Goal: Task Accomplishment & Management: Use online tool/utility

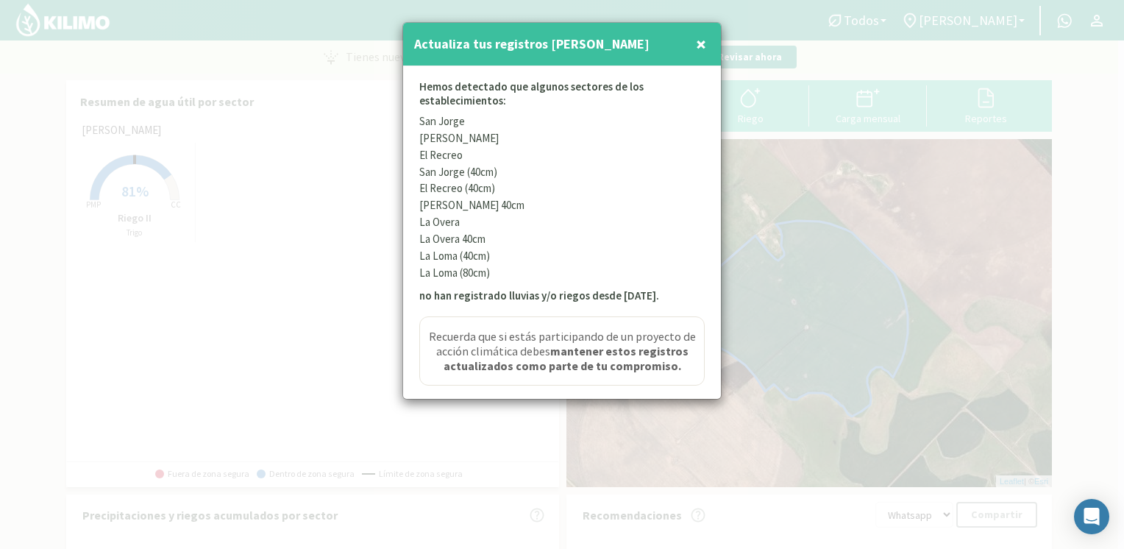
click at [698, 47] on span "×" at bounding box center [701, 44] width 10 height 24
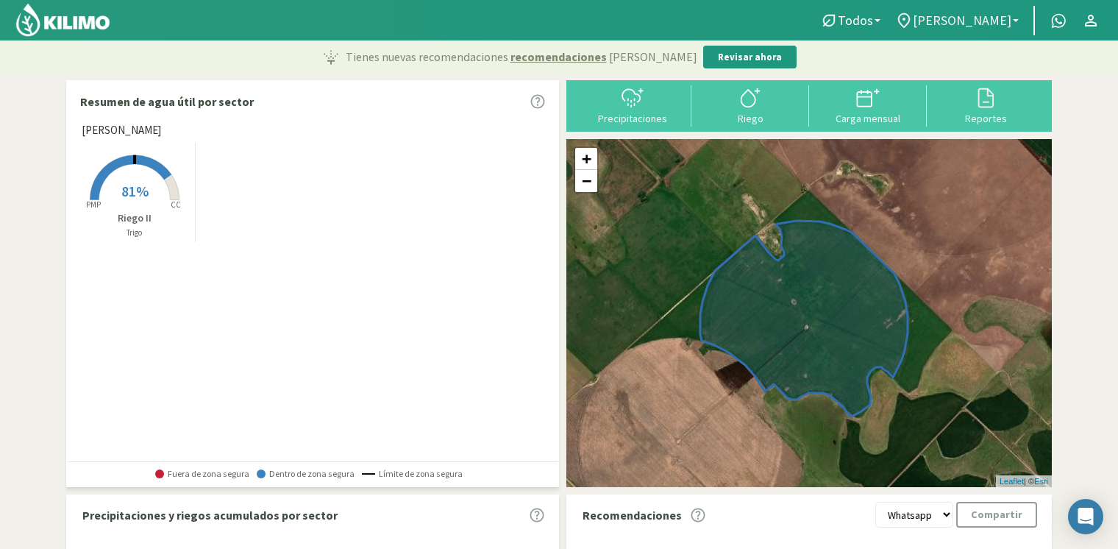
click at [963, 26] on span "[PERSON_NAME]" at bounding box center [962, 20] width 99 height 15
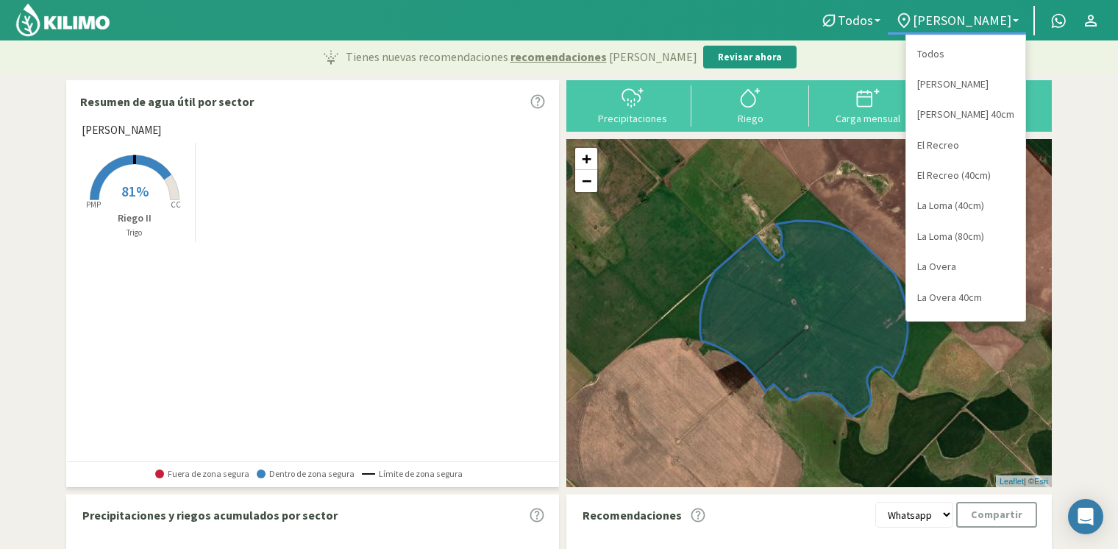
click at [948, 51] on link "Todos" at bounding box center [965, 54] width 119 height 30
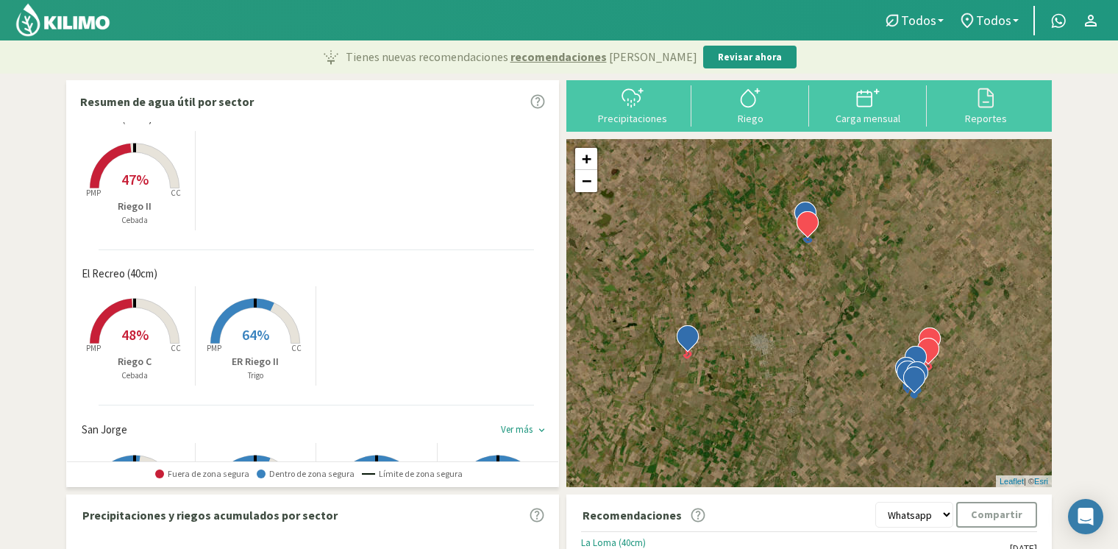
scroll to position [515, 0]
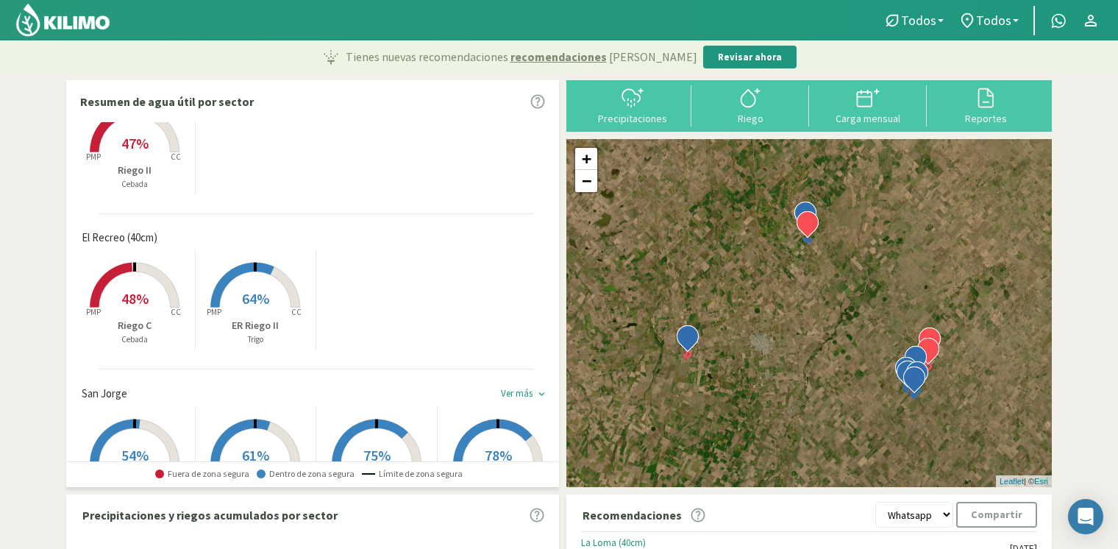
click at [144, 310] on rect at bounding box center [135, 309] width 118 height 118
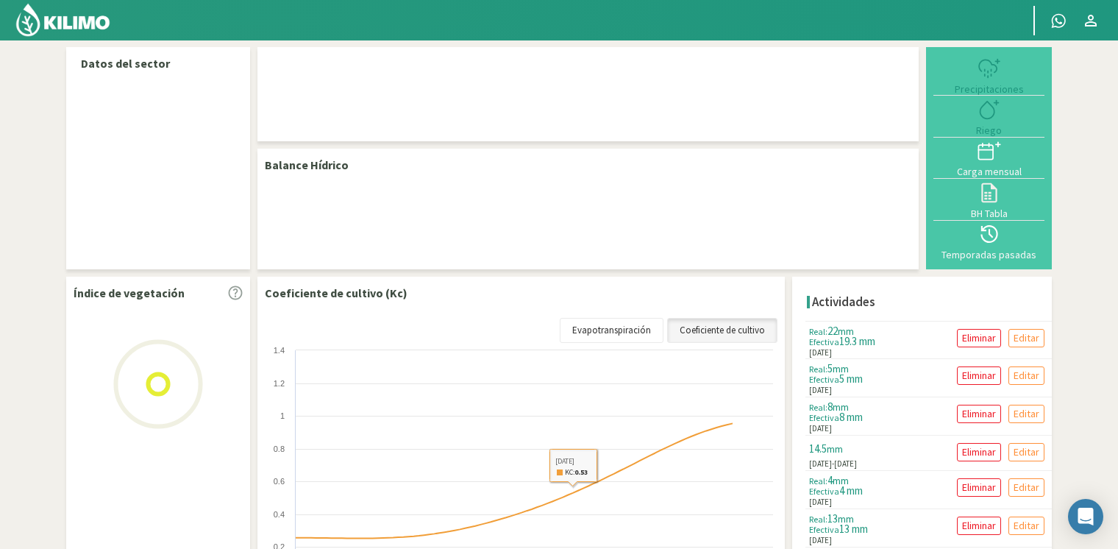
select select "3: Object"
select select "1: Object"
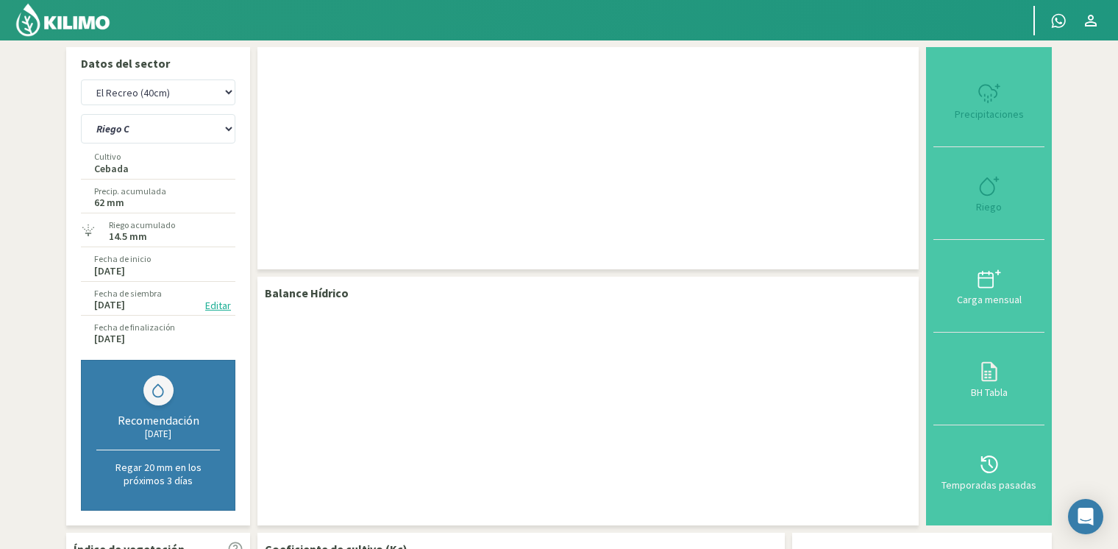
checkbox input "true"
type input "[DATE]"
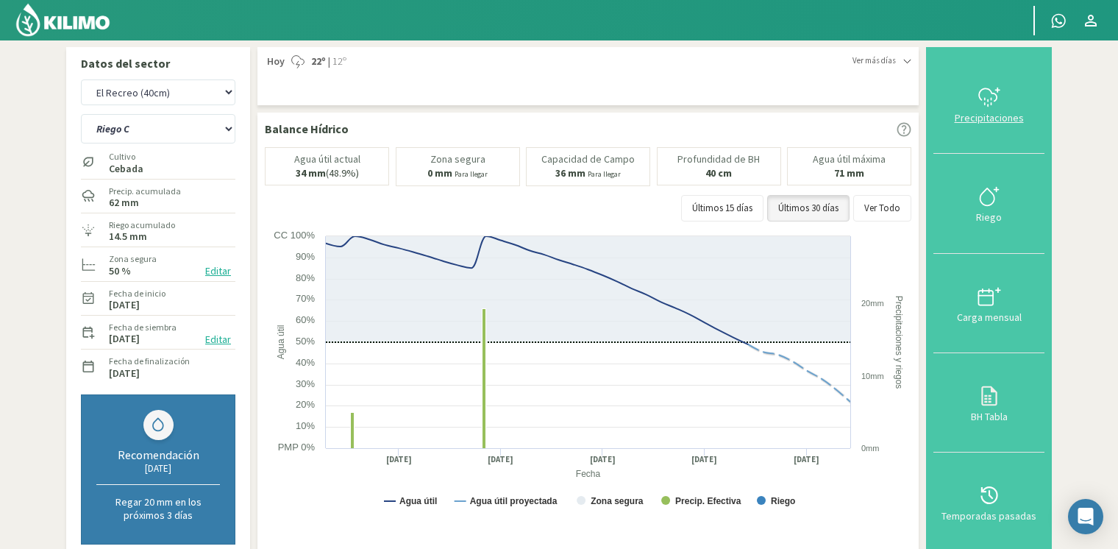
click at [998, 102] on icon at bounding box center [990, 97] width 24 height 24
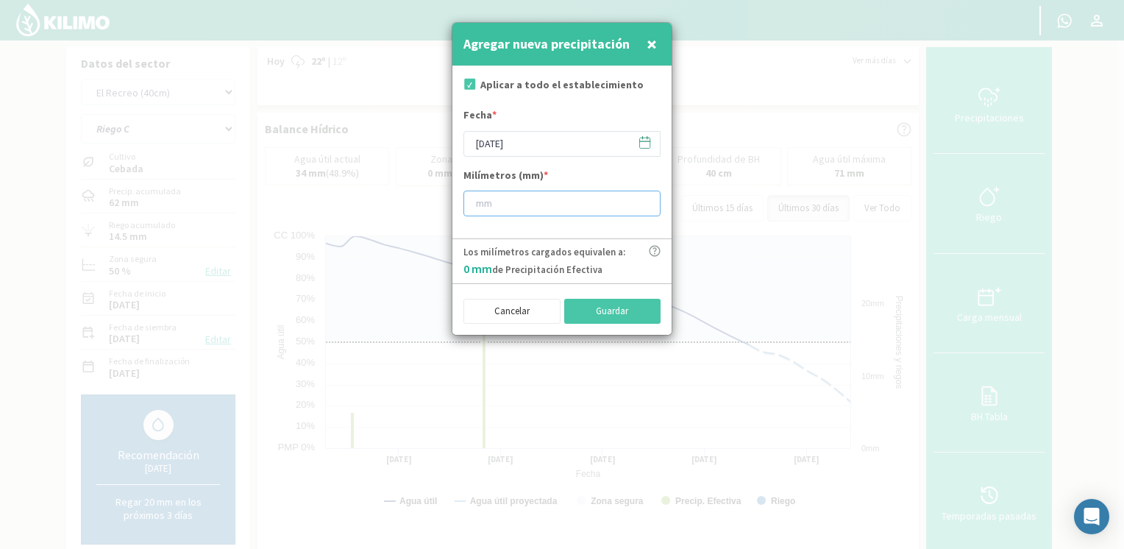
click at [533, 199] on input "number" at bounding box center [561, 204] width 197 height 26
type input "20"
click at [595, 300] on button "Guardar" at bounding box center [612, 311] width 97 height 25
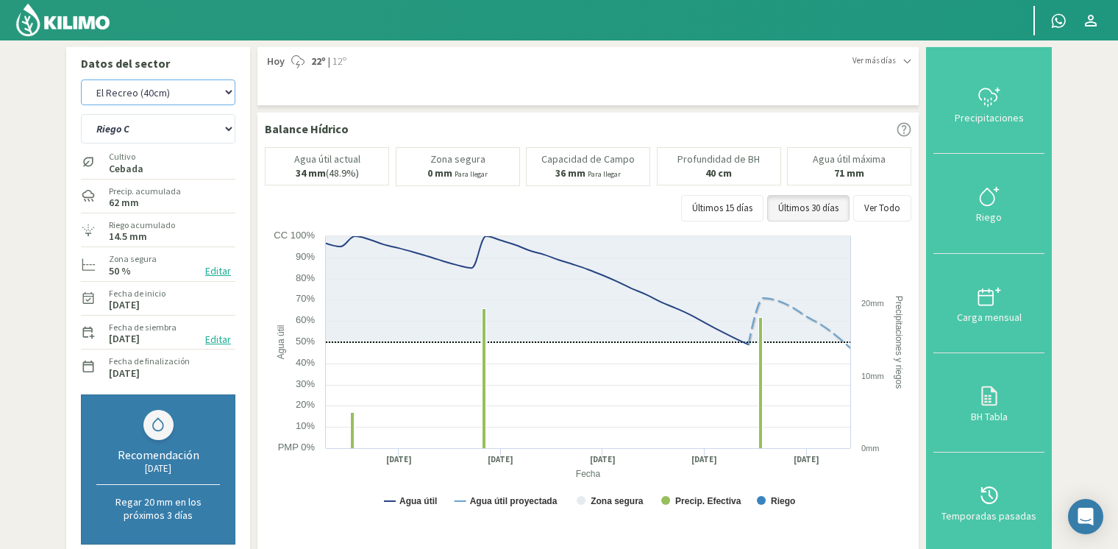
click at [182, 103] on select "[PERSON_NAME] [PERSON_NAME] 40cm El Recreo El Recreo (40cm) La Loma (40cm) [GEO…" at bounding box center [158, 92] width 154 height 26
click at [81, 79] on select "[PERSON_NAME] [PERSON_NAME] 40cm El Recreo El Recreo (40cm) La Loma (40cm) [GEO…" at bounding box center [158, 92] width 154 height 26
select select "12: Object"
select select "2: Object"
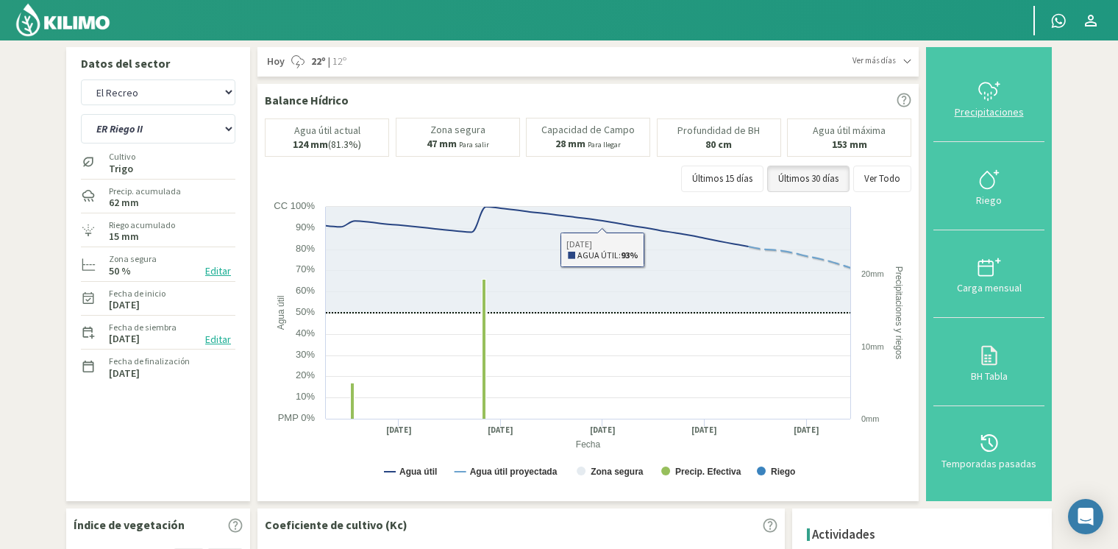
click at [1013, 107] on div "Precipitaciones" at bounding box center [989, 112] width 102 height 10
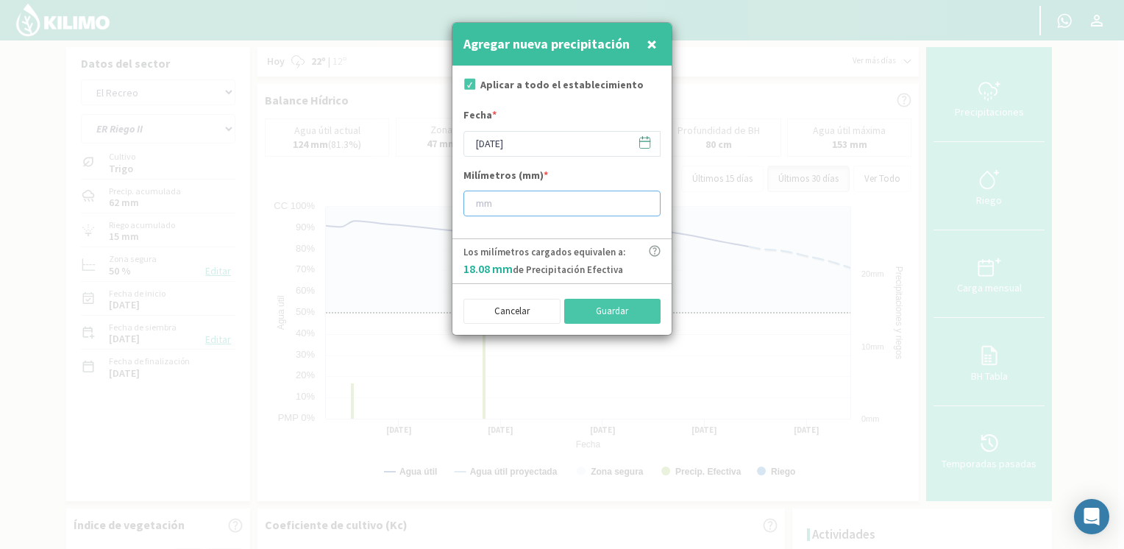
click at [590, 210] on input "number" at bounding box center [561, 204] width 197 height 26
type input "20"
click at [601, 308] on button "Guardar" at bounding box center [612, 311] width 97 height 25
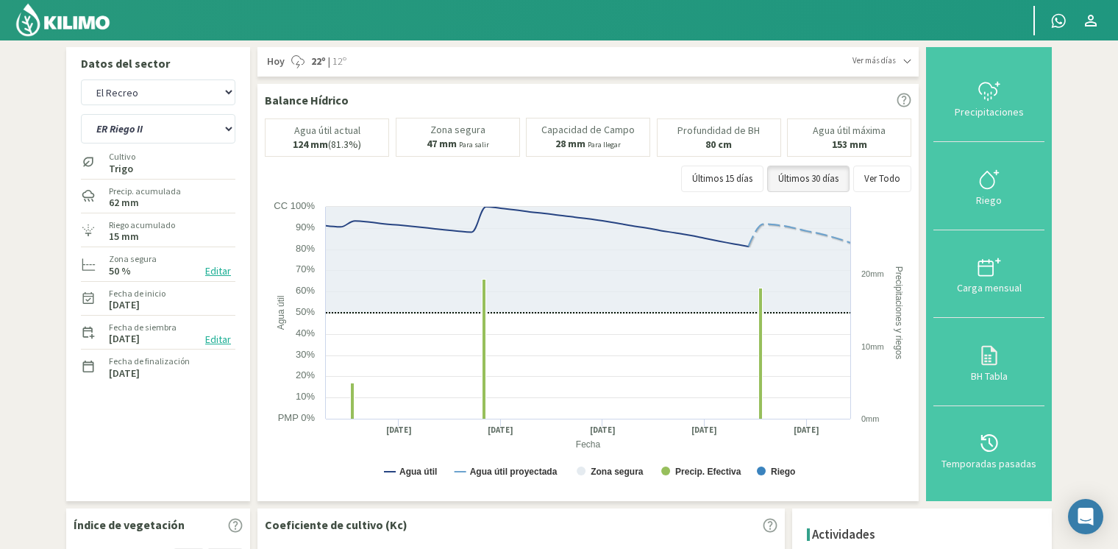
click at [70, 13] on img at bounding box center [63, 19] width 96 height 35
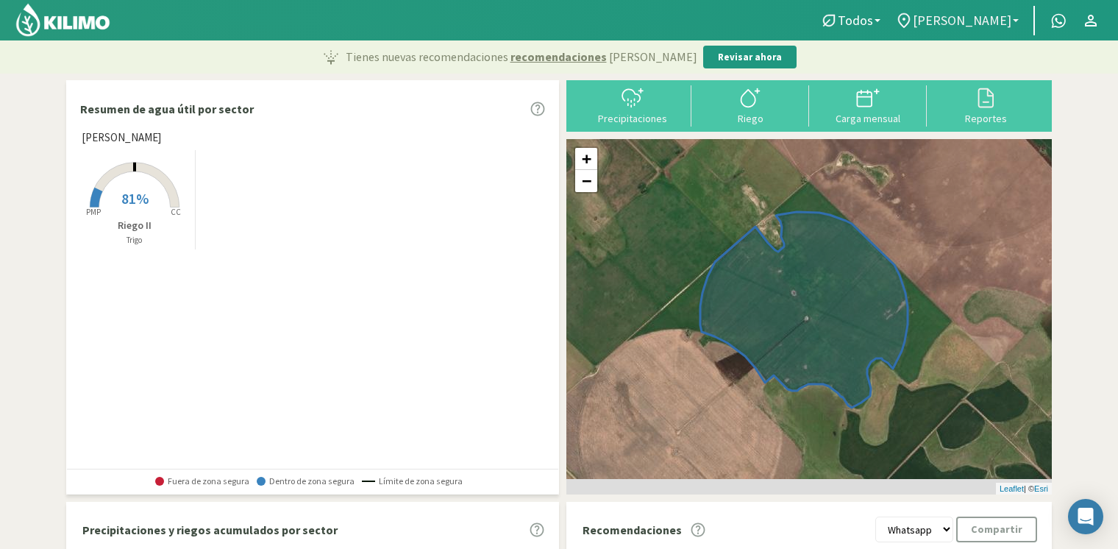
click at [995, 16] on span "[PERSON_NAME]" at bounding box center [962, 20] width 99 height 15
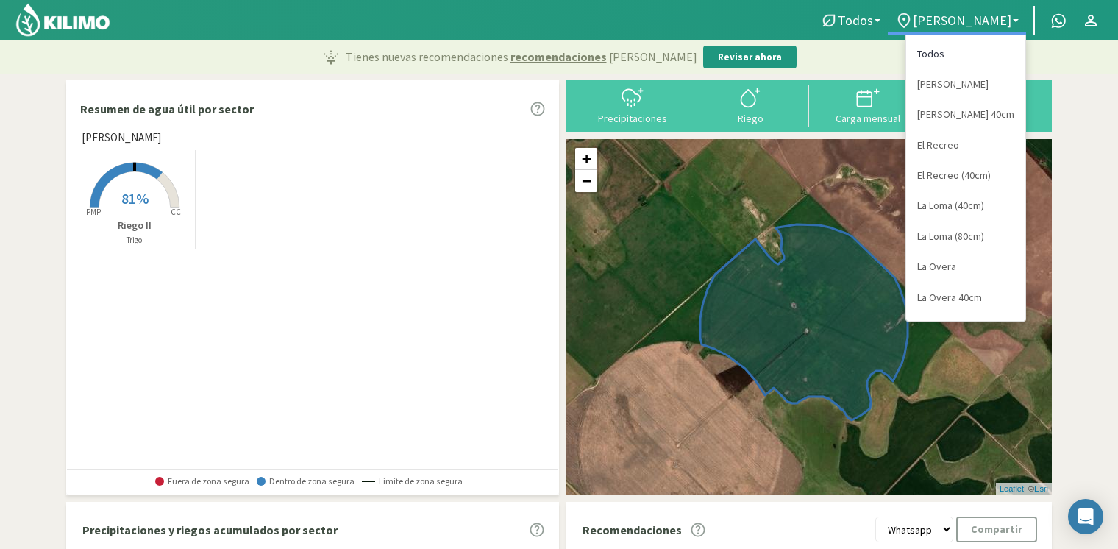
click at [961, 51] on link "Todos" at bounding box center [965, 54] width 119 height 30
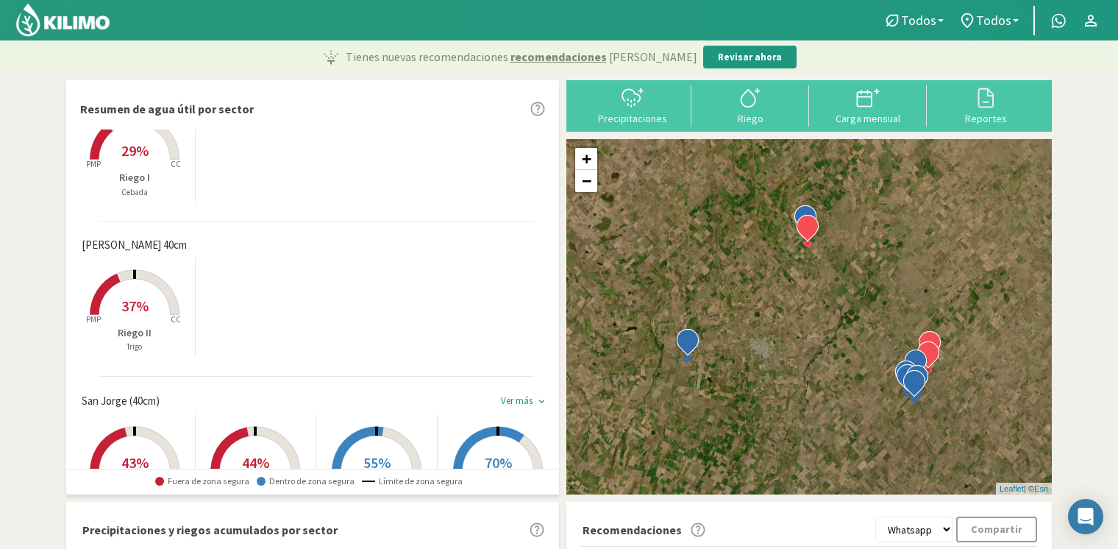
scroll to position [74, 0]
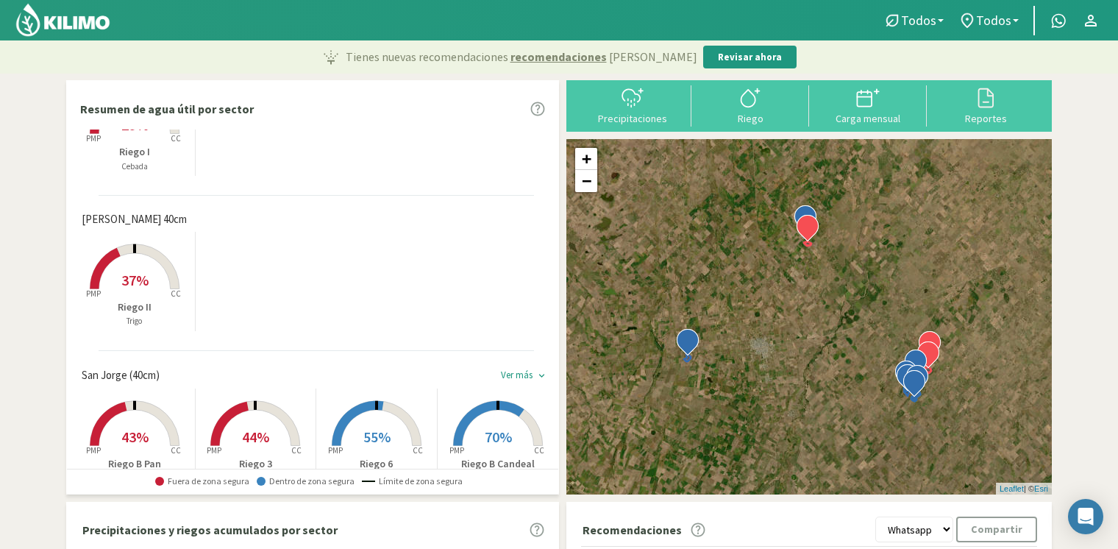
click at [140, 286] on span "37%" at bounding box center [134, 280] width 27 height 18
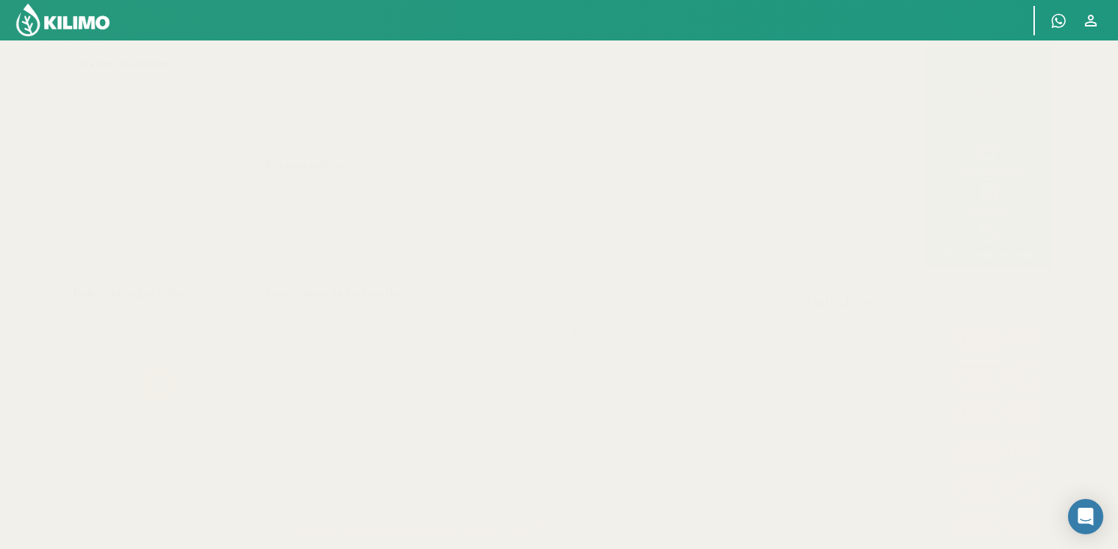
select select "1: Object"
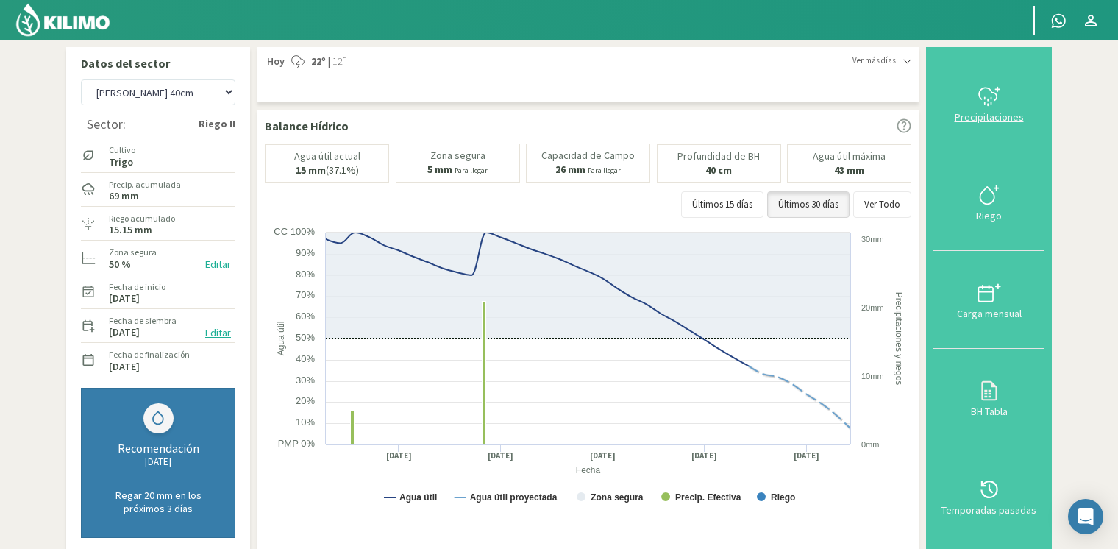
click at [1004, 112] on div "Precipitaciones" at bounding box center [989, 117] width 102 height 10
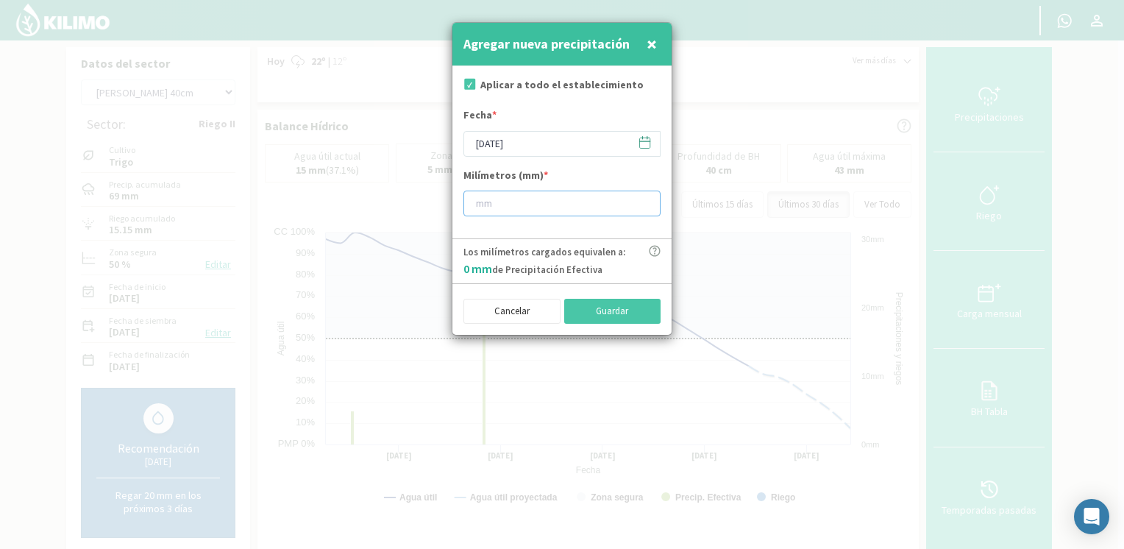
click at [551, 210] on input "number" at bounding box center [561, 204] width 197 height 26
type input "25"
click at [587, 307] on button "Guardar" at bounding box center [612, 311] width 97 height 25
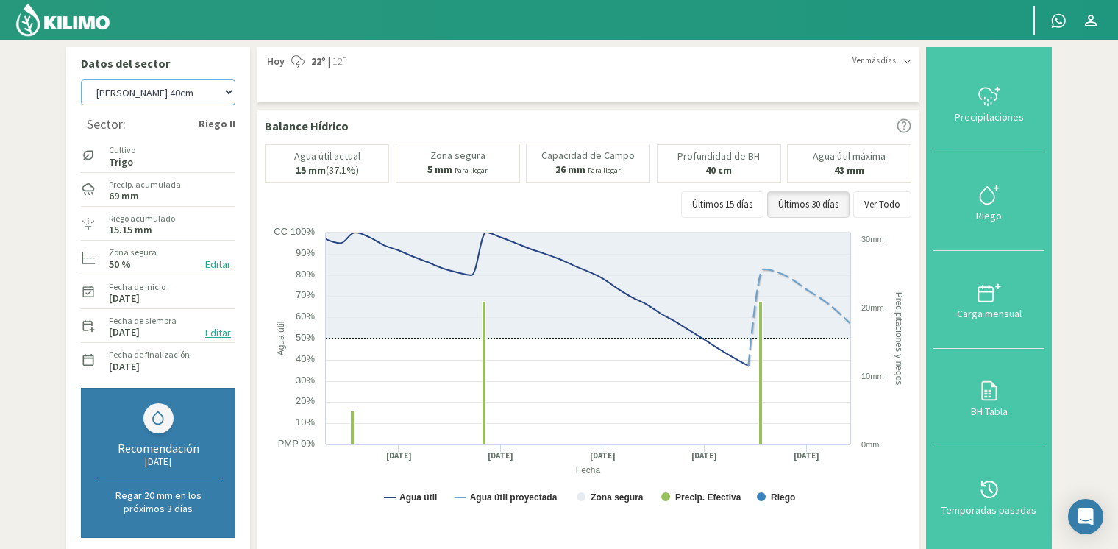
click at [218, 93] on select "[PERSON_NAME] [PERSON_NAME] 40cm El Recreo El Recreo (40cm) La Loma (40cm) [GEO…" at bounding box center [158, 92] width 154 height 26
click at [81, 79] on select "[PERSON_NAME] [PERSON_NAME] 40cm El Recreo El Recreo (40cm) La Loma (40cm) [GEO…" at bounding box center [158, 92] width 154 height 26
select select "10: Object"
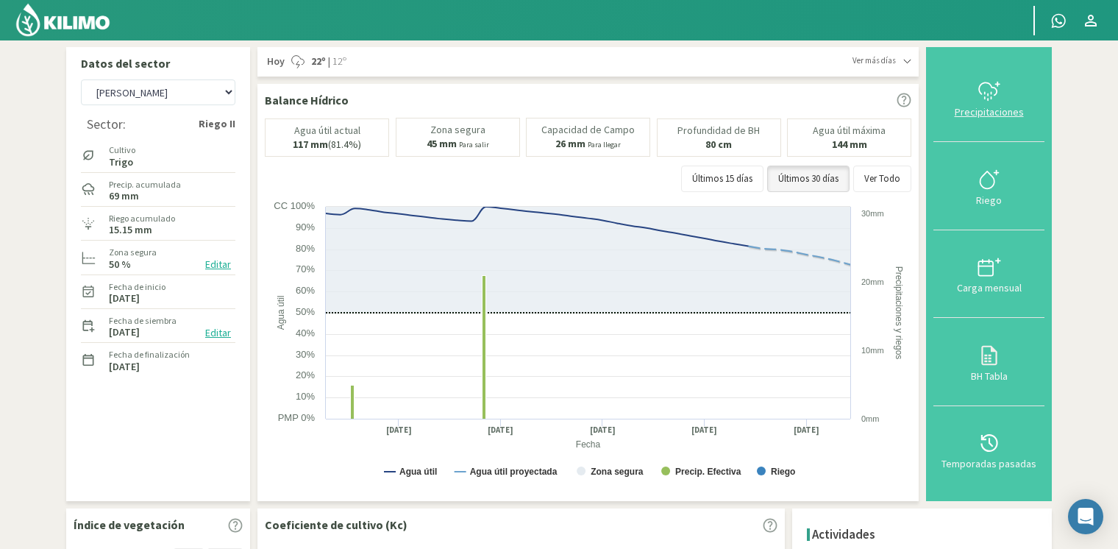
click at [978, 113] on div "Precipitaciones" at bounding box center [989, 112] width 102 height 10
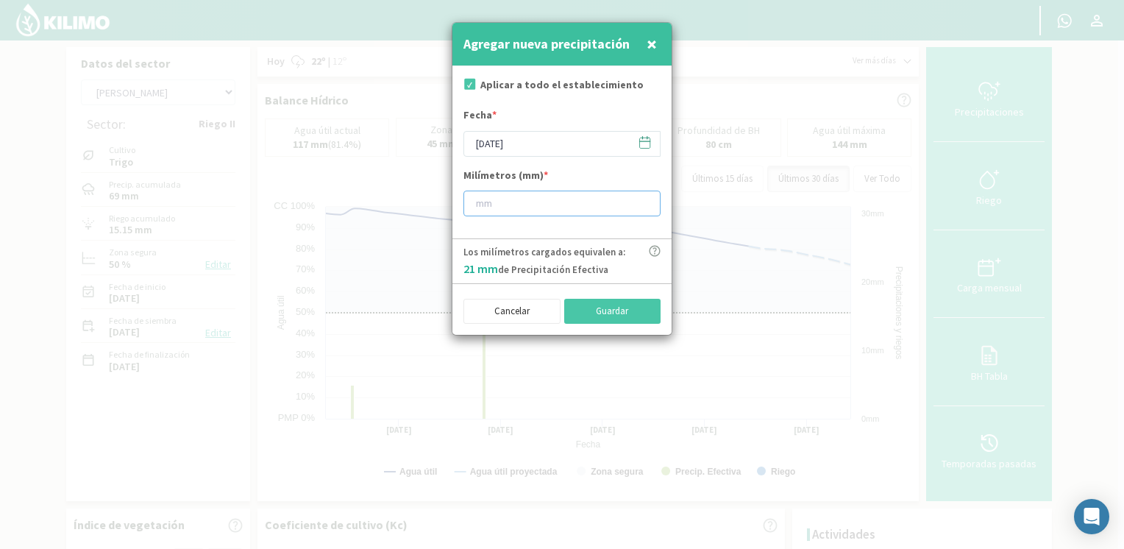
click at [542, 210] on input "number" at bounding box center [561, 204] width 197 height 26
type input "25"
click at [581, 301] on button "Guardar" at bounding box center [612, 311] width 97 height 25
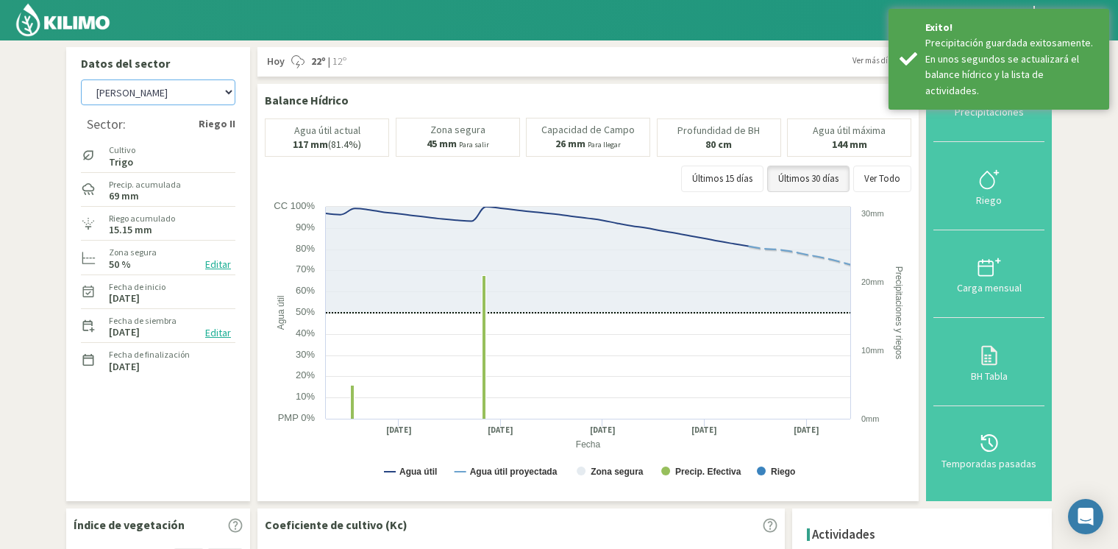
click at [124, 88] on select "[PERSON_NAME] [PERSON_NAME] 40cm El Recreo El Recreo (40cm) La Loma (40cm) [GEO…" at bounding box center [158, 92] width 154 height 26
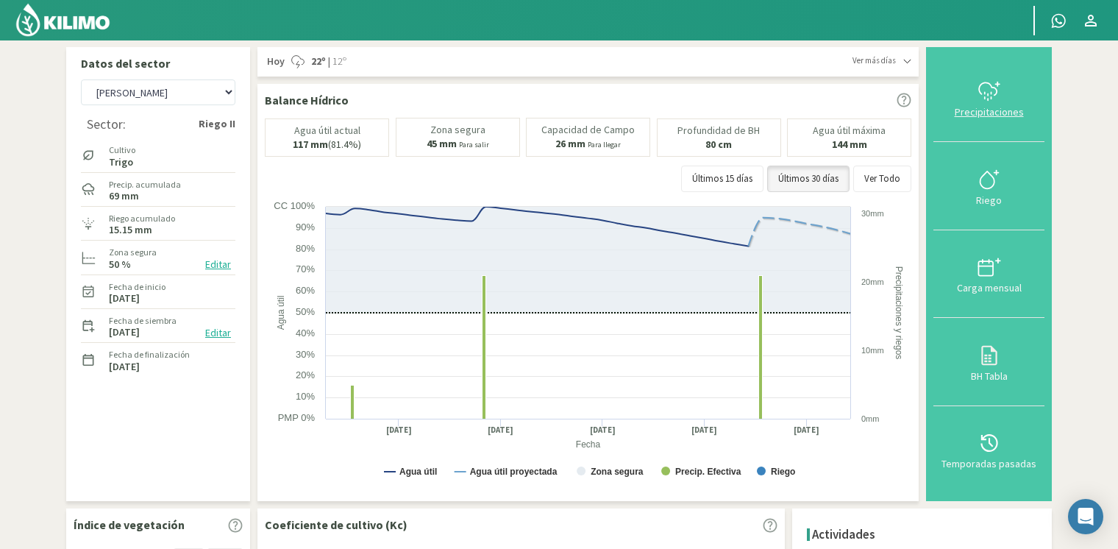
click at [981, 88] on icon at bounding box center [988, 89] width 18 height 13
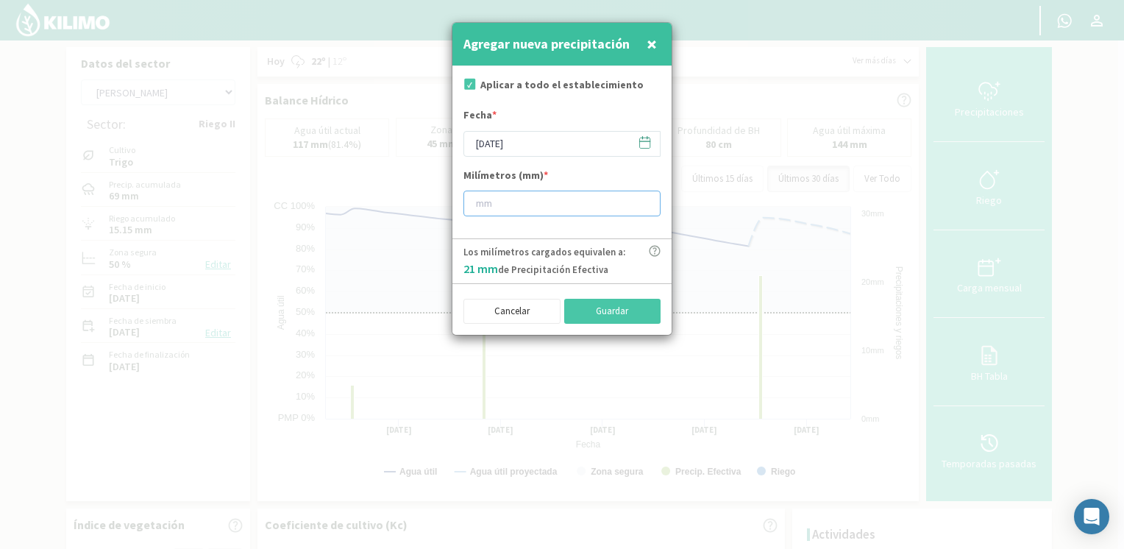
click at [549, 206] on input "number" at bounding box center [561, 204] width 197 height 26
type input "25"
click at [605, 299] on button "Guardar" at bounding box center [612, 311] width 97 height 25
click at [510, 310] on button "Cancelar" at bounding box center [511, 311] width 97 height 25
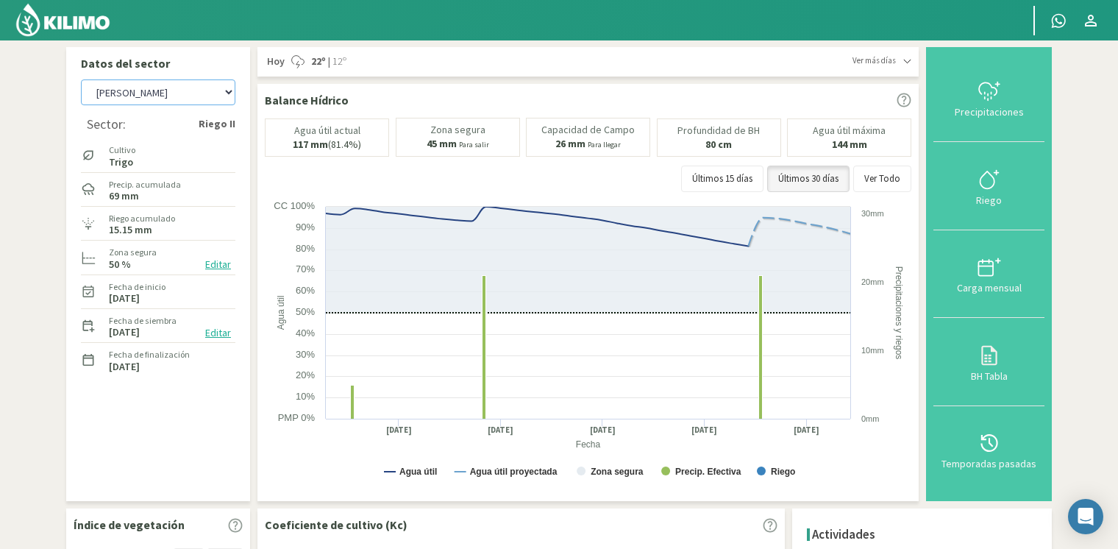
click at [199, 90] on select "[PERSON_NAME] [PERSON_NAME] 40cm El Recreo El Recreo (40cm) La Loma (40cm) [GEO…" at bounding box center [158, 92] width 154 height 26
click at [81, 79] on select "[PERSON_NAME] [PERSON_NAME] 40cm El Recreo El Recreo (40cm) La Loma (40cm) [GEO…" at bounding box center [158, 92] width 154 height 26
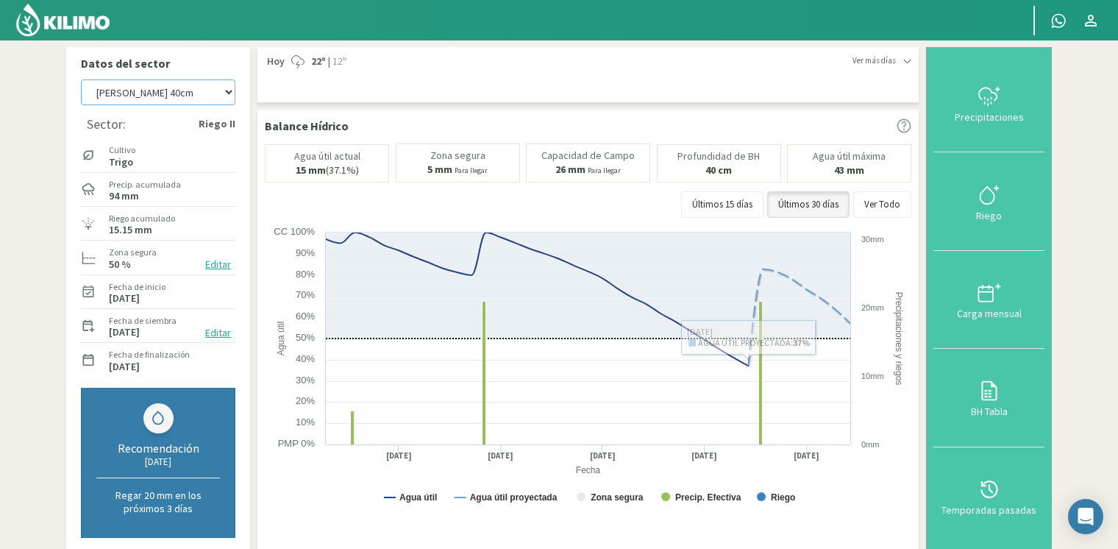
drag, startPoint x: 113, startPoint y: 91, endPoint x: 115, endPoint y: 104, distance: 12.7
click at [113, 91] on select "[PERSON_NAME] [PERSON_NAME] 40cm El Recreo El Recreo (40cm) La Loma (40cm) [GEO…" at bounding box center [158, 92] width 154 height 26
click at [81, 79] on select "[PERSON_NAME] [PERSON_NAME] 40cm El Recreo El Recreo (40cm) La Loma (40cm) [GEO…" at bounding box center [158, 92] width 154 height 26
select select "34: Object"
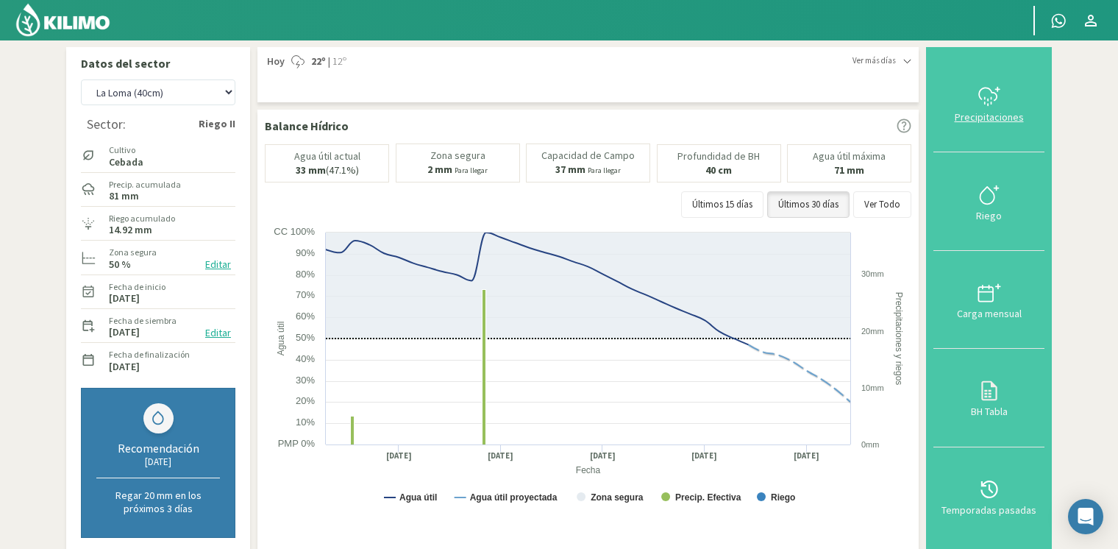
click at [991, 115] on div "Precipitaciones" at bounding box center [989, 117] width 102 height 10
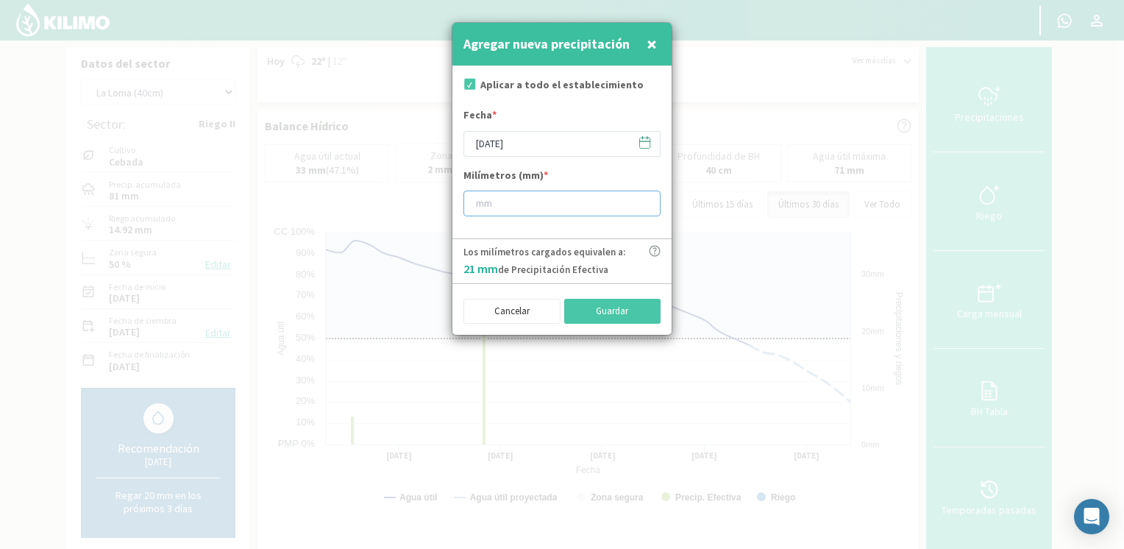
click at [575, 197] on input "number" at bounding box center [561, 204] width 197 height 26
type input "25"
click at [604, 308] on button "Guardar" at bounding box center [612, 311] width 97 height 25
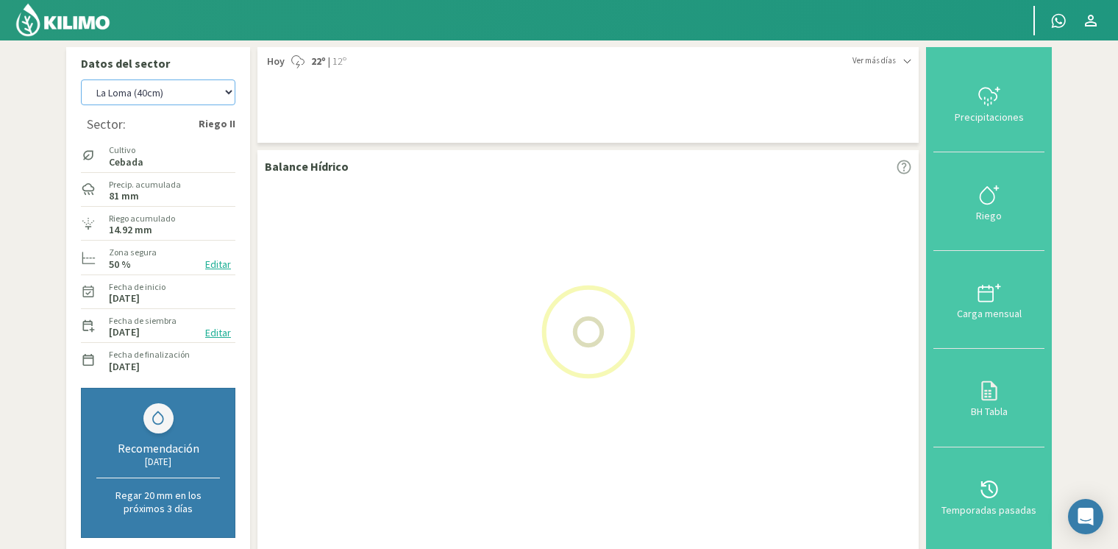
click at [152, 93] on select "[PERSON_NAME] [PERSON_NAME] 40cm El Recreo El Recreo (40cm) La Loma (40cm) [GEO…" at bounding box center [158, 92] width 154 height 26
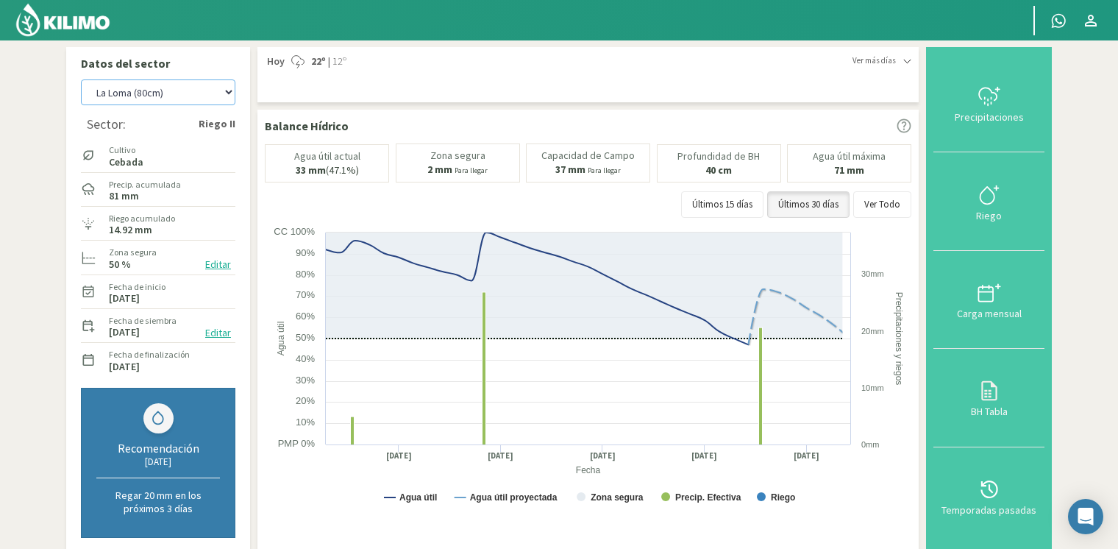
click at [81, 79] on select "[PERSON_NAME] [PERSON_NAME] 40cm El Recreo El Recreo (40cm) La Loma (40cm) [GEO…" at bounding box center [158, 92] width 154 height 26
select select "45: Object"
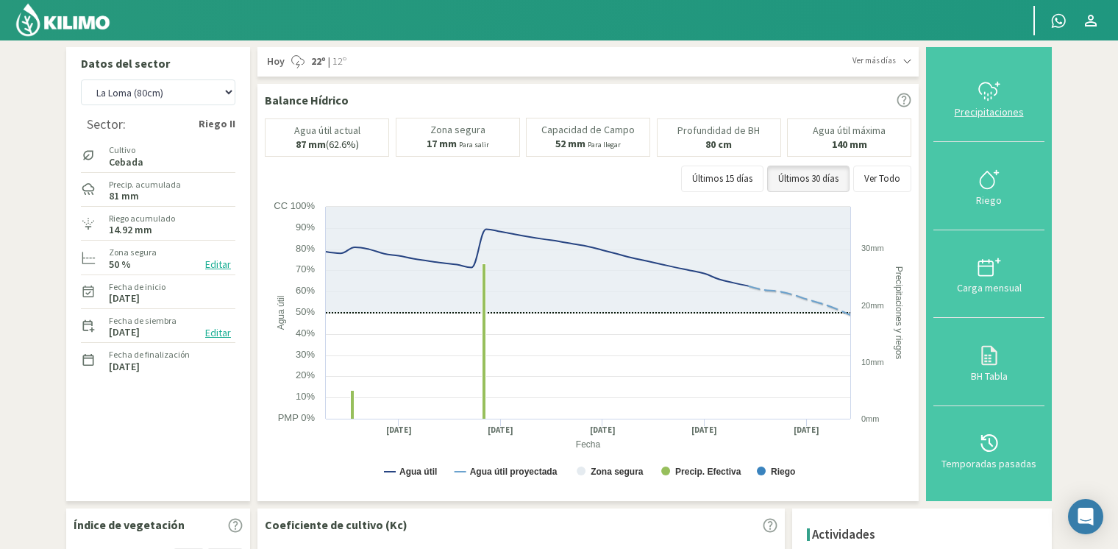
click at [1000, 117] on div "Precipitaciones" at bounding box center [989, 112] width 102 height 10
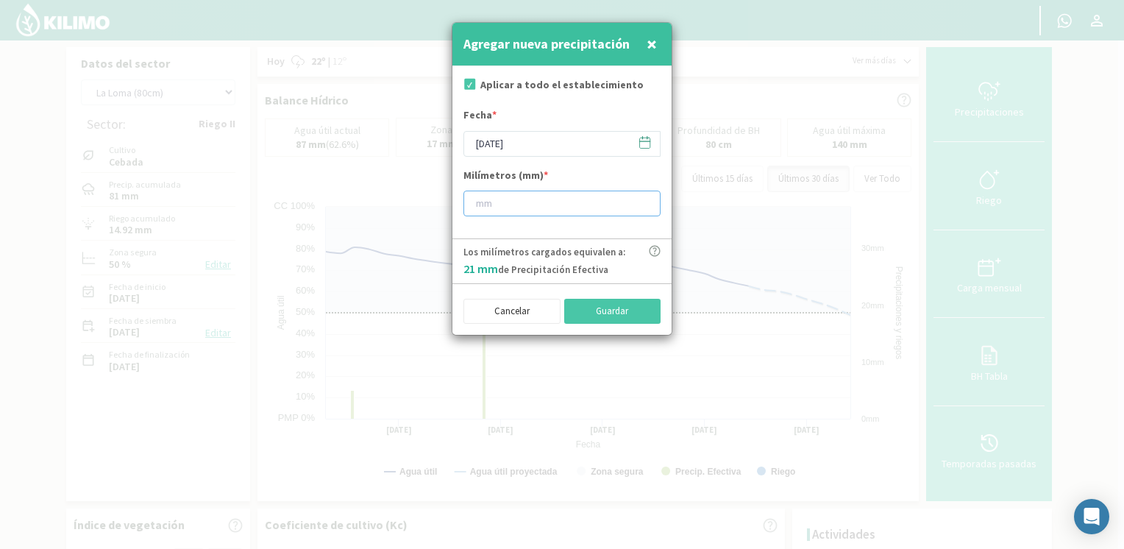
click at [624, 201] on input "number" at bounding box center [561, 204] width 197 height 26
type input "25"
click at [641, 304] on button "Guardar" at bounding box center [612, 311] width 97 height 25
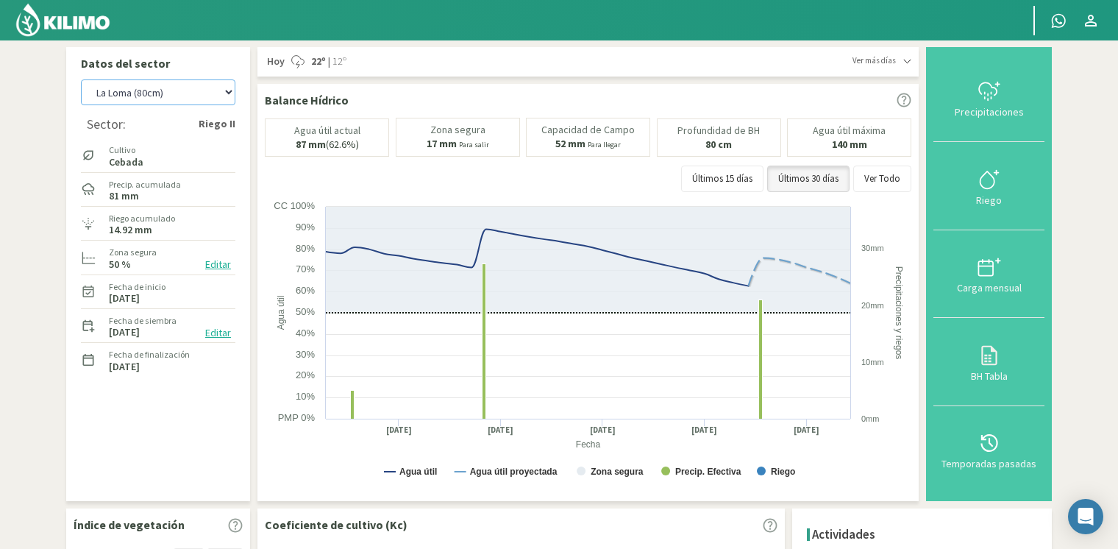
click at [149, 90] on select "[PERSON_NAME] [PERSON_NAME] 40cm El Recreo El Recreo (40cm) La Loma (40cm) [GEO…" at bounding box center [158, 92] width 154 height 26
click at [81, 79] on select "[PERSON_NAME] [PERSON_NAME] 40cm El Recreo El Recreo (40cm) La Loma (40cm) [GEO…" at bounding box center [158, 92] width 154 height 26
select select "58: Object"
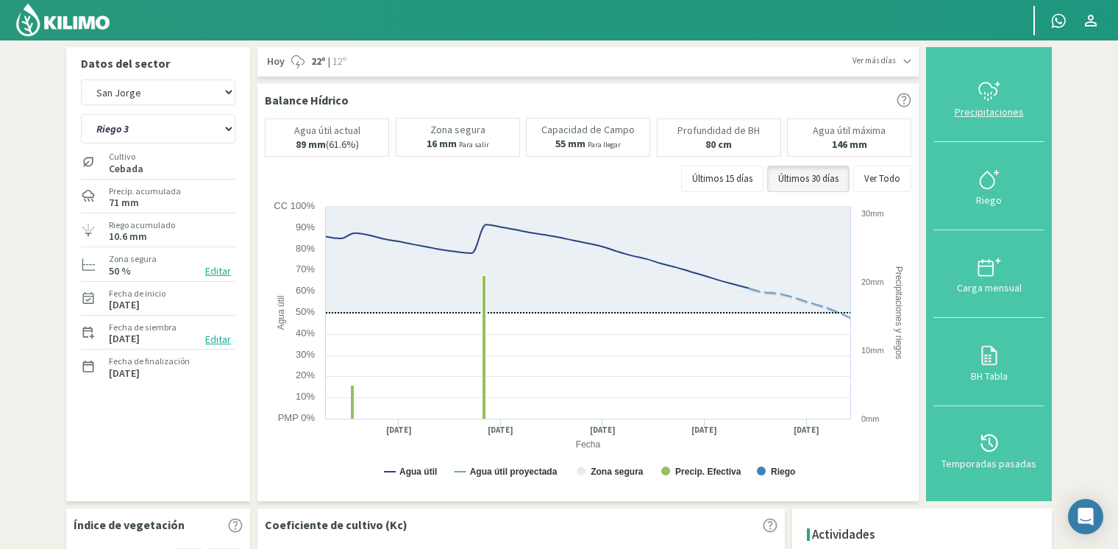
click at [977, 110] on div "Precipitaciones" at bounding box center [989, 112] width 102 height 10
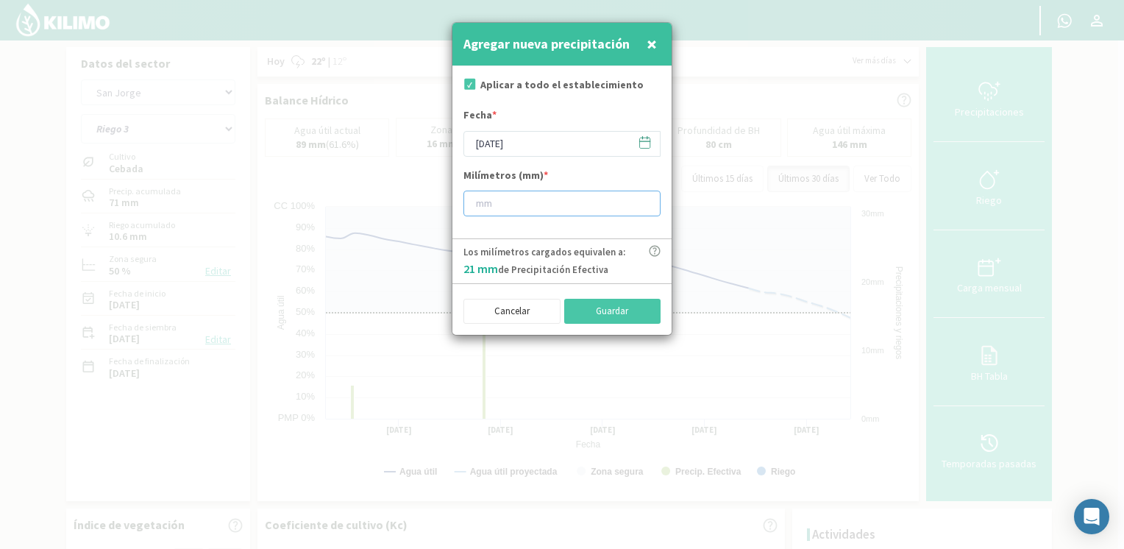
click at [564, 212] on input "number" at bounding box center [561, 204] width 197 height 26
type input "25"
click at [606, 312] on button "Guardar" at bounding box center [612, 311] width 97 height 25
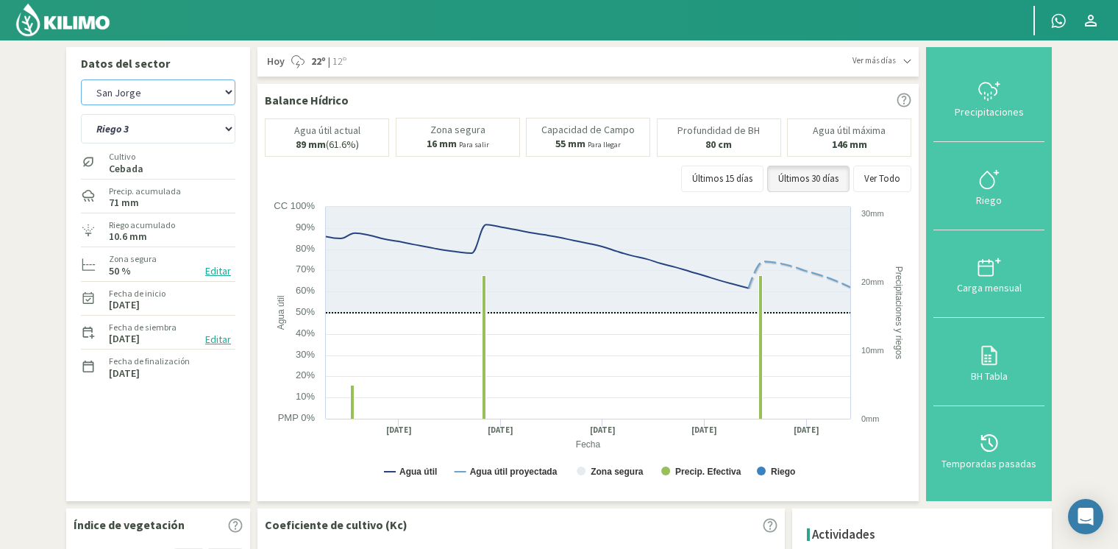
click at [193, 93] on select "[PERSON_NAME] [PERSON_NAME] 40cm El Recreo El Recreo (40cm) La Loma (40cm) [GEO…" at bounding box center [158, 92] width 154 height 26
click at [81, 79] on select "[PERSON_NAME] [PERSON_NAME] 40cm El Recreo El Recreo (40cm) La Loma (40cm) [GEO…" at bounding box center [158, 92] width 154 height 26
select select "69: Object"
select select "5: Object"
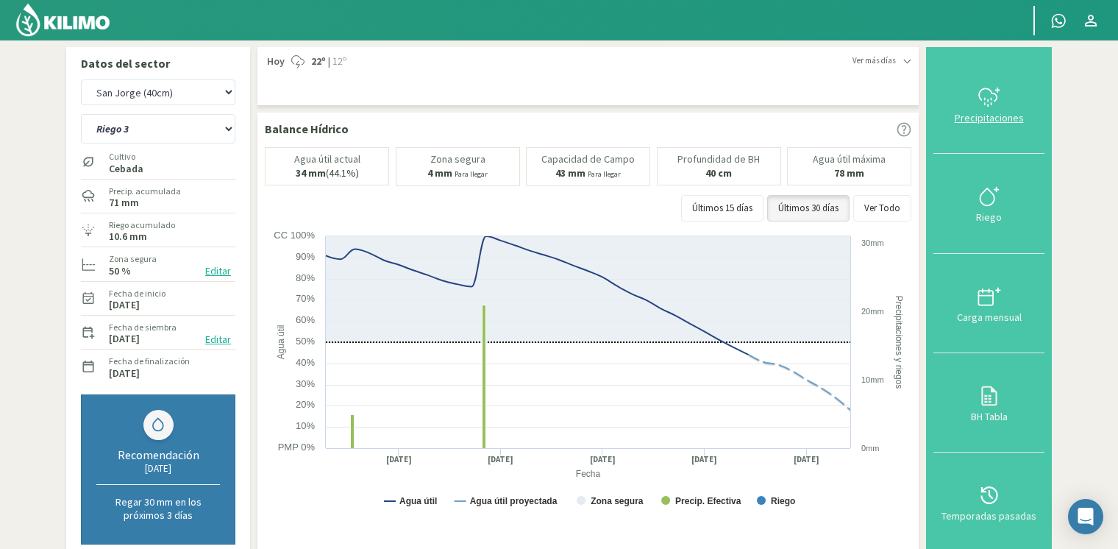
click at [991, 116] on div "Precipitaciones" at bounding box center [989, 118] width 102 height 10
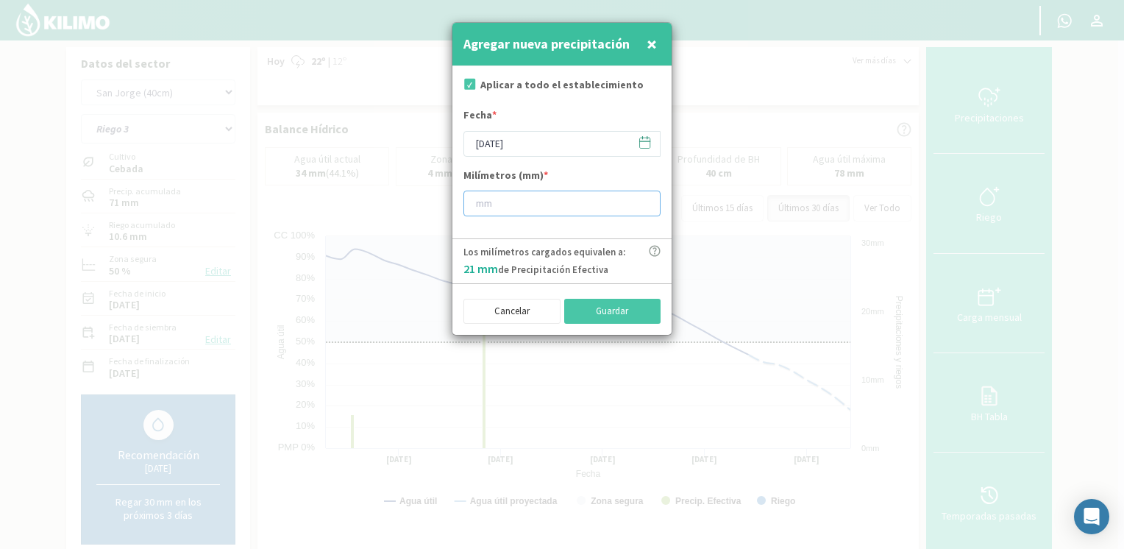
click at [608, 207] on input "number" at bounding box center [561, 204] width 197 height 26
type input "25"
drag, startPoint x: 644, startPoint y: 320, endPoint x: 650, endPoint y: 327, distance: 9.4
click at [647, 322] on button "Guardar" at bounding box center [612, 311] width 97 height 25
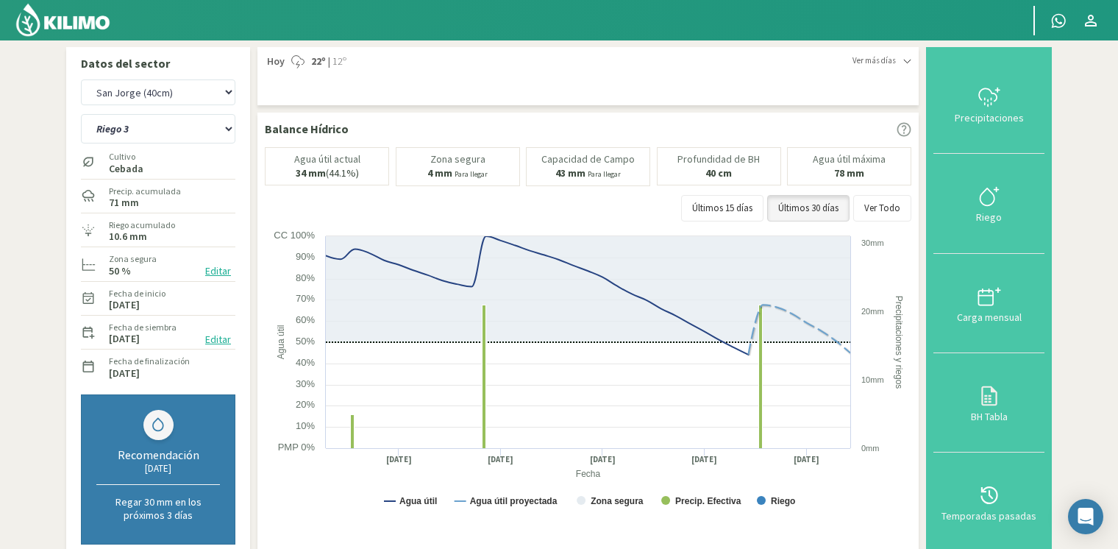
click at [134, 21] on div at bounding box center [507, 20] width 1015 height 40
click at [79, 29] on img at bounding box center [63, 19] width 96 height 35
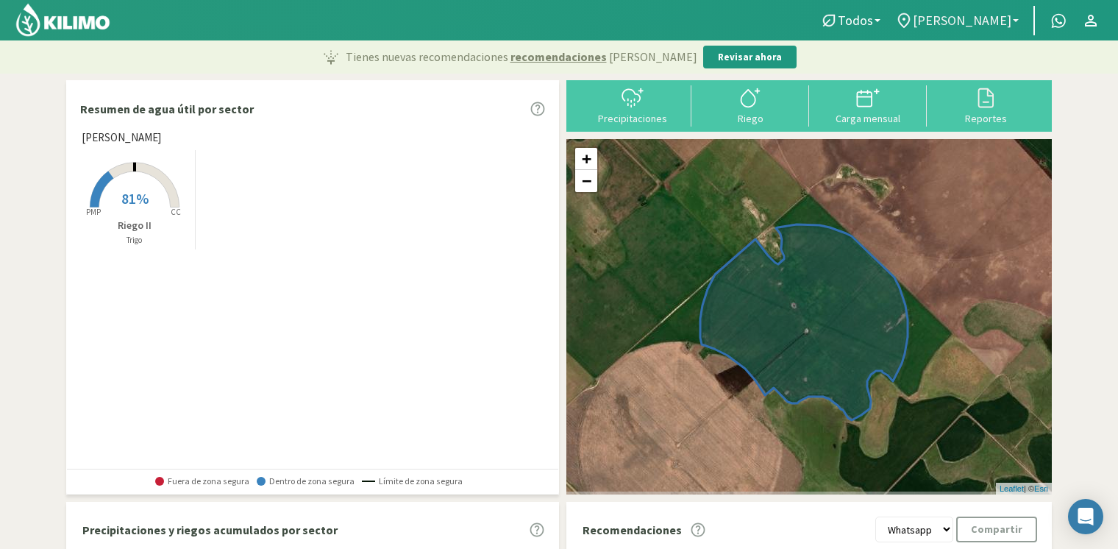
click at [913, 25] on icon at bounding box center [904, 21] width 18 height 18
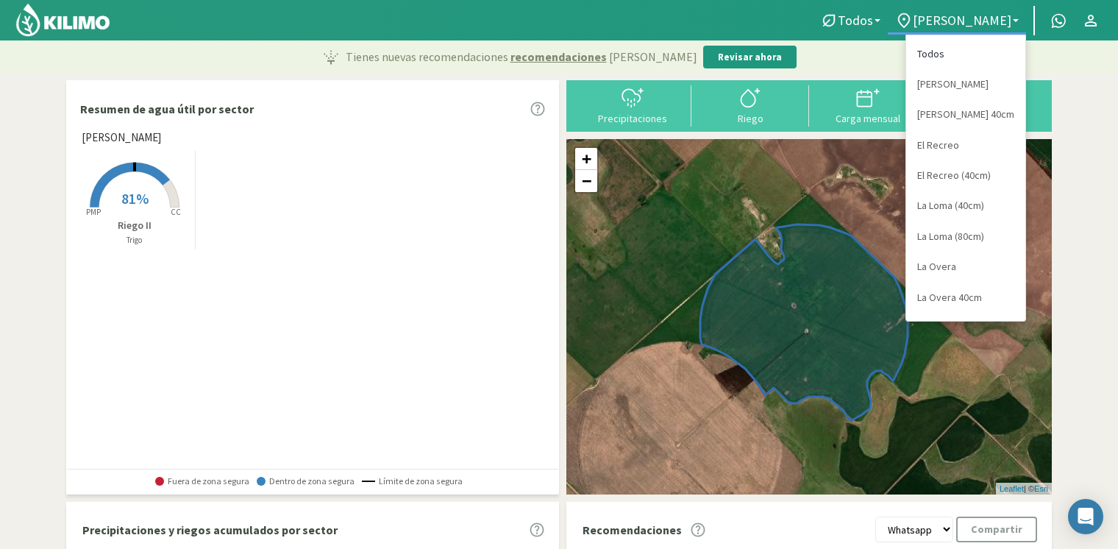
click at [937, 59] on link "Todos" at bounding box center [965, 54] width 119 height 30
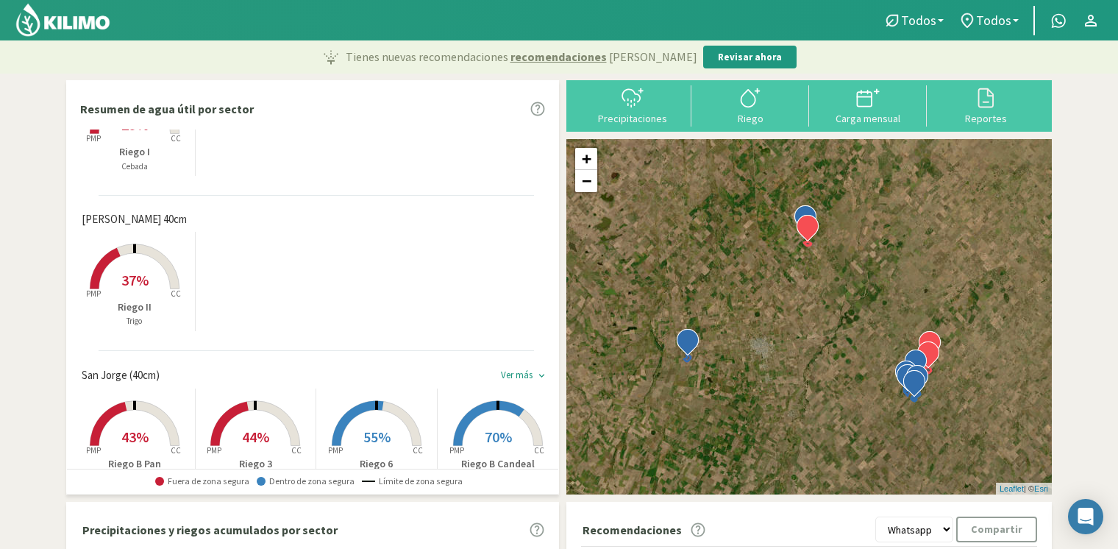
scroll to position [147, 0]
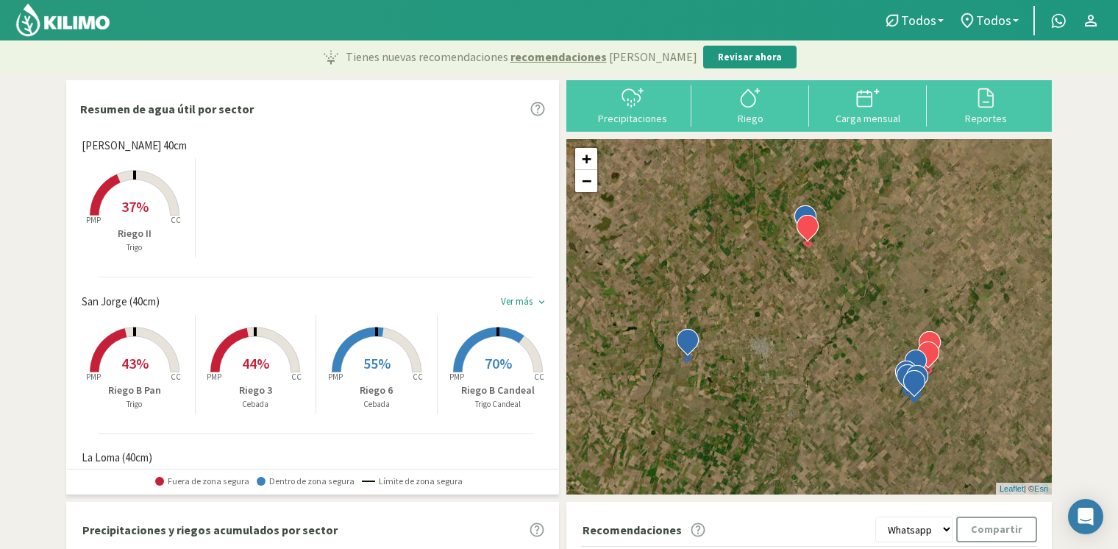
click at [136, 204] on span "37%" at bounding box center [134, 206] width 27 height 18
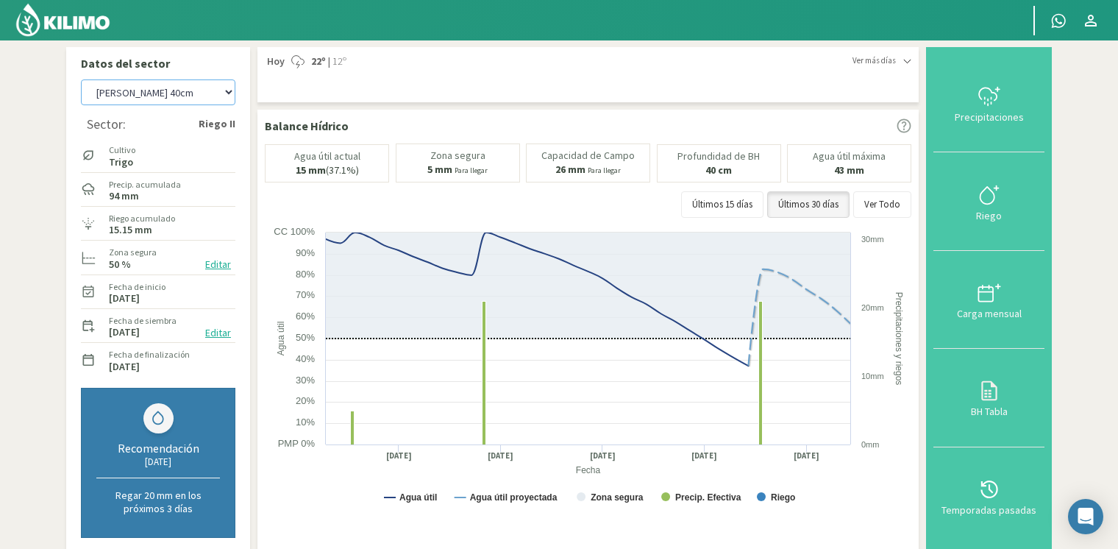
click at [163, 96] on select "[PERSON_NAME] [PERSON_NAME] 40cm El Recreo El Recreo (40cm) La Loma (40cm) [GEO…" at bounding box center [158, 92] width 154 height 26
click at [81, 79] on select "[PERSON_NAME] [PERSON_NAME] 40cm El Recreo El Recreo (40cm) La Loma (40cm) [GEO…" at bounding box center [158, 92] width 154 height 26
select select "18: Object"
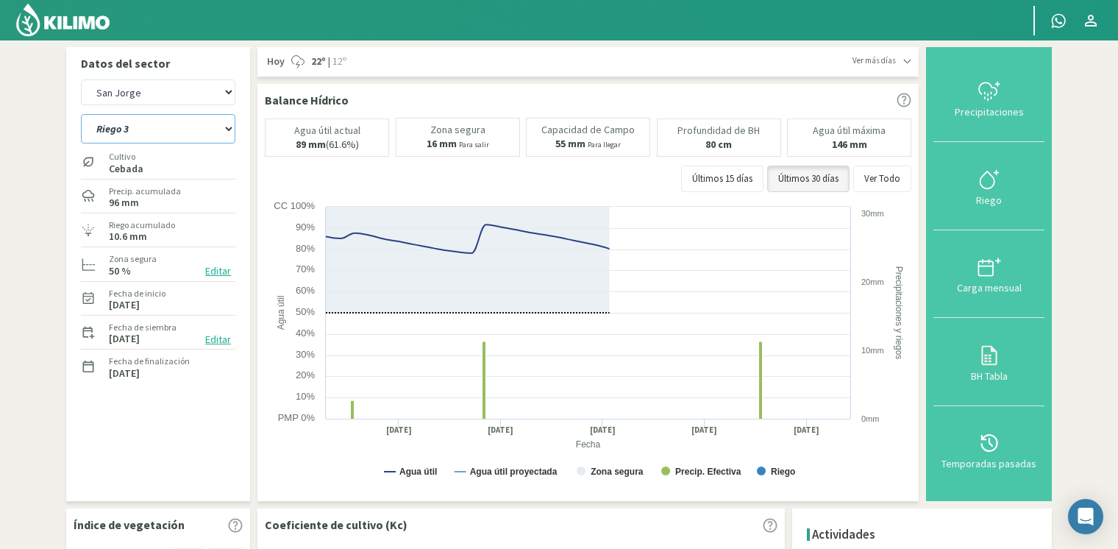
click at [162, 131] on select "[STREET_ADDRESS]" at bounding box center [158, 128] width 154 height 29
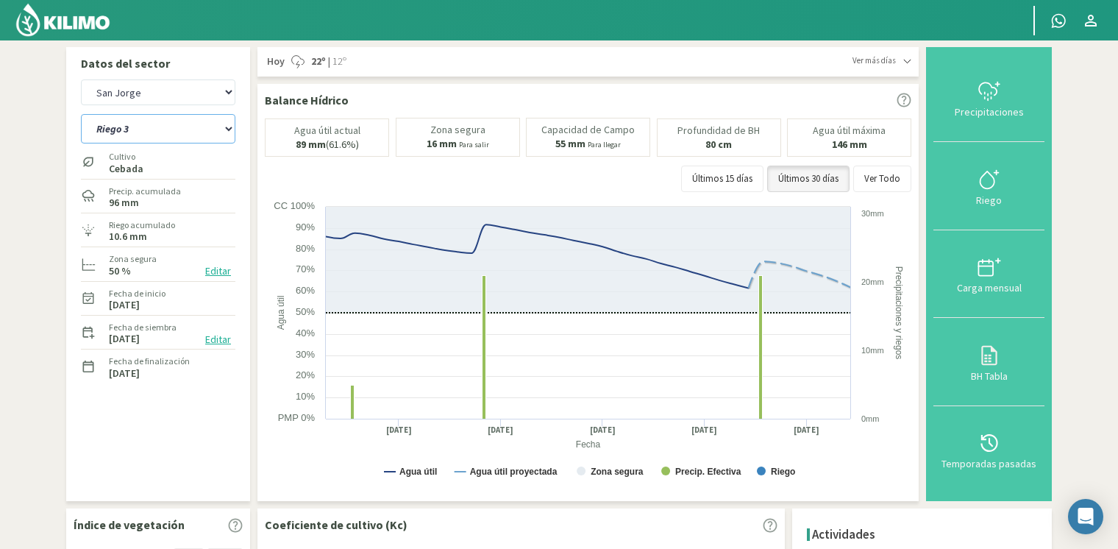
select select "4: Object"
click at [81, 114] on select "[STREET_ADDRESS]" at bounding box center [158, 128] width 154 height 29
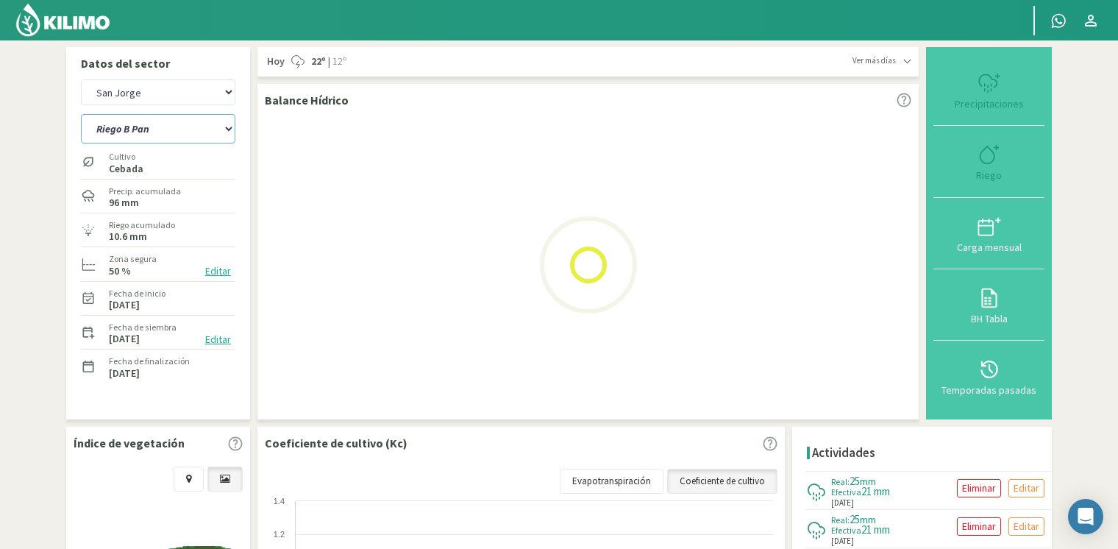
select select "28: Object"
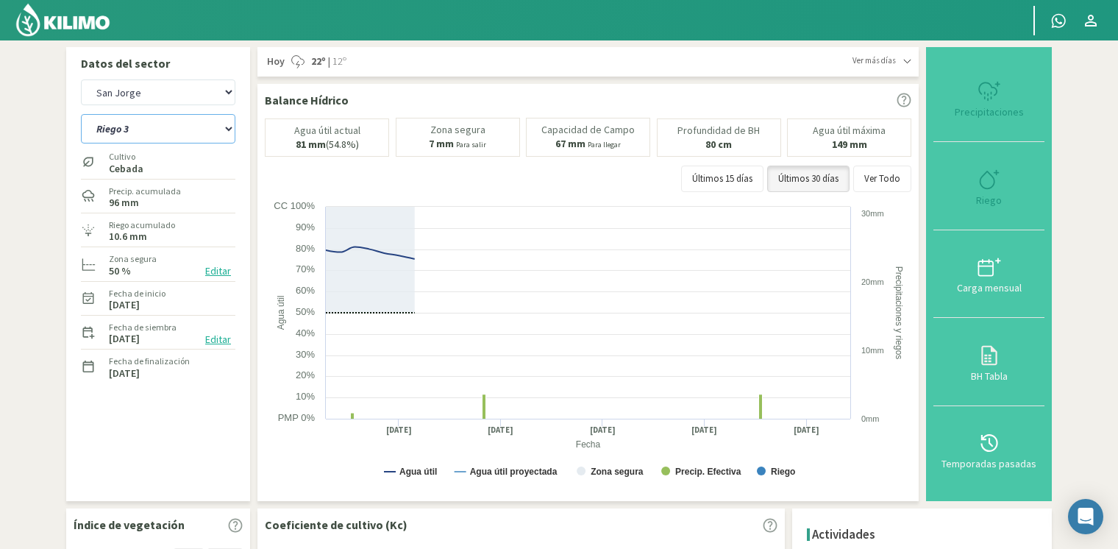
select select "9: Object"
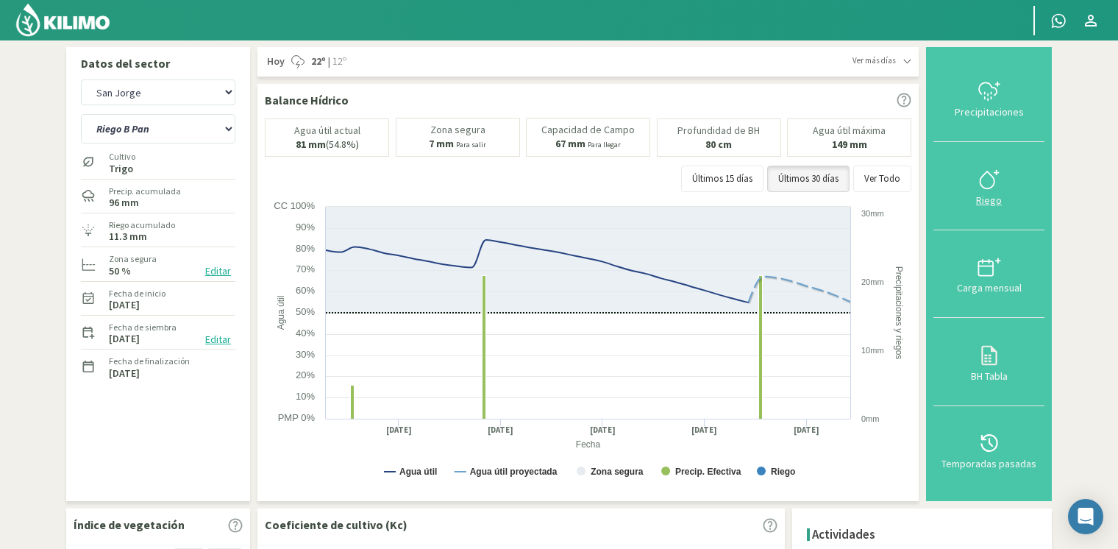
click at [1005, 193] on button "Riego" at bounding box center [989, 186] width 111 height 88
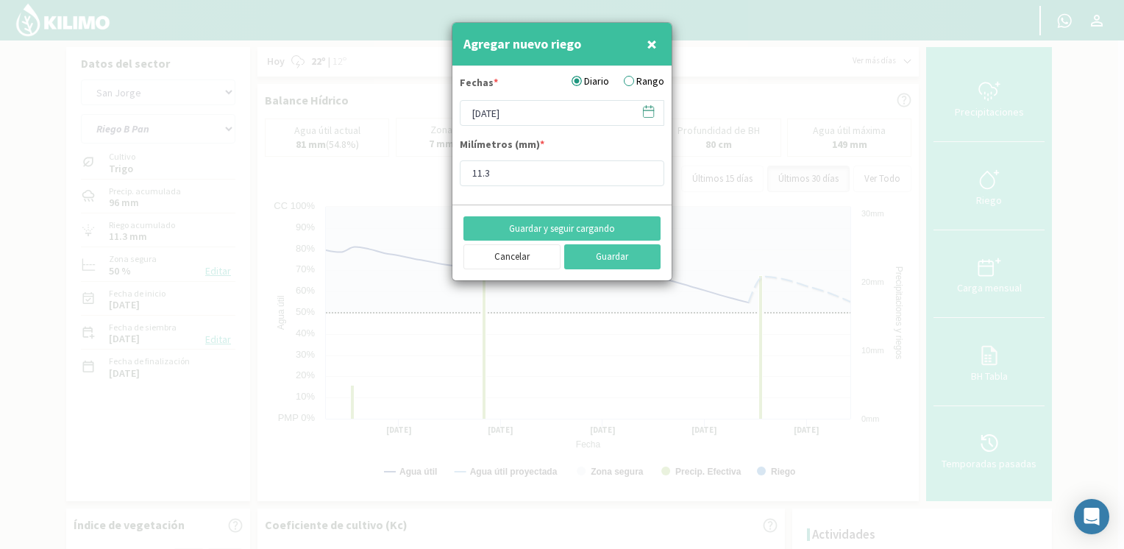
click at [644, 111] on icon at bounding box center [649, 111] width 14 height 14
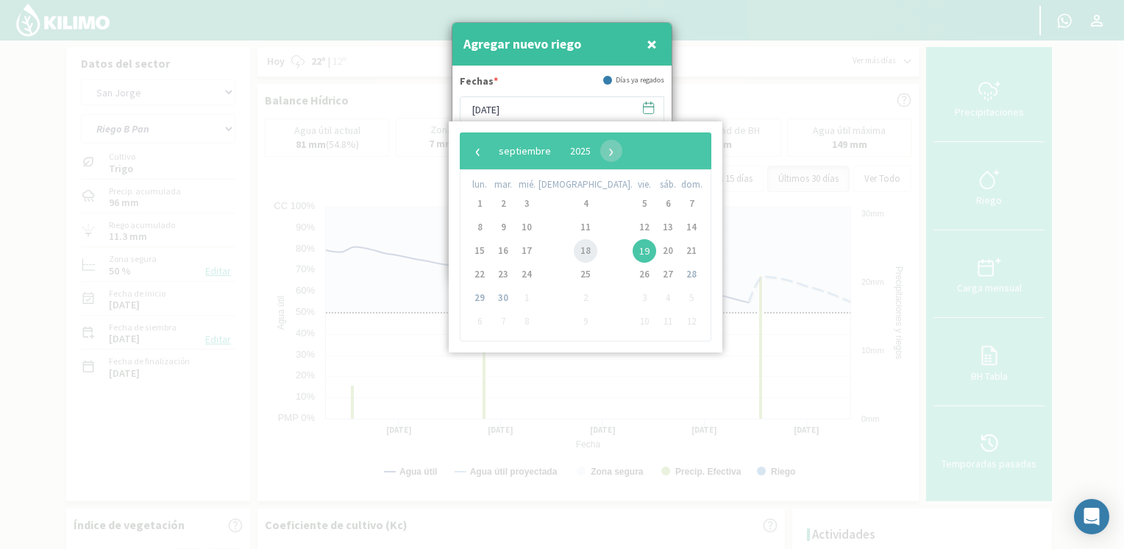
click at [574, 255] on span "18" at bounding box center [586, 251] width 24 height 24
type input "[DATE]"
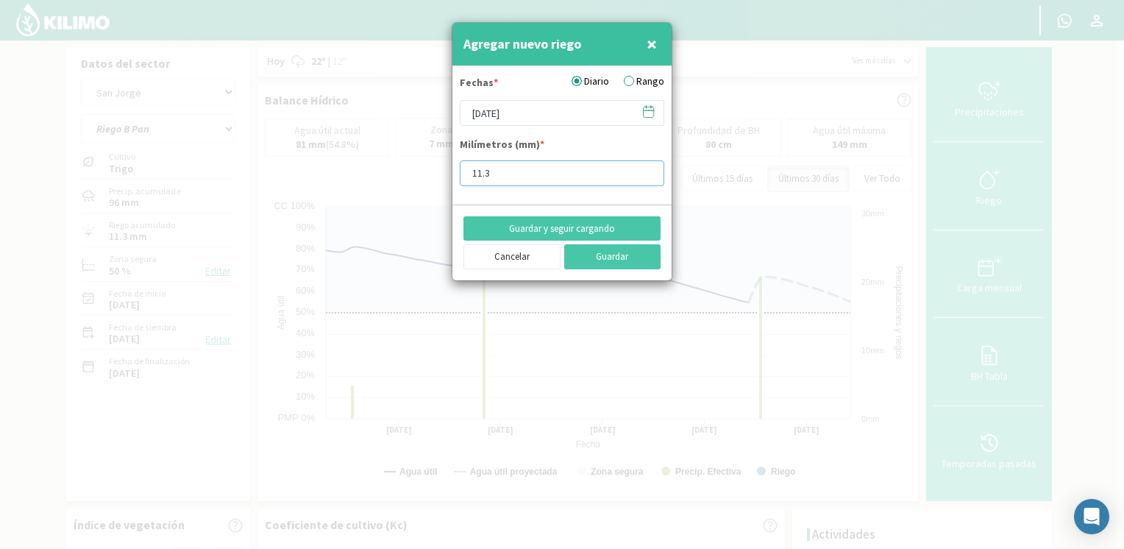
click at [513, 166] on input "11.3" at bounding box center [562, 173] width 205 height 26
type input "15"
type input "15.2"
click at [639, 78] on label "Rango" at bounding box center [644, 81] width 40 height 15
click at [0, 0] on input "Rango" at bounding box center [0, 0] width 0 height 0
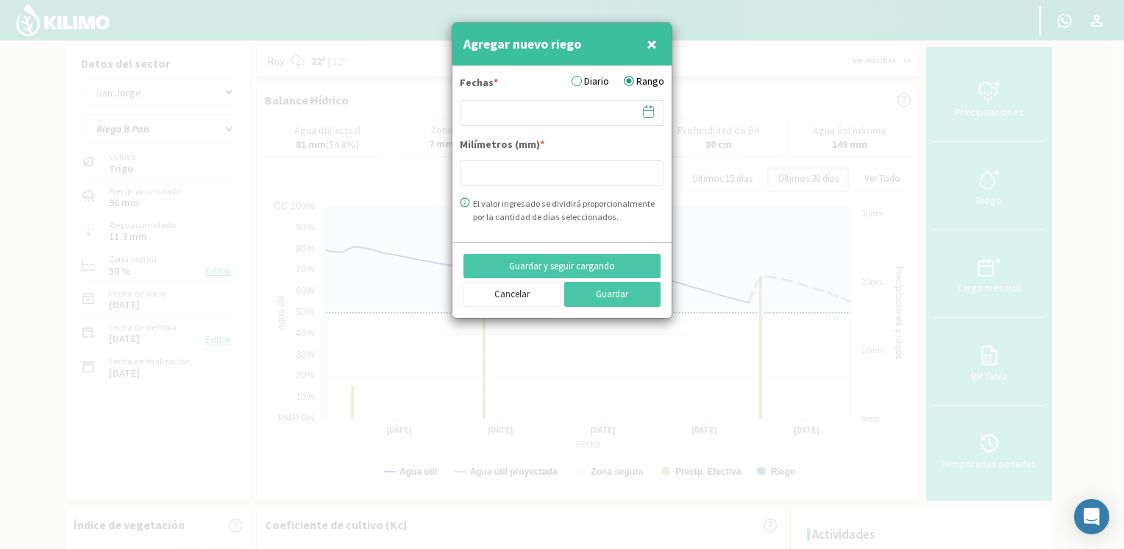
click at [650, 113] on icon at bounding box center [649, 111] width 14 height 14
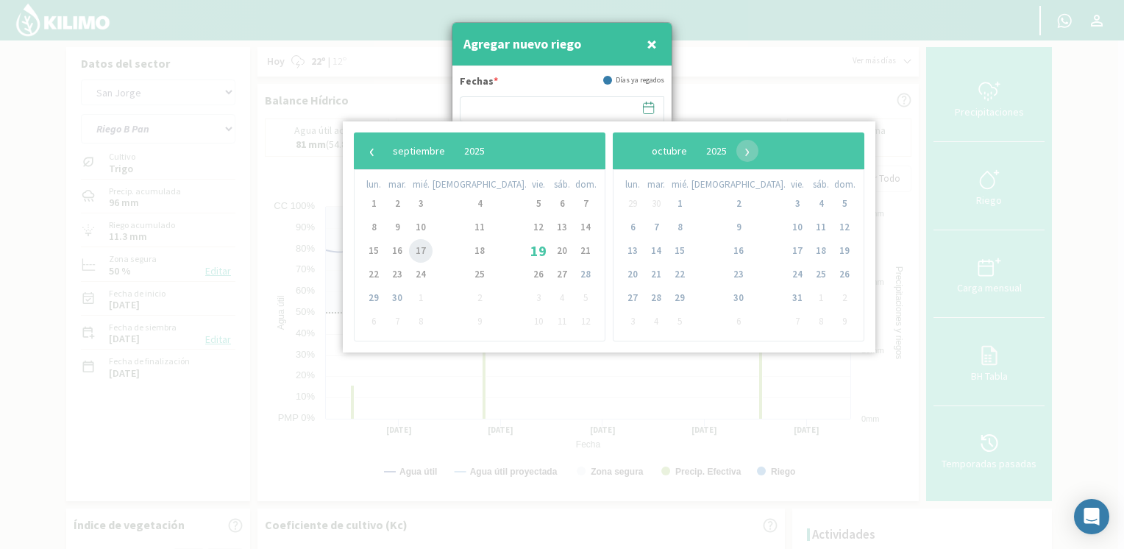
click at [433, 255] on span "17" at bounding box center [421, 251] width 24 height 24
click at [527, 254] on span "19" at bounding box center [539, 251] width 24 height 24
type input "[DATE] - [DATE]"
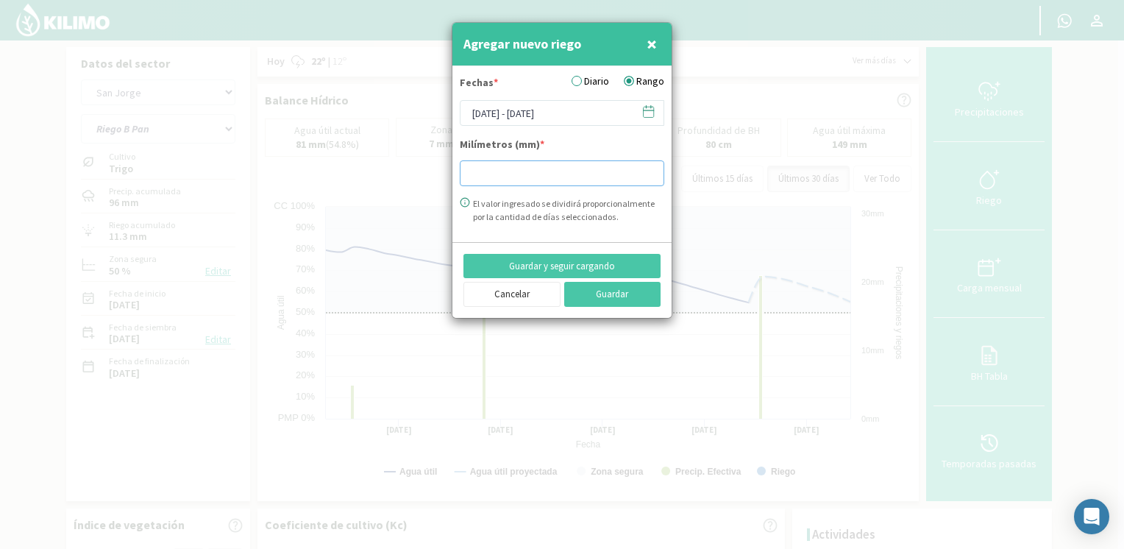
click at [574, 170] on input "number" at bounding box center [562, 173] width 205 height 26
type input "15"
type input "15.2"
click at [589, 297] on button "Guardar" at bounding box center [612, 294] width 97 height 25
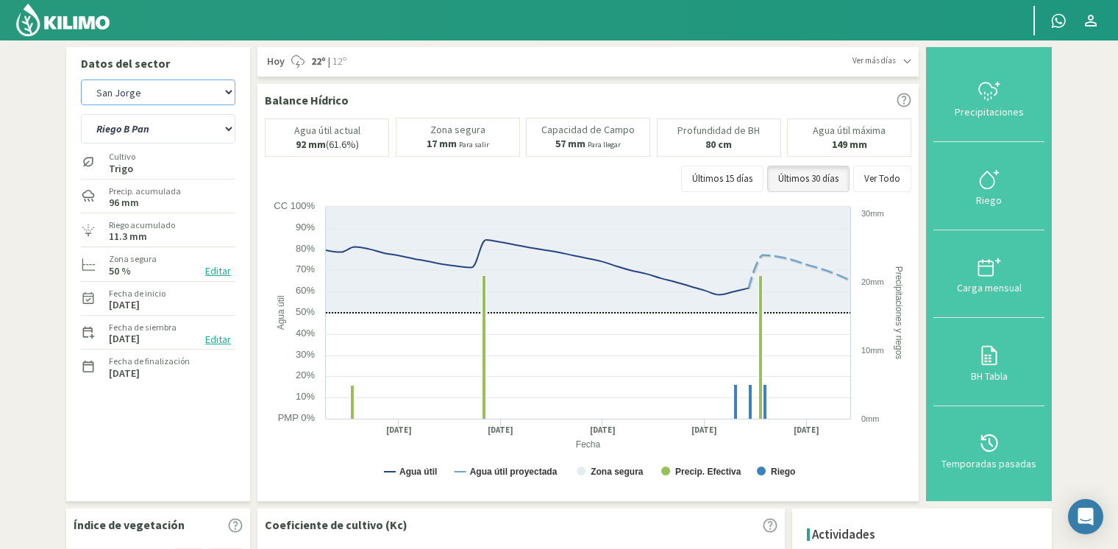
click at [152, 101] on select "[PERSON_NAME] [PERSON_NAME] 40cm El Recreo El Recreo (40cm) La Loma (40cm) [GEO…" at bounding box center [158, 92] width 154 height 26
click at [81, 79] on select "[PERSON_NAME] [PERSON_NAME] 40cm El Recreo El Recreo (40cm) La Loma (40cm) [GEO…" at bounding box center [158, 92] width 154 height 26
select select "39: Object"
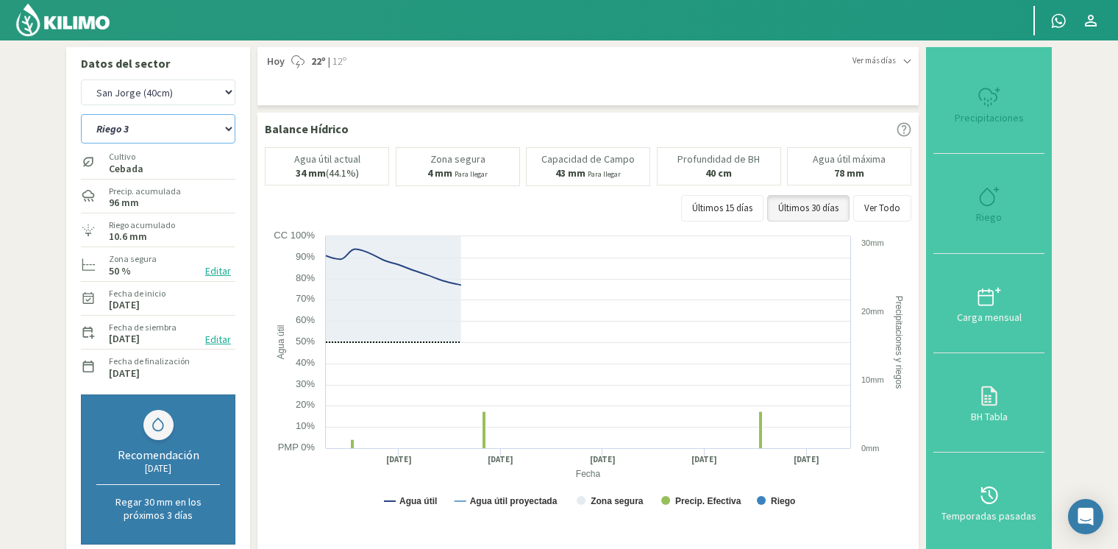
click at [213, 126] on select "[STREET_ADDRESS]" at bounding box center [158, 128] width 154 height 29
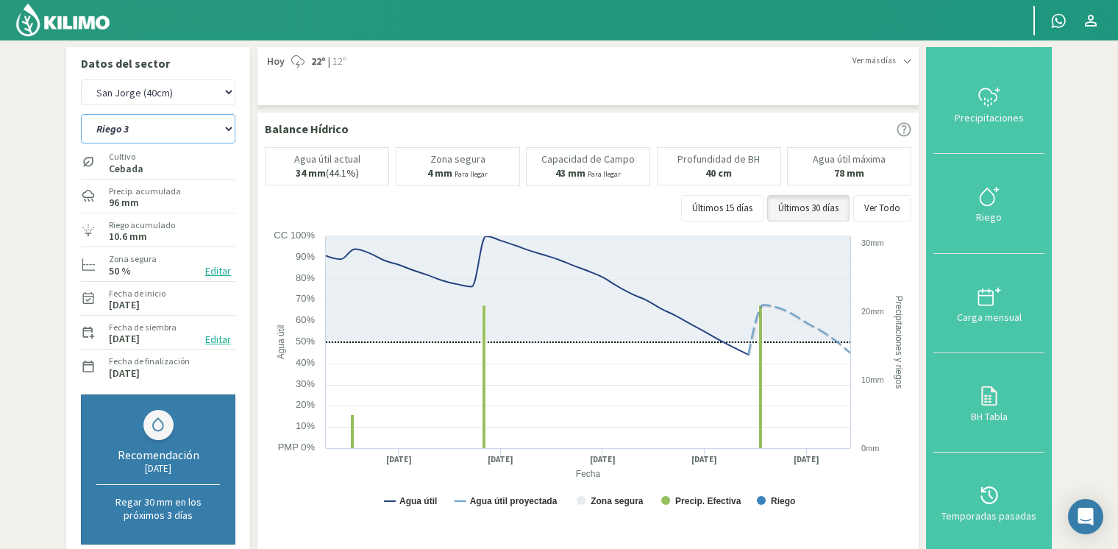
select select "14: Object"
click at [81, 114] on select "[STREET_ADDRESS]" at bounding box center [158, 128] width 154 height 29
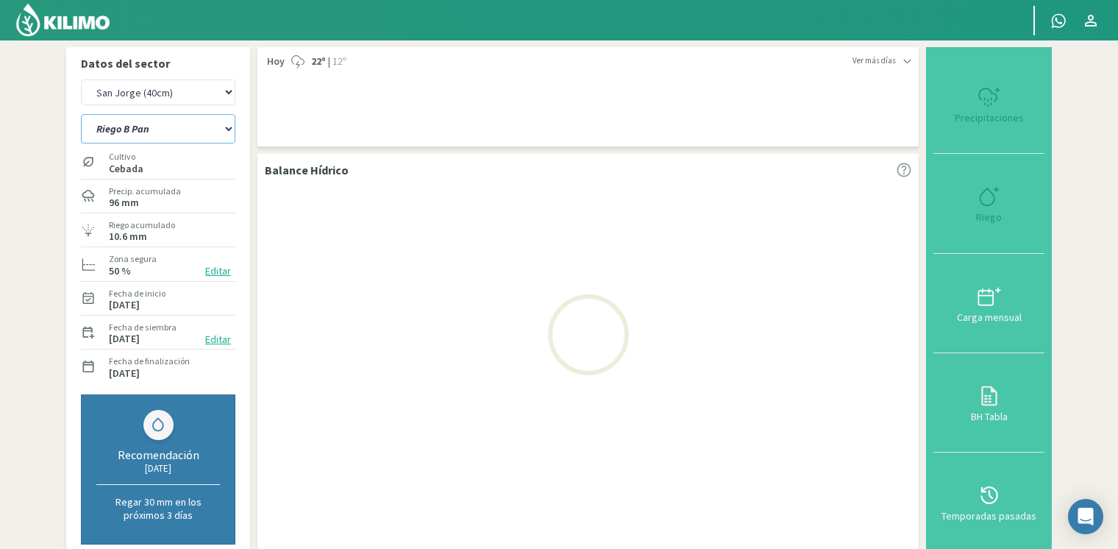
select select "49: Object"
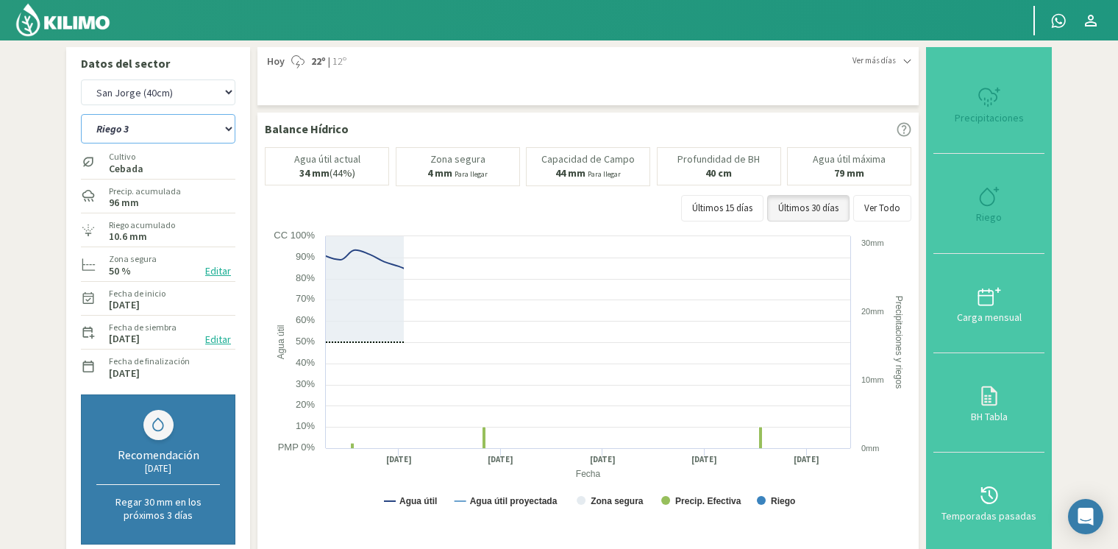
select select "19: Object"
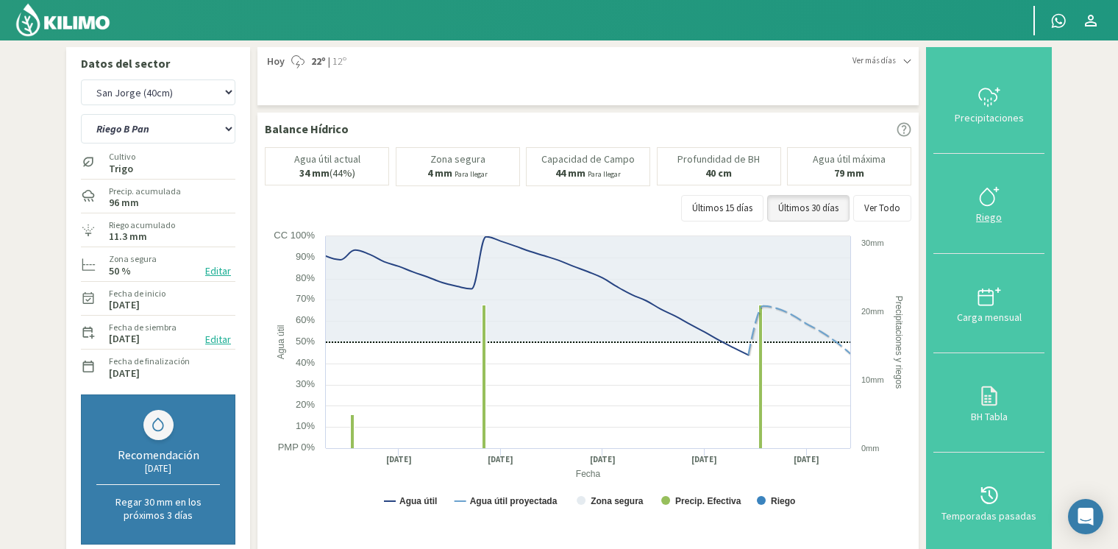
drag, startPoint x: 965, startPoint y: 118, endPoint x: 950, endPoint y: 216, distance: 98.2
click at [950, 216] on div "Precipitaciones Riego Carga mensual BH Tabla Temporadas pasadas" at bounding box center [989, 302] width 111 height 497
click at [1013, 207] on div at bounding box center [989, 197] width 102 height 24
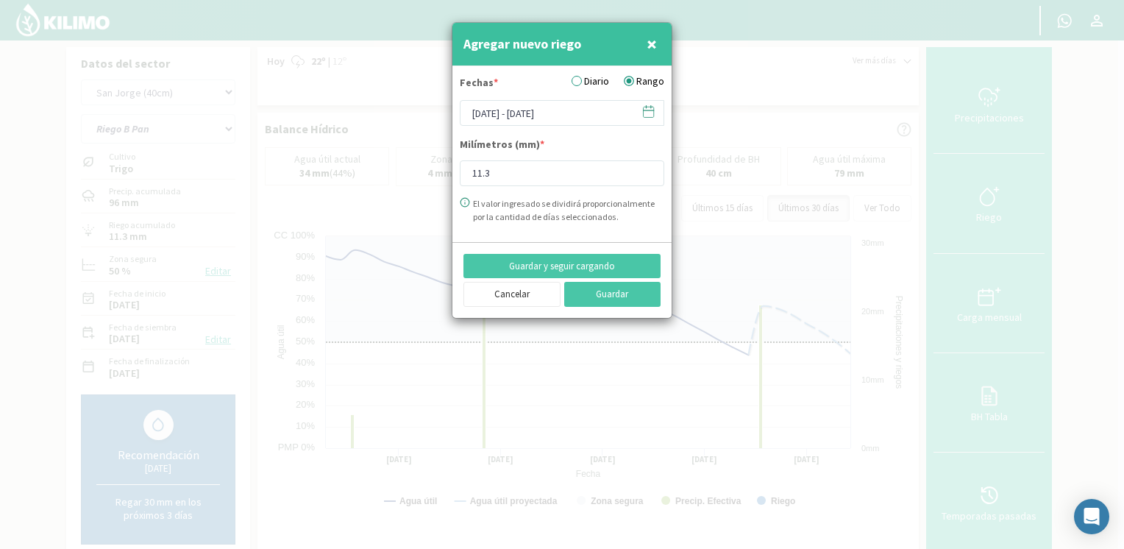
click at [1001, 205] on div at bounding box center [562, 274] width 1124 height 549
drag, startPoint x: 553, startPoint y: 174, endPoint x: 455, endPoint y: 176, distance: 97.9
click at [455, 176] on form "Fechas * Diario Rango [DATE] - [DATE] Milímetros (mm) * 11.3 El valor ingresado…" at bounding box center [561, 154] width 219 height 176
type input "15"
type input "15.2"
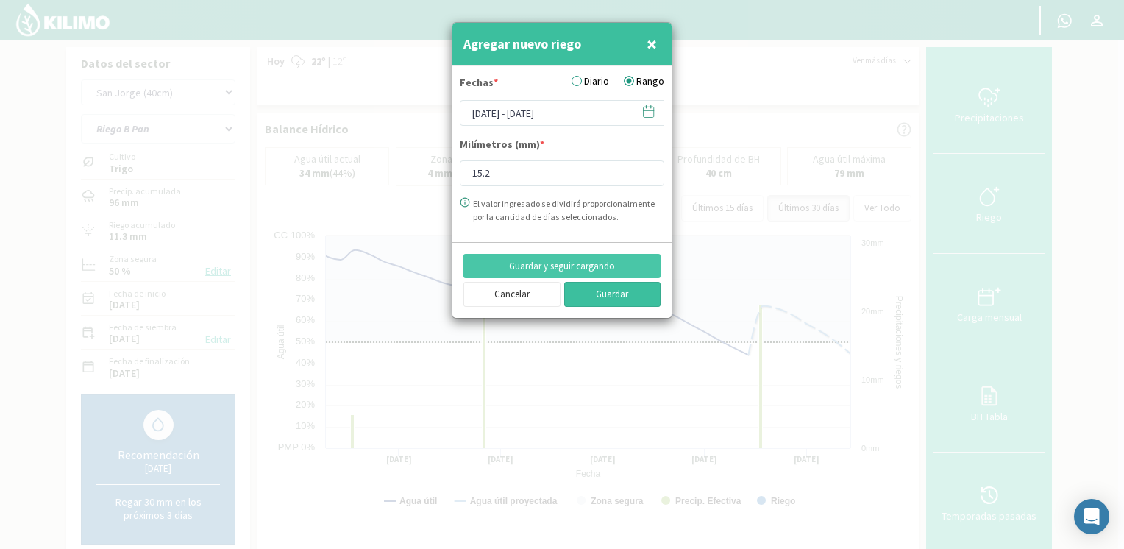
click at [588, 300] on button "Guardar" at bounding box center [612, 294] width 97 height 25
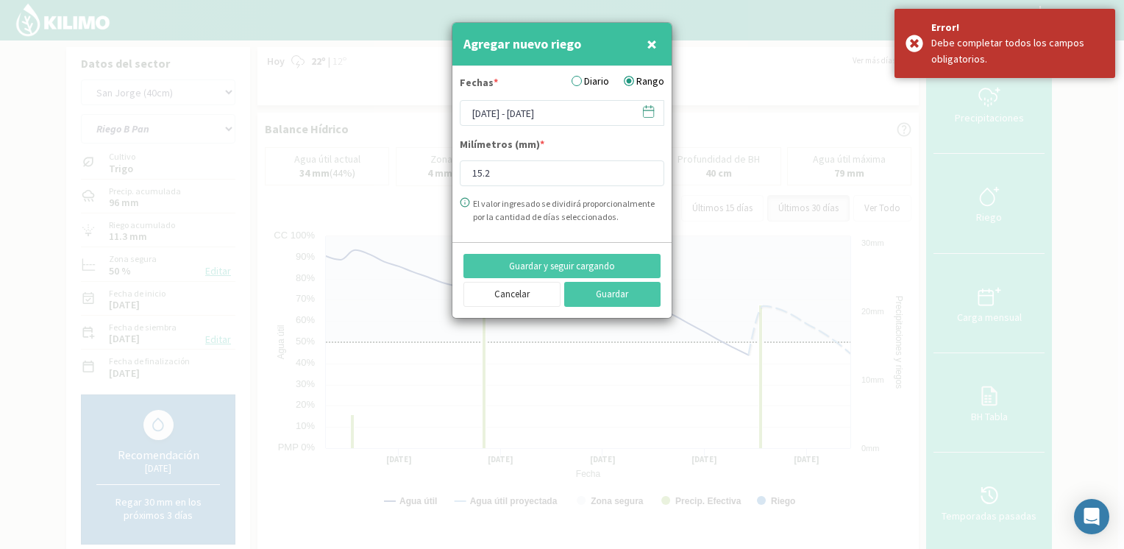
click at [648, 113] on icon at bounding box center [649, 111] width 14 height 14
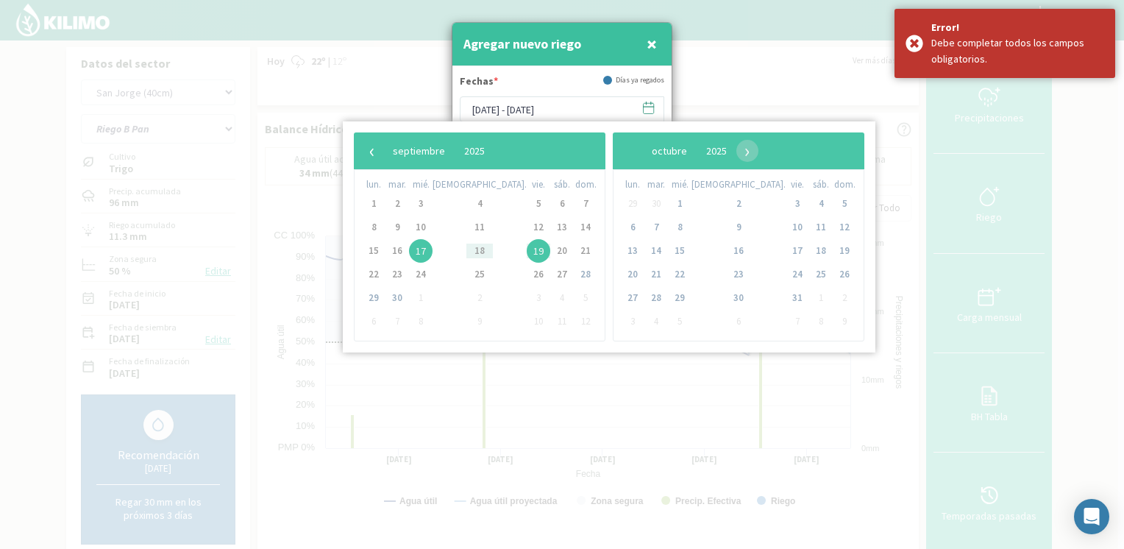
click at [433, 250] on span "17" at bounding box center [421, 251] width 24 height 24
click at [527, 251] on span "19" at bounding box center [539, 251] width 24 height 24
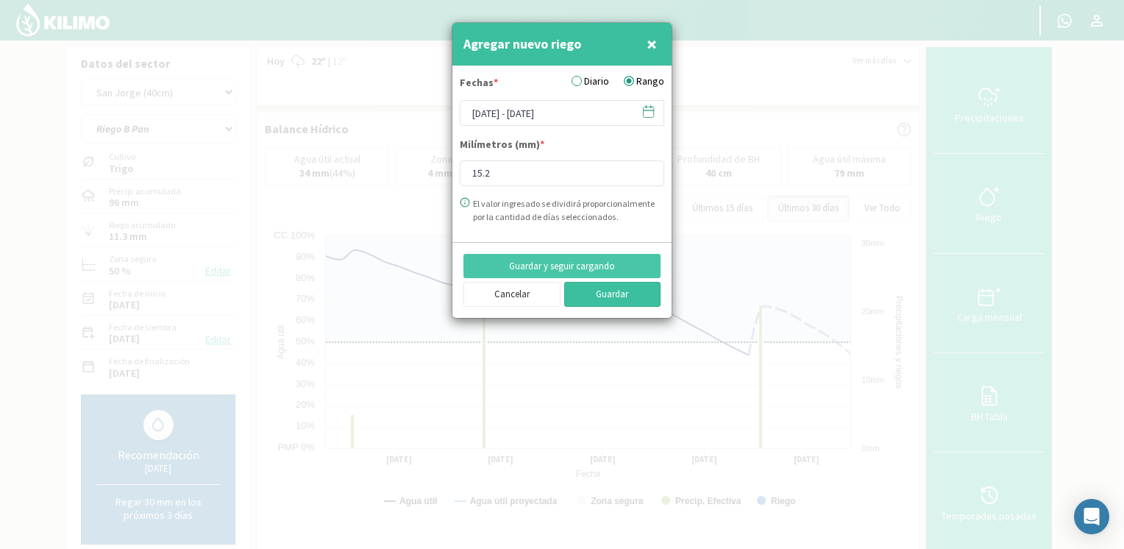
click at [605, 290] on button "Guardar" at bounding box center [612, 294] width 97 height 25
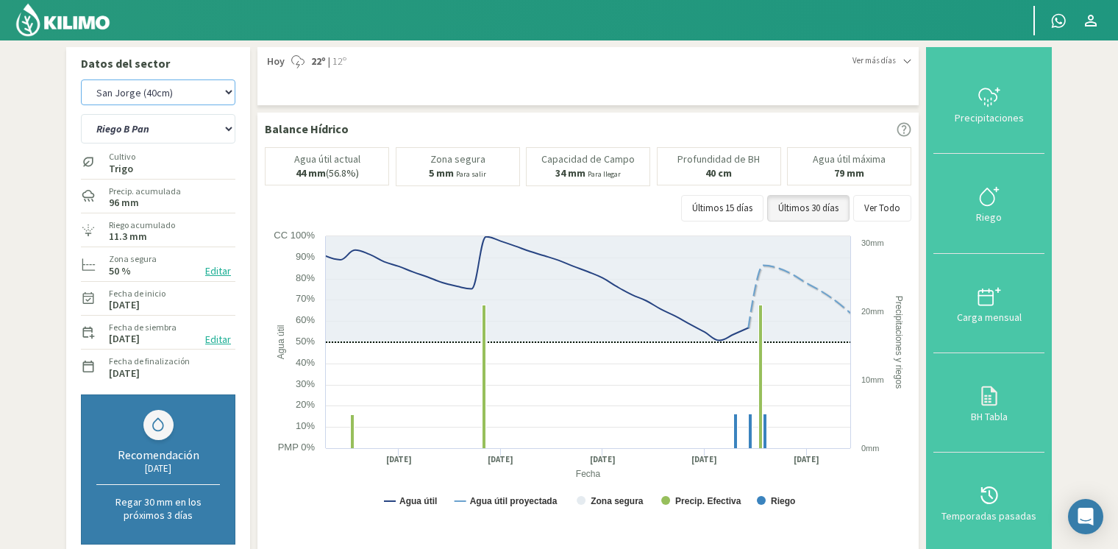
click at [183, 99] on select "[PERSON_NAME] [PERSON_NAME] 40cm El Recreo El Recreo (40cm) La Loma (40cm) [GEO…" at bounding box center [158, 92] width 154 height 26
click at [81, 79] on select "[PERSON_NAME] [PERSON_NAME] 40cm El Recreo El Recreo (40cm) La Loma (40cm) [GEO…" at bounding box center [158, 92] width 154 height 26
select select "54: Object"
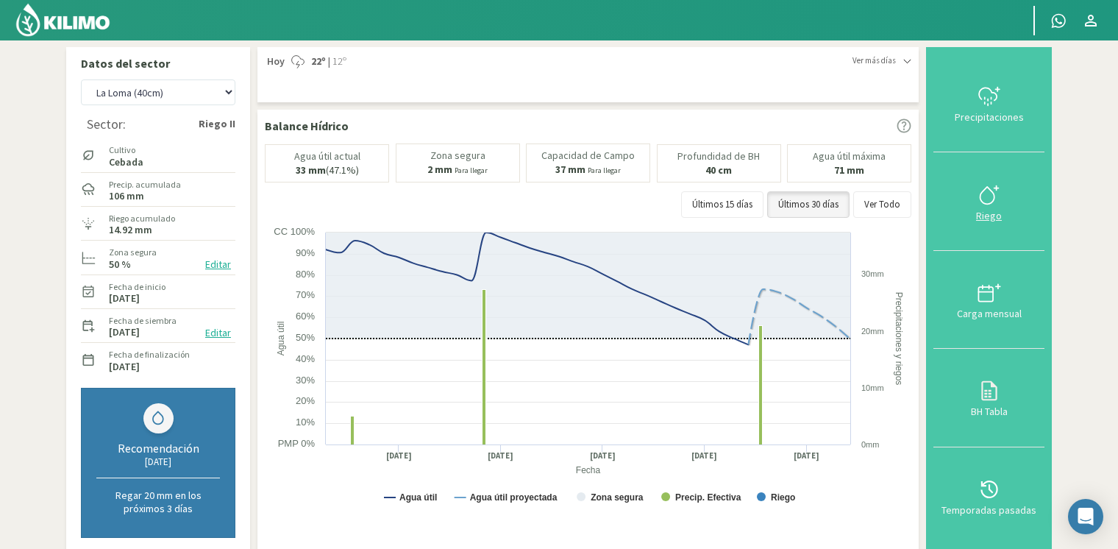
click at [974, 213] on div "Riego" at bounding box center [989, 215] width 102 height 10
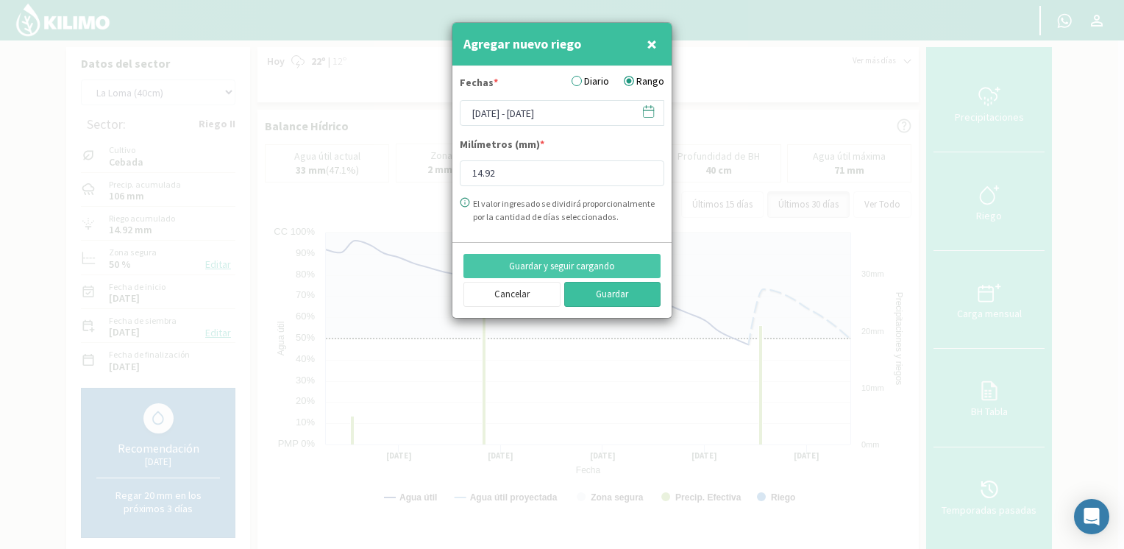
click at [597, 295] on button "Guardar" at bounding box center [612, 294] width 97 height 25
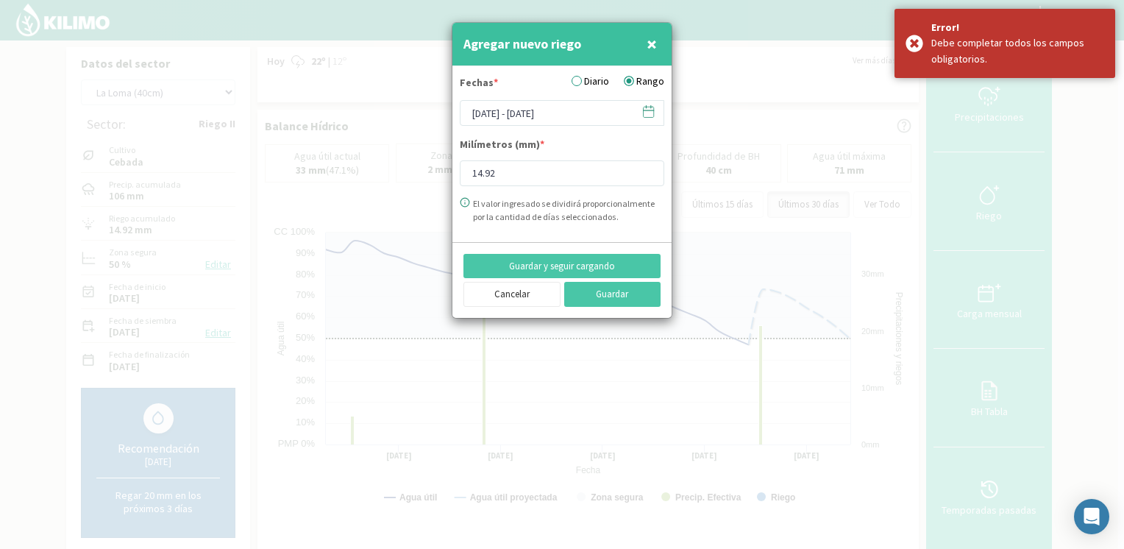
click at [652, 112] on icon at bounding box center [649, 111] width 14 height 14
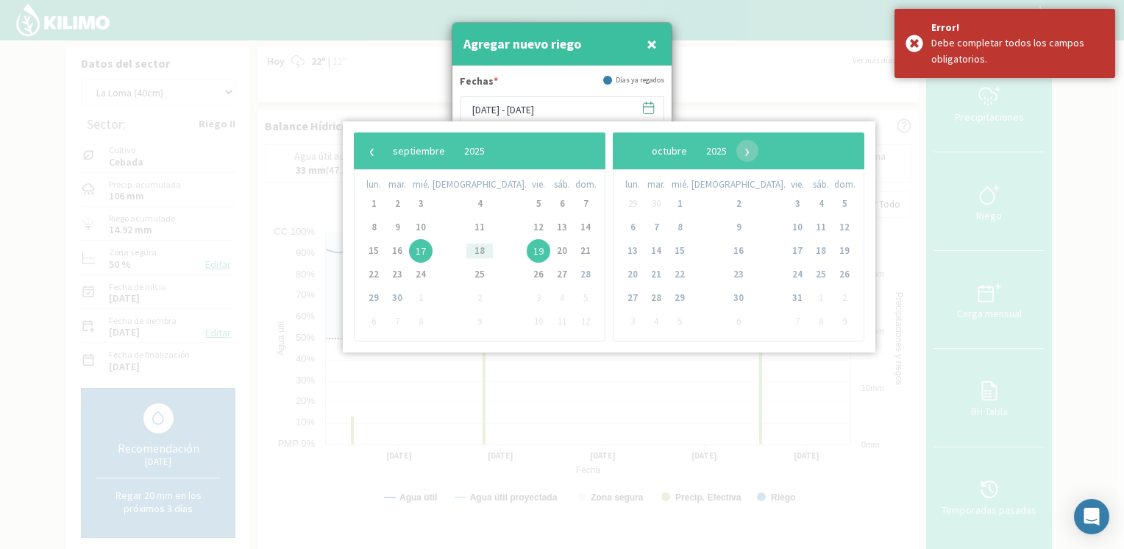
click at [427, 255] on span "17" at bounding box center [421, 251] width 24 height 24
click at [527, 252] on span "19" at bounding box center [539, 251] width 24 height 24
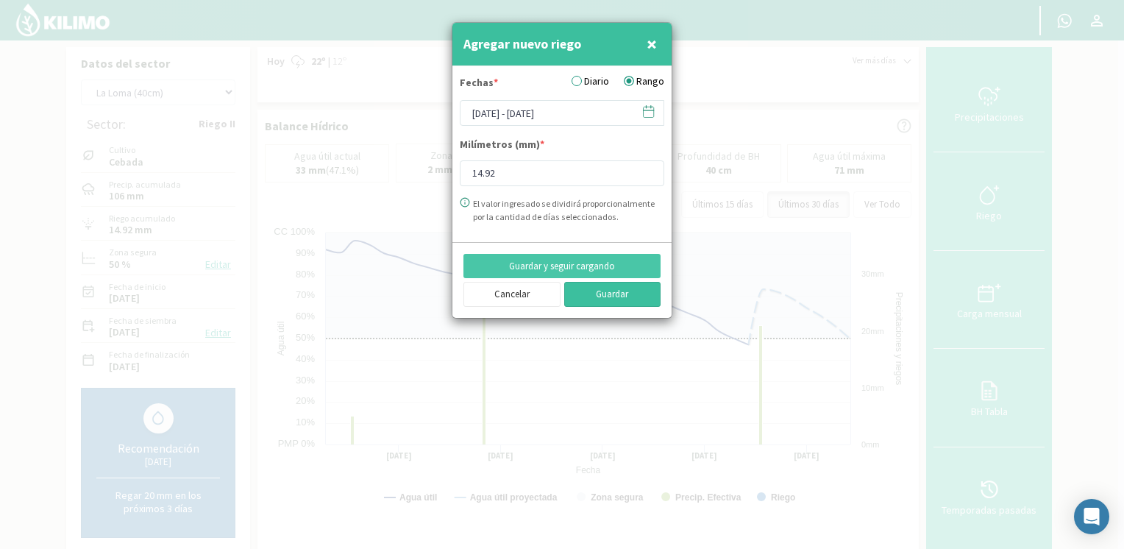
click at [611, 296] on button "Guardar" at bounding box center [612, 294] width 97 height 25
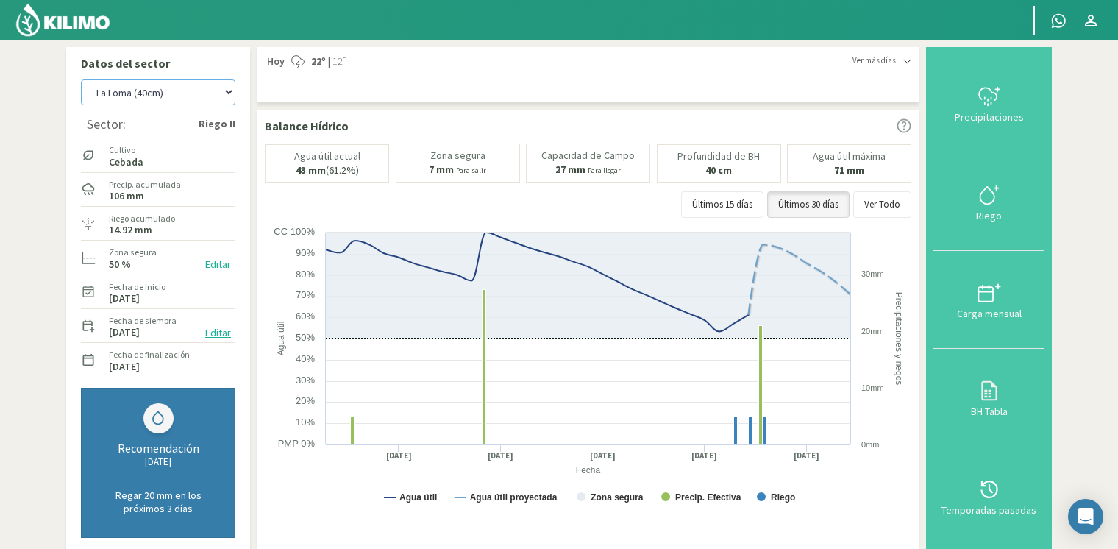
click at [166, 95] on select "[PERSON_NAME] [PERSON_NAME] 40cm El Recreo El Recreo (40cm) La Loma (40cm) [GEO…" at bounding box center [158, 92] width 154 height 26
click at [81, 79] on select "[PERSON_NAME] [PERSON_NAME] 40cm El Recreo El Recreo (40cm) La Loma (40cm) [GEO…" at bounding box center [158, 92] width 154 height 26
select select "65: Object"
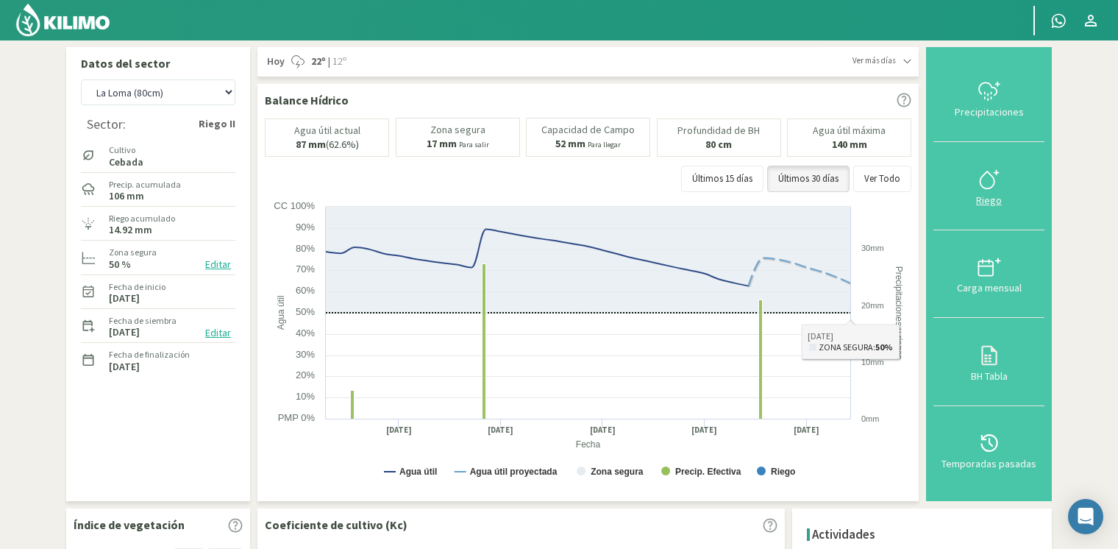
click at [972, 216] on button "Riego" at bounding box center [989, 186] width 111 height 88
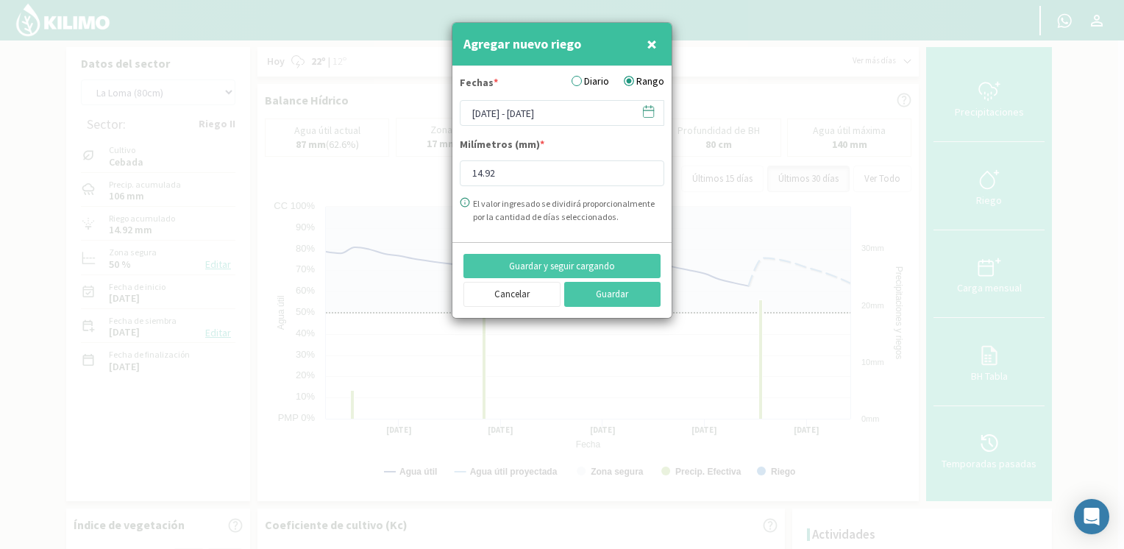
click at [636, 115] on span at bounding box center [642, 111] width 24 height 23
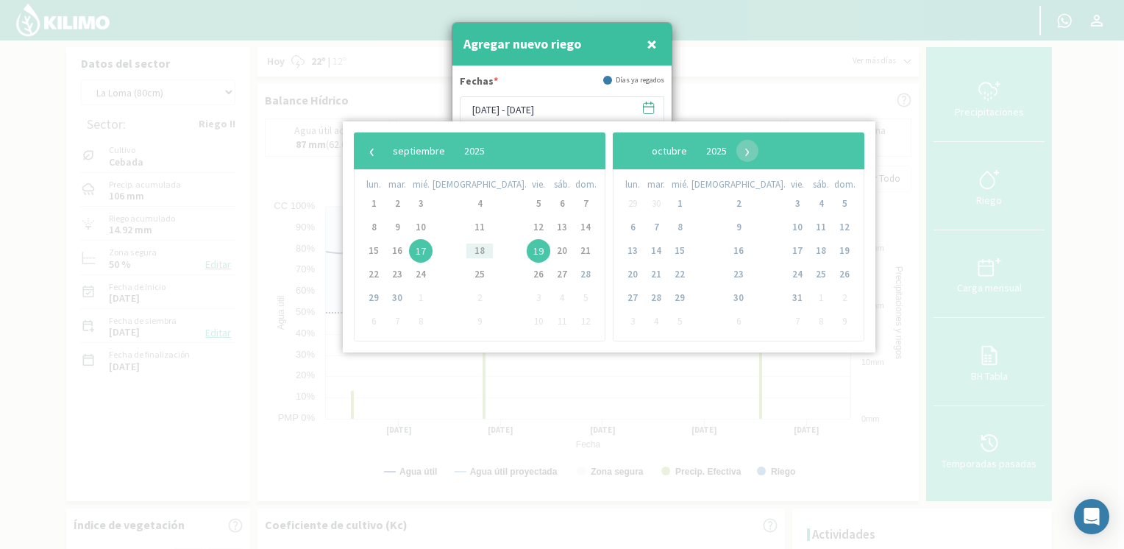
click at [642, 116] on svg-icon at bounding box center [649, 110] width 14 height 13
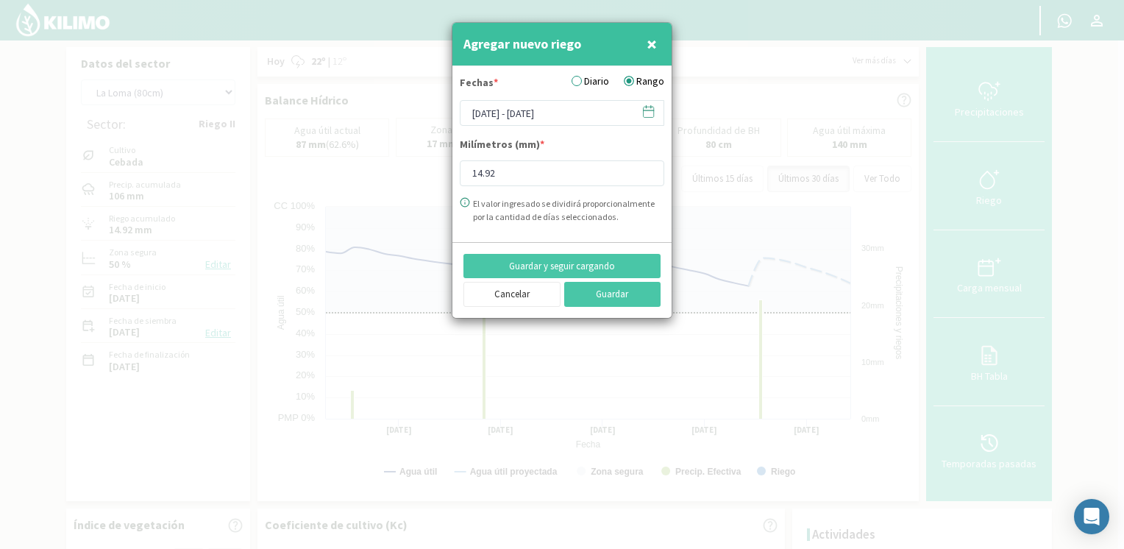
click at [641, 115] on span at bounding box center [642, 111] width 24 height 23
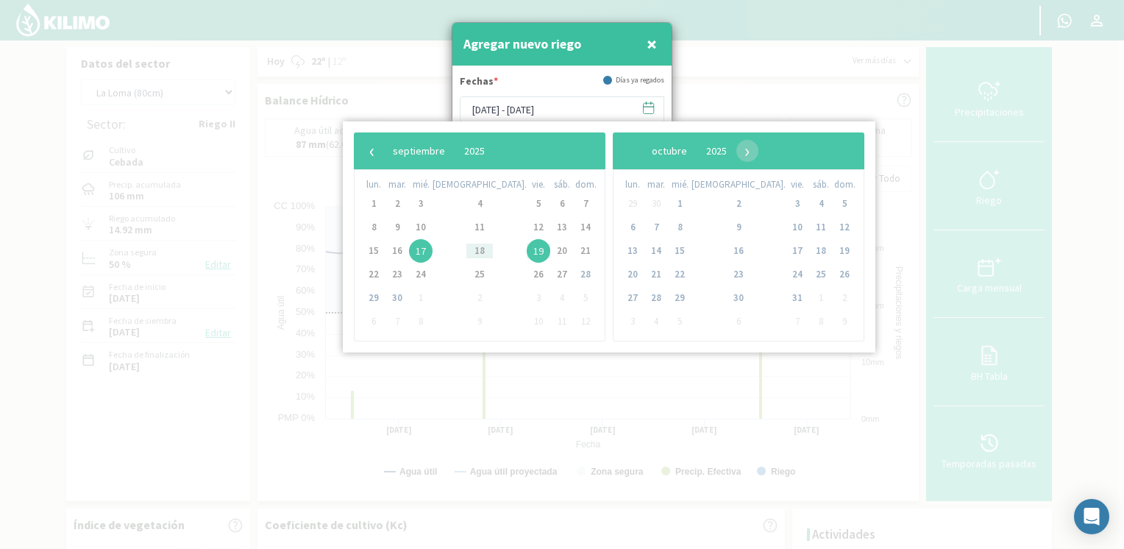
click at [428, 252] on span "17" at bounding box center [421, 251] width 24 height 24
click at [527, 248] on span "19" at bounding box center [539, 251] width 24 height 24
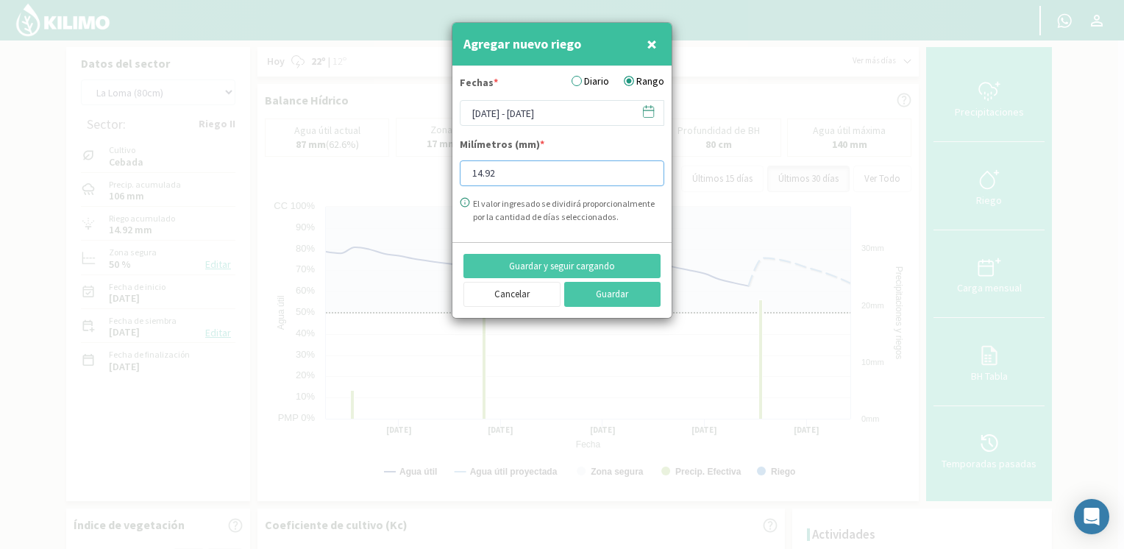
click at [544, 161] on input "14.92" at bounding box center [562, 173] width 205 height 26
click at [577, 290] on button "Guardar" at bounding box center [612, 294] width 97 height 25
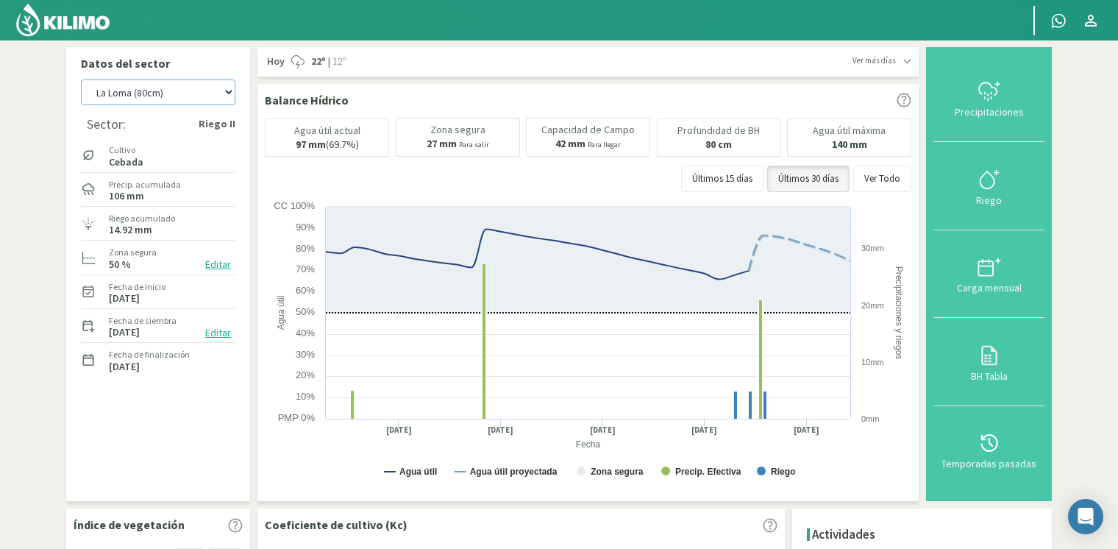
click at [188, 93] on select "[PERSON_NAME] [PERSON_NAME] 40cm El Recreo El Recreo (40cm) La Loma (40cm) [GEO…" at bounding box center [158, 92] width 154 height 26
click at [81, 79] on select "[PERSON_NAME] [PERSON_NAME] 40cm El Recreo El Recreo (40cm) La Loma (40cm) [GEO…" at bounding box center [158, 92] width 154 height 26
select select "73: Object"
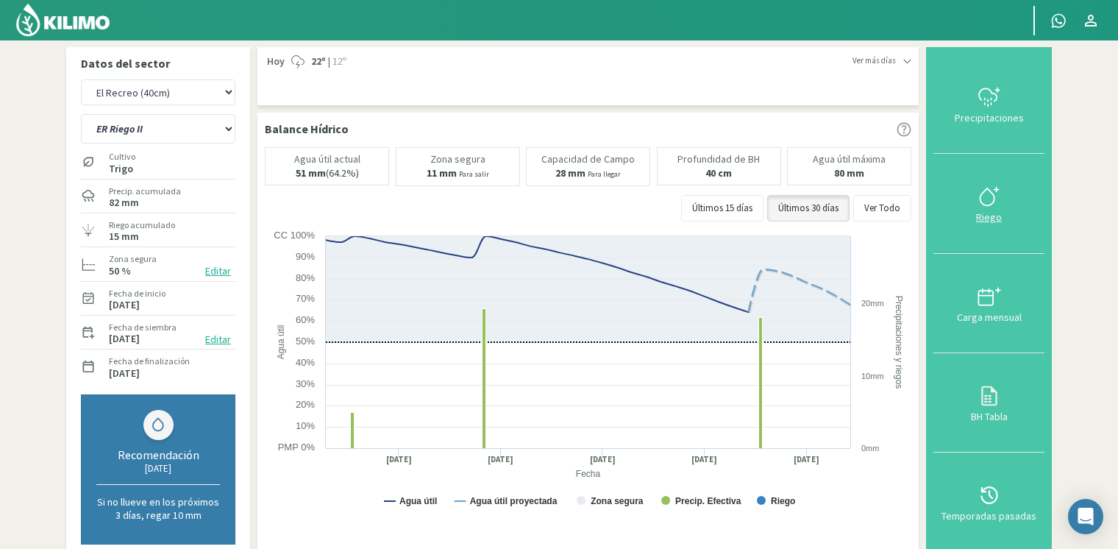
click at [984, 198] on icon at bounding box center [990, 197] width 24 height 24
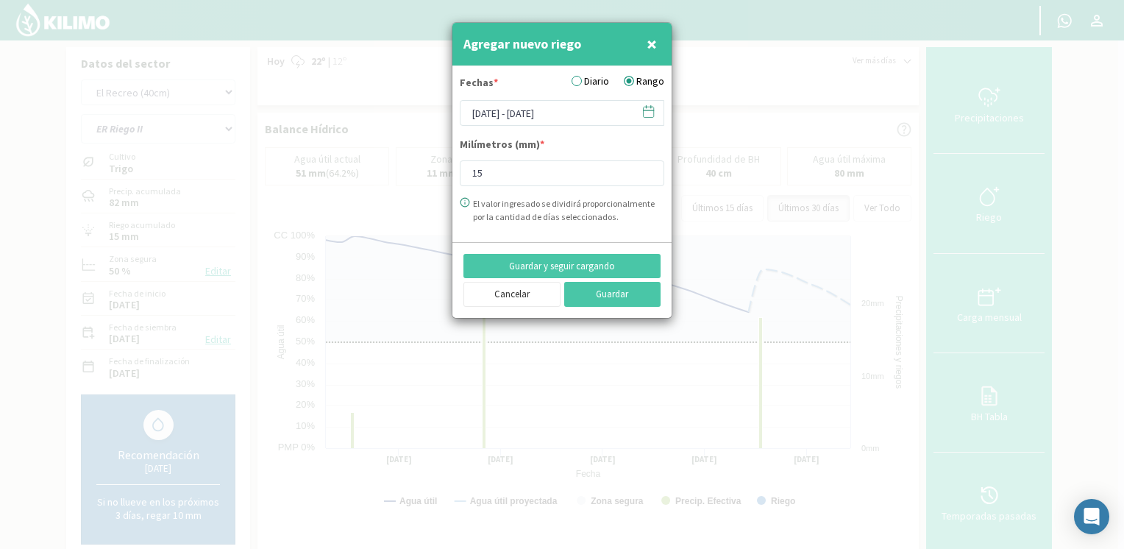
click at [644, 110] on icon at bounding box center [649, 110] width 10 height 0
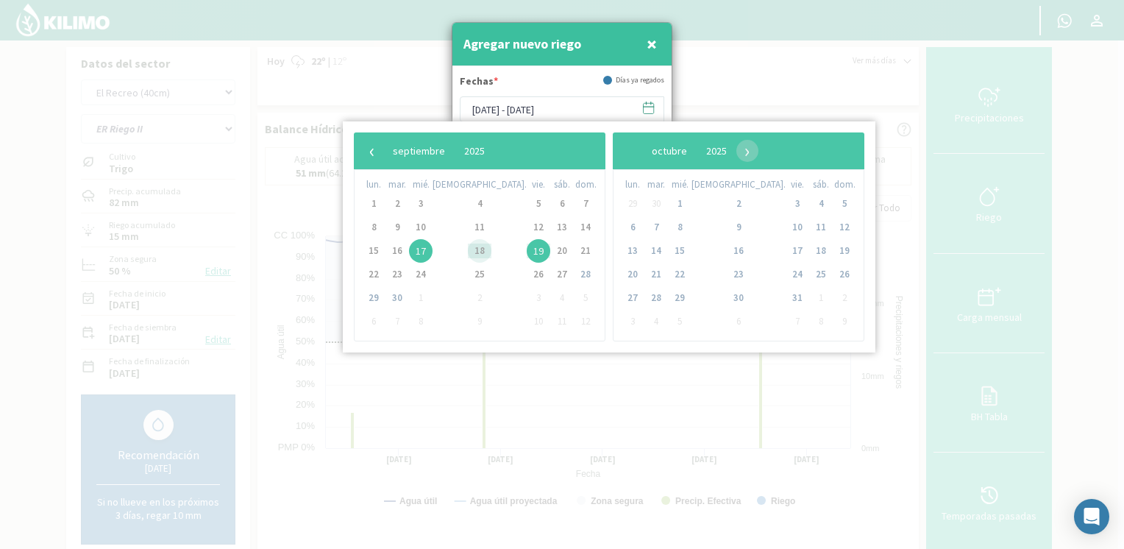
click at [468, 252] on span "18" at bounding box center [480, 251] width 24 height 24
click at [527, 251] on span "19" at bounding box center [539, 251] width 24 height 24
type input "[DATE] - [DATE]"
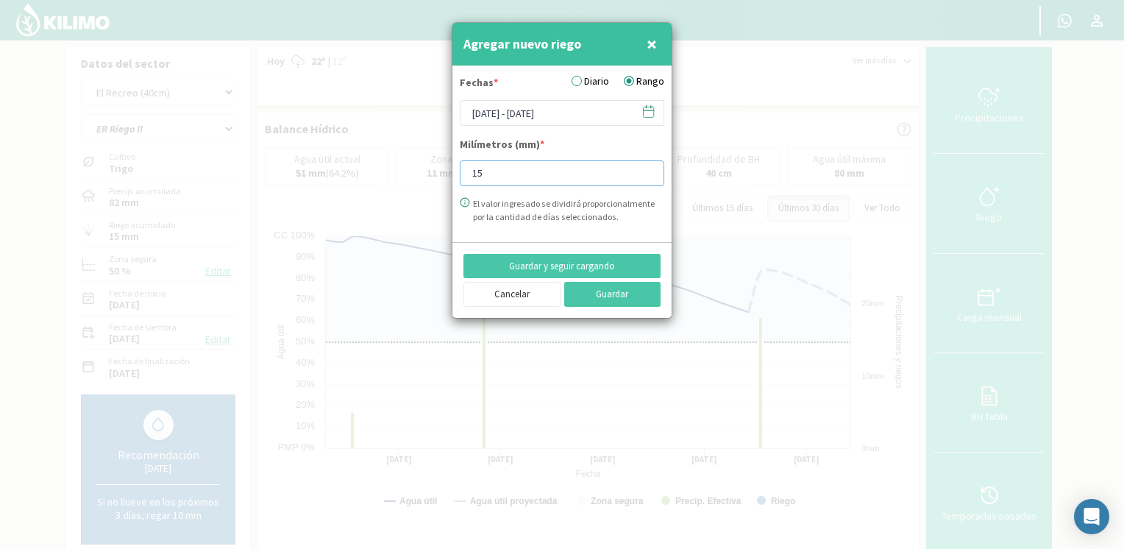
drag, startPoint x: 554, startPoint y: 184, endPoint x: 449, endPoint y: 180, distance: 104.5
click at [449, 180] on div "Agregar nuevo riego × Fechas * Diario Rango [DATE] - [DATE] Milímetros (mm) * 1…" at bounding box center [562, 274] width 1124 height 549
type input "10"
click at [616, 294] on button "Guardar" at bounding box center [612, 294] width 97 height 25
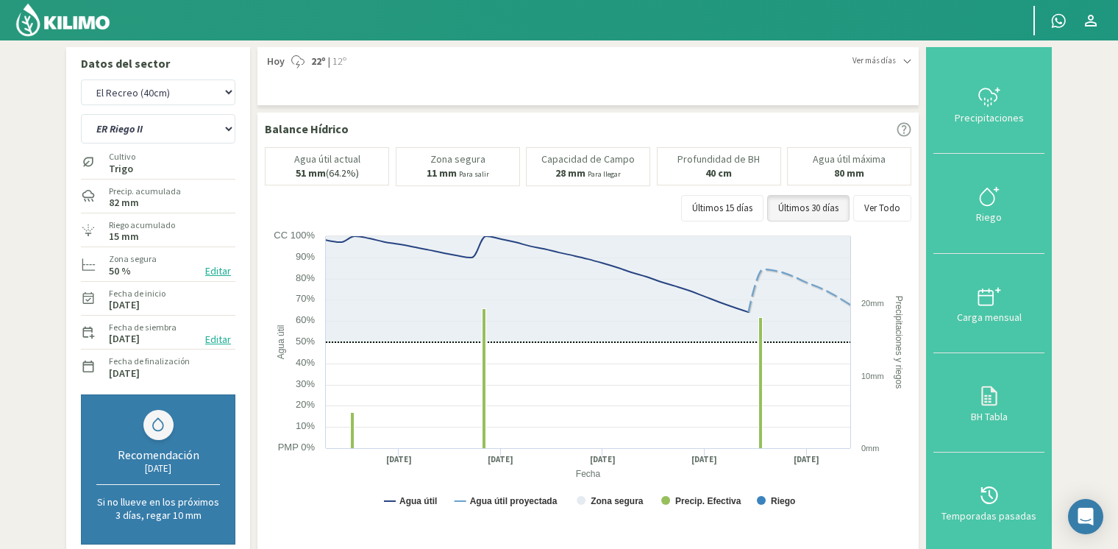
drag, startPoint x: 155, startPoint y: 126, endPoint x: 0, endPoint y: 156, distance: 158.1
click at [0, 156] on html "Principal Contactar ejecutivo Perfil Perfil Salir Datos del sector [PERSON_NAME…" at bounding box center [559, 274] width 1118 height 549
click at [160, 132] on select "ER Riego II Riego C" at bounding box center [158, 128] width 154 height 29
click at [81, 114] on select "ER Riego II Riego C" at bounding box center [158, 128] width 154 height 29
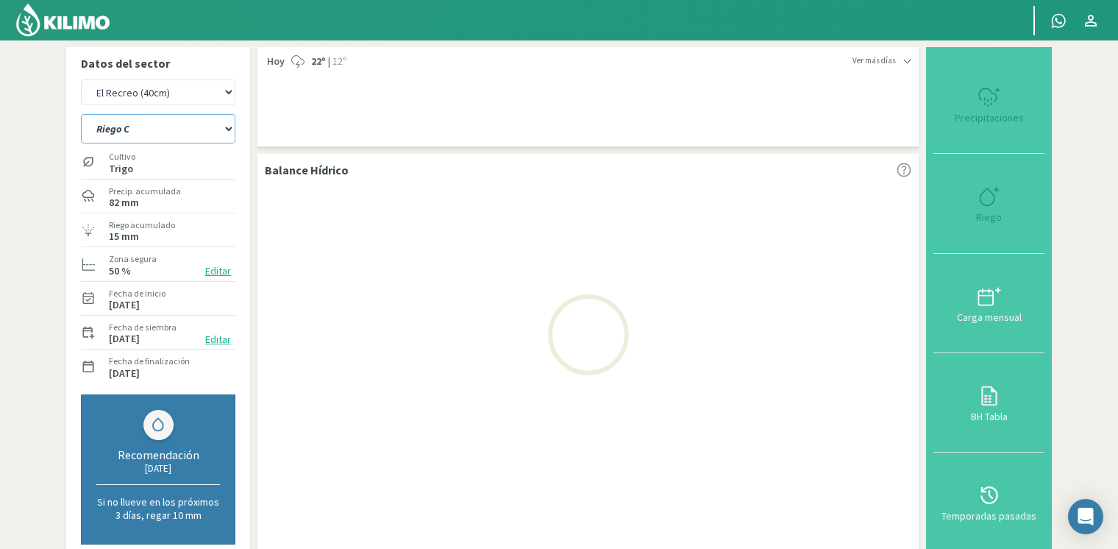
select select "0: Object"
select select "83: Object"
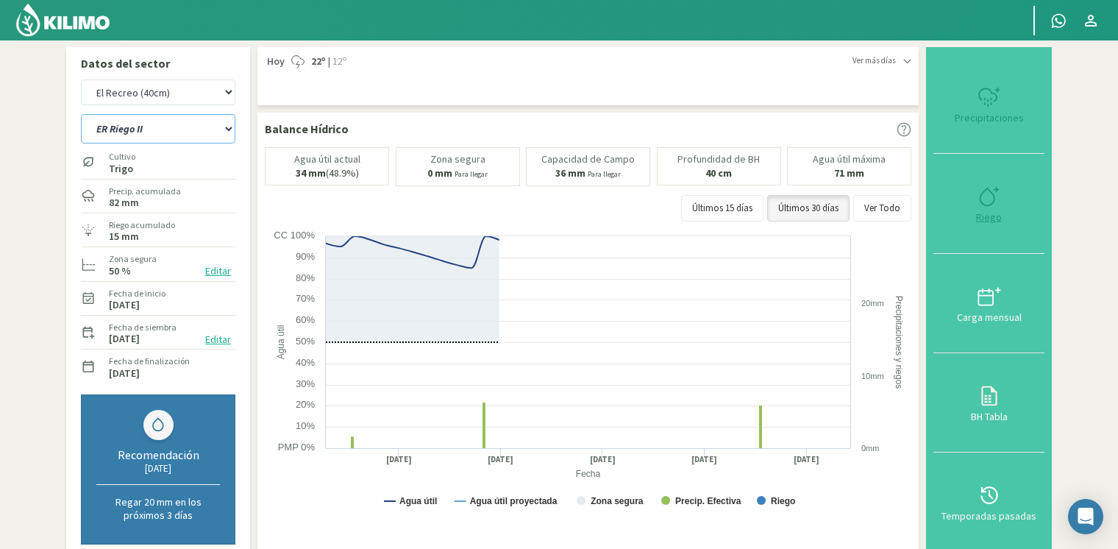
select select "3: Object"
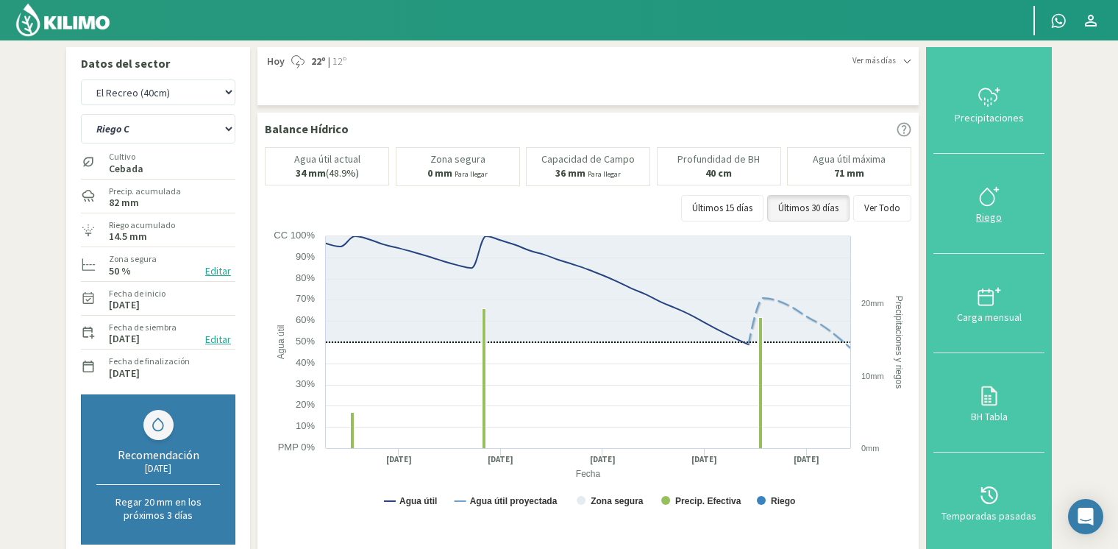
click at [999, 196] on icon at bounding box center [990, 197] width 24 height 24
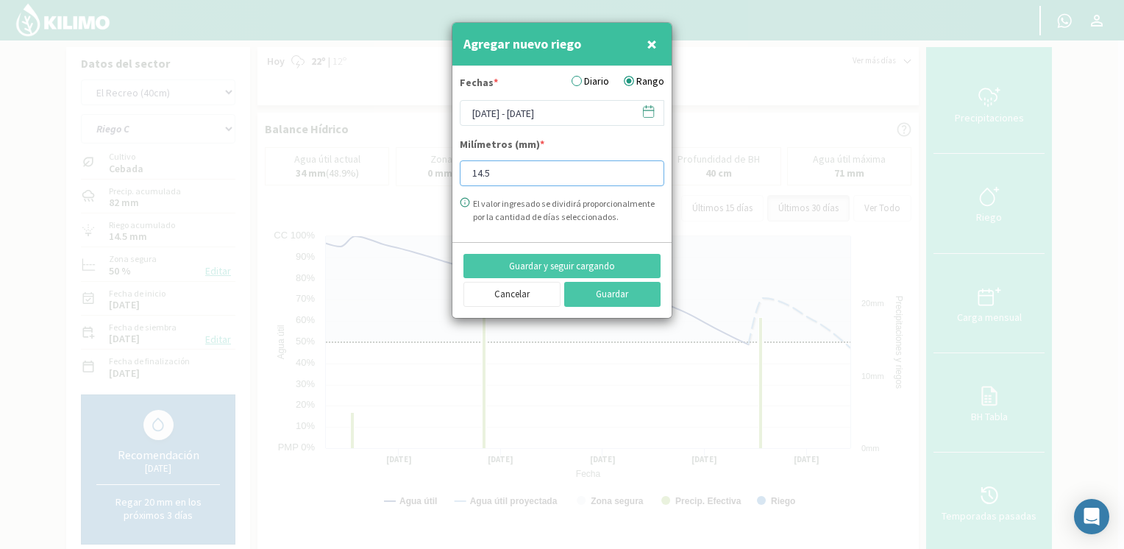
drag, startPoint x: 527, startPoint y: 176, endPoint x: 343, endPoint y: 177, distance: 184.7
click at [341, 178] on div "Agregar nuevo riego × Fechas * Diario Rango [DATE] - [DATE] Milímetros (mm) * 1…" at bounding box center [562, 274] width 1124 height 549
type input "10"
click at [613, 299] on button "Guardar" at bounding box center [612, 294] width 97 height 25
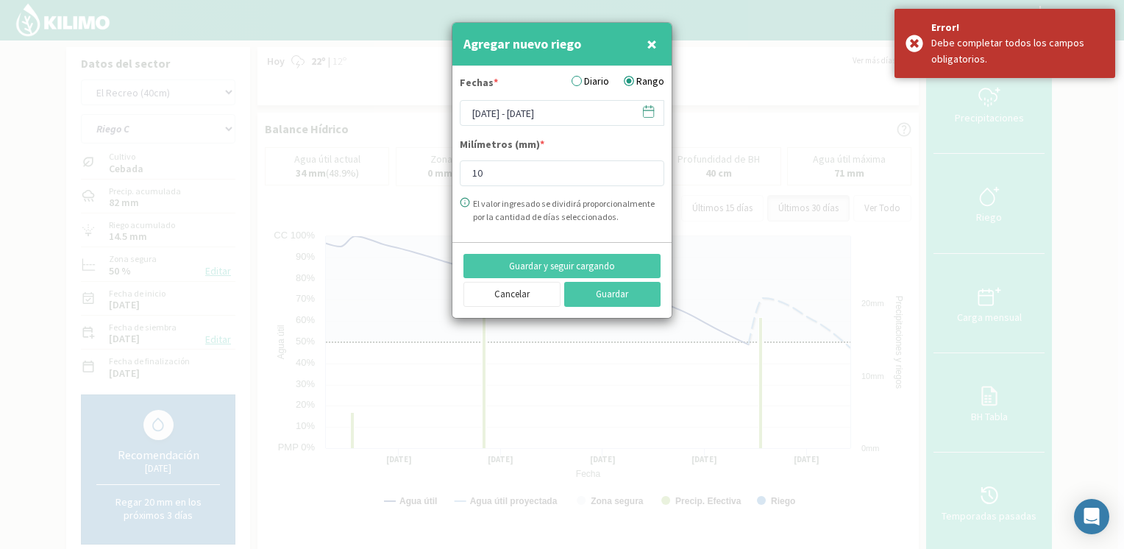
click at [644, 114] on icon at bounding box center [649, 112] width 10 height 10
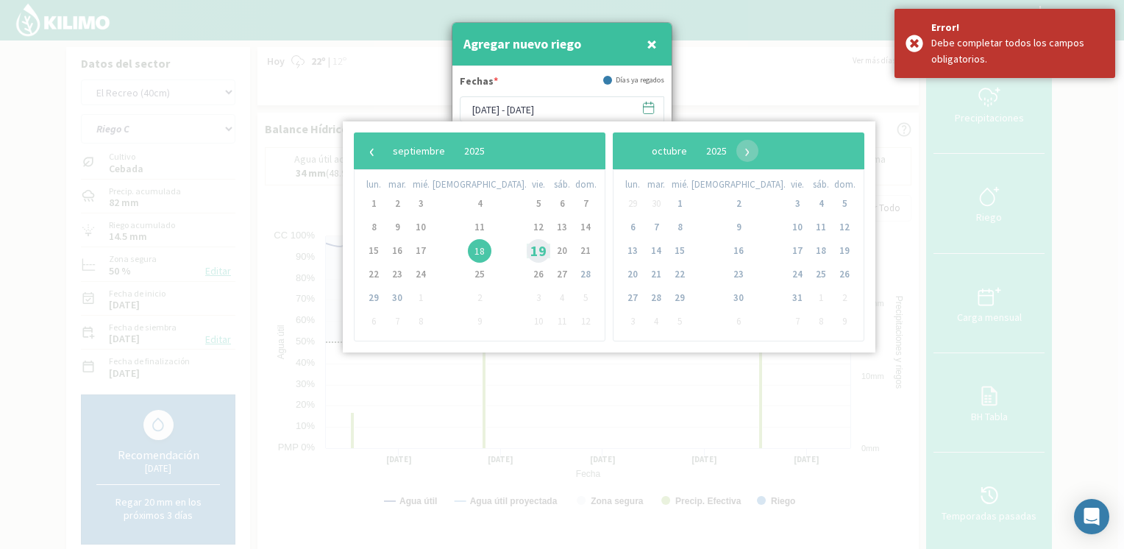
click at [527, 252] on span "19" at bounding box center [539, 251] width 24 height 24
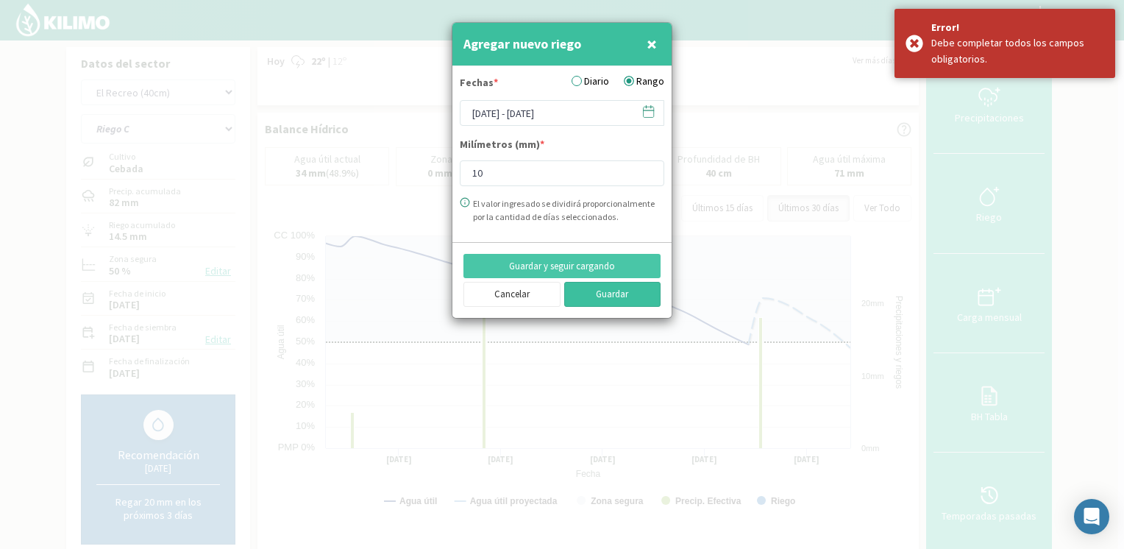
click at [614, 304] on button "Guardar" at bounding box center [612, 294] width 97 height 25
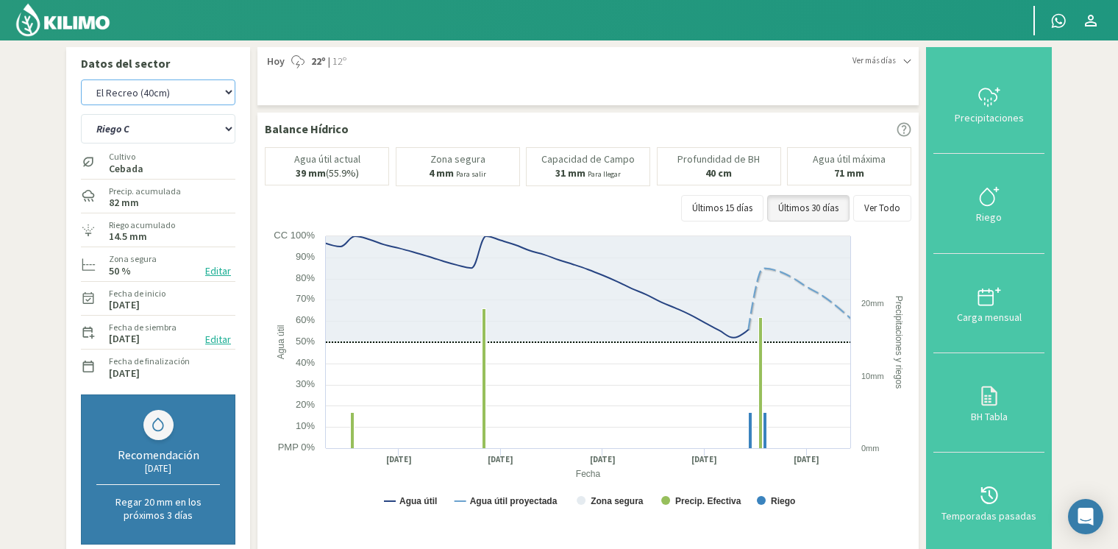
click at [157, 96] on select "[PERSON_NAME] [PERSON_NAME] 40cm El Recreo El Recreo (40cm) La Loma (40cm) [GEO…" at bounding box center [158, 92] width 154 height 26
click at [81, 79] on select "[PERSON_NAME] [PERSON_NAME] 40cm El Recreo El Recreo (40cm) La Loma (40cm) [GEO…" at bounding box center [158, 92] width 154 height 26
select select "92: Object"
select select "4: Object"
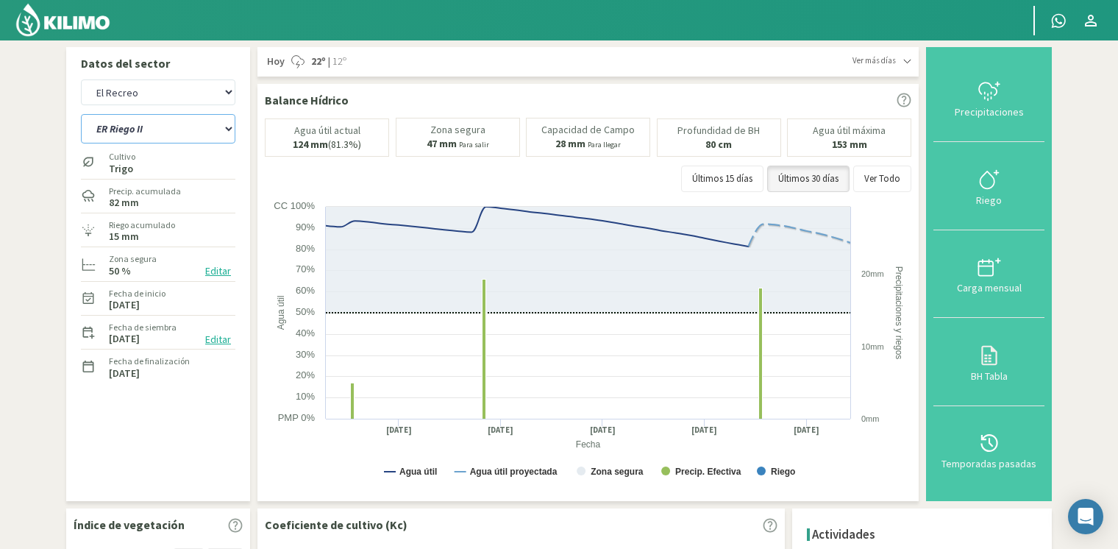
click at [172, 138] on select "ER Riego II Riego C" at bounding box center [158, 128] width 154 height 29
click at [81, 114] on select "ER Riego II Riego C" at bounding box center [158, 128] width 154 height 29
click at [986, 195] on div "Riego" at bounding box center [989, 200] width 102 height 10
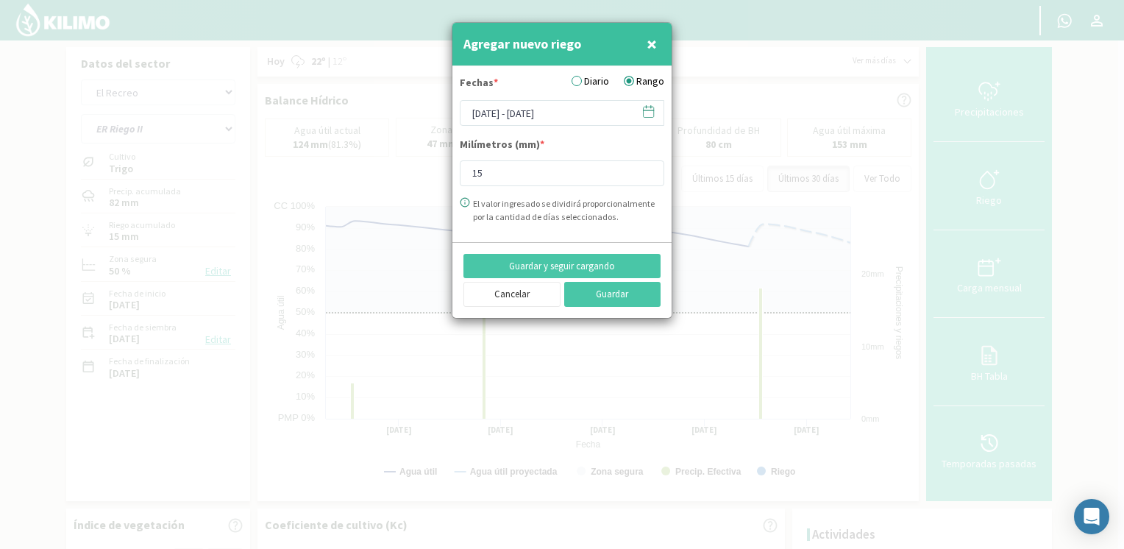
click at [652, 104] on icon at bounding box center [649, 111] width 14 height 14
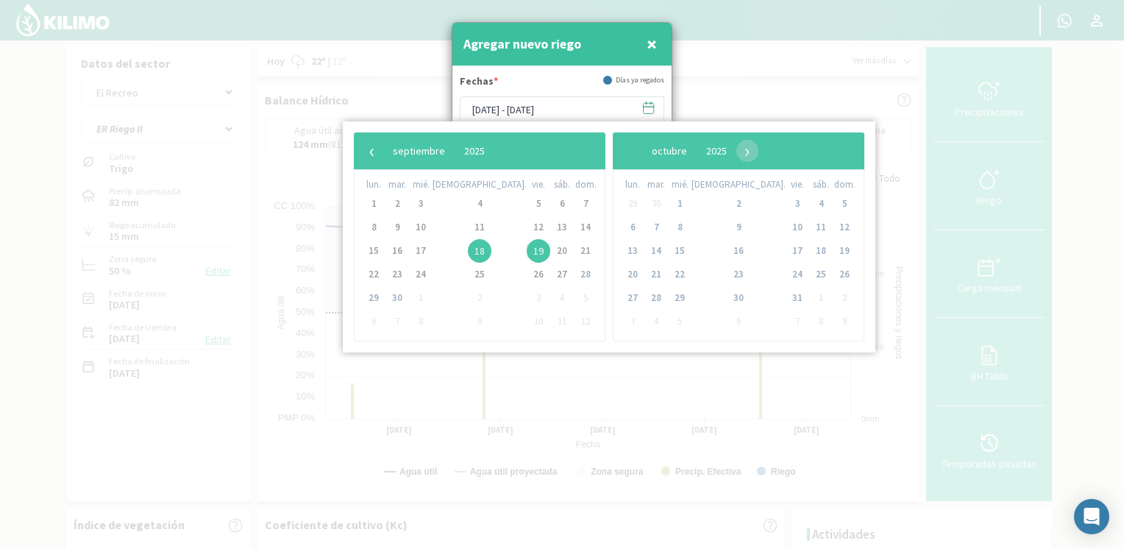
click at [468, 247] on span "18" at bounding box center [480, 251] width 24 height 24
click at [527, 253] on span "19" at bounding box center [539, 251] width 24 height 24
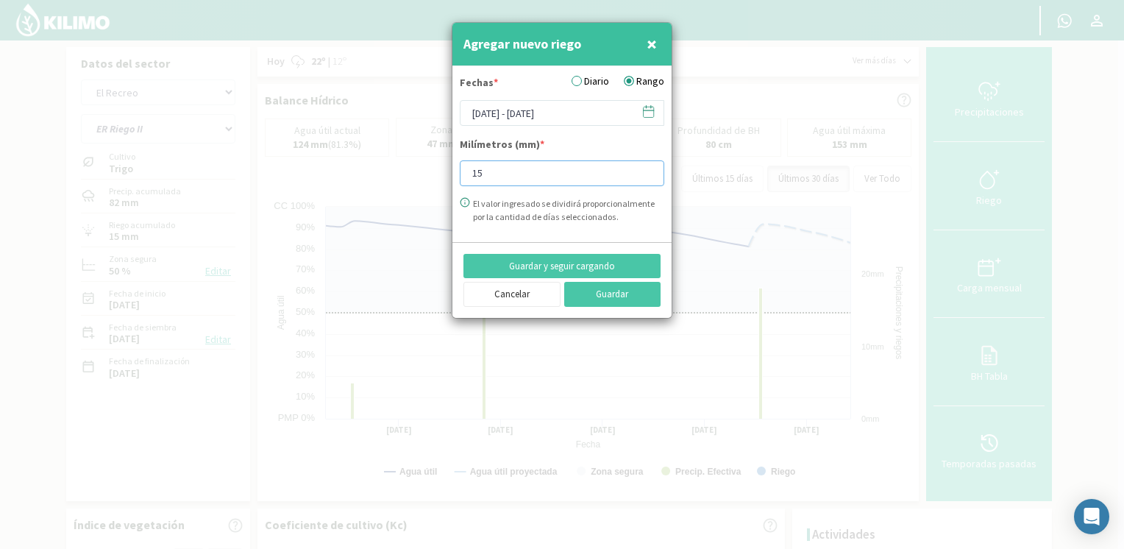
drag, startPoint x: 530, startPoint y: 169, endPoint x: 433, endPoint y: 178, distance: 97.5
click at [433, 178] on div "Agregar nuevo riego × Fechas * Diario Rango [DATE] - [DATE] Milímetros (mm) * 1…" at bounding box center [562, 274] width 1124 height 549
type input "10"
click at [577, 293] on button "Guardar" at bounding box center [612, 294] width 97 height 25
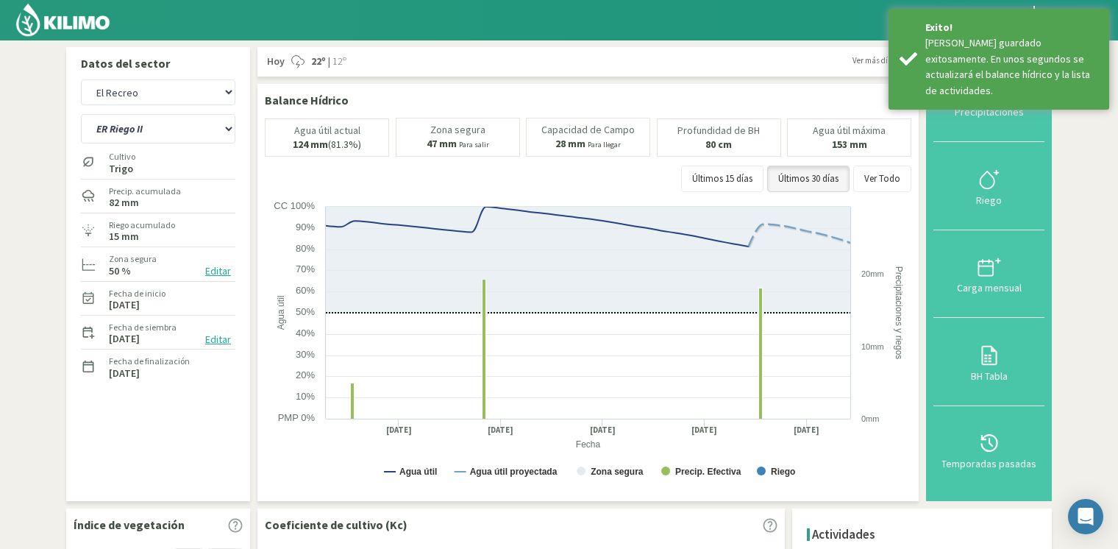
drag, startPoint x: 572, startPoint y: 291, endPoint x: 355, endPoint y: 263, distance: 219.5
click at [355, 263] on icon at bounding box center [588, 260] width 525 height 106
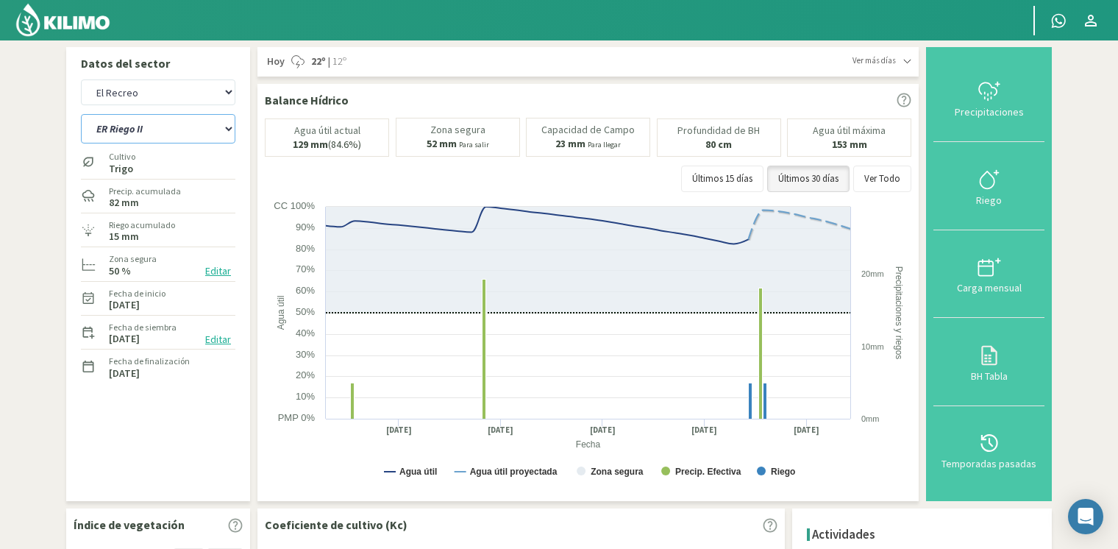
click at [185, 129] on select "ER Riego II Riego C" at bounding box center [158, 128] width 154 height 29
select select "5: Object"
click at [81, 114] on select "ER Riego II Riego C" at bounding box center [158, 128] width 154 height 29
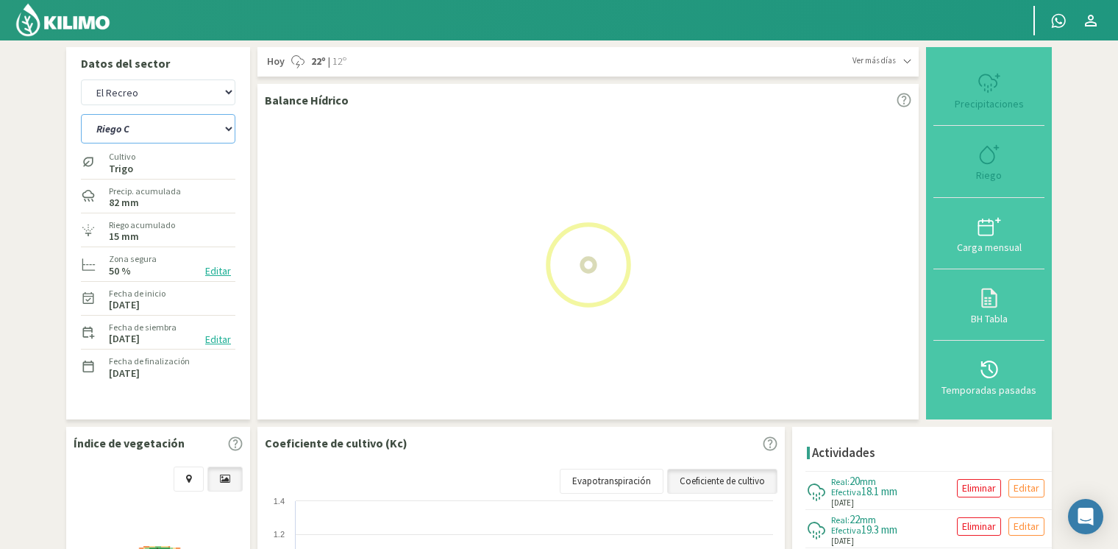
select select "102: Object"
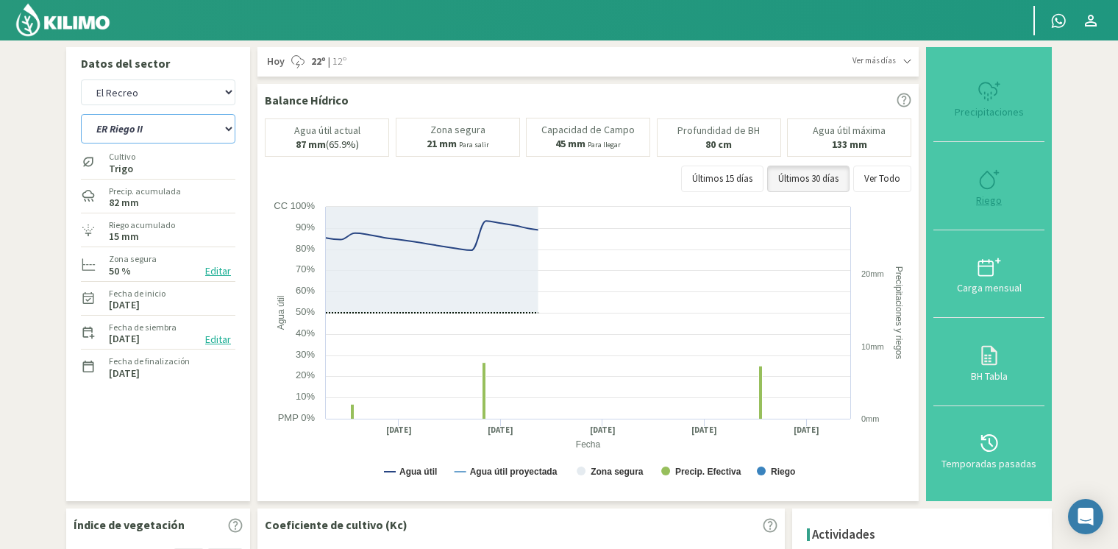
select select "7: Object"
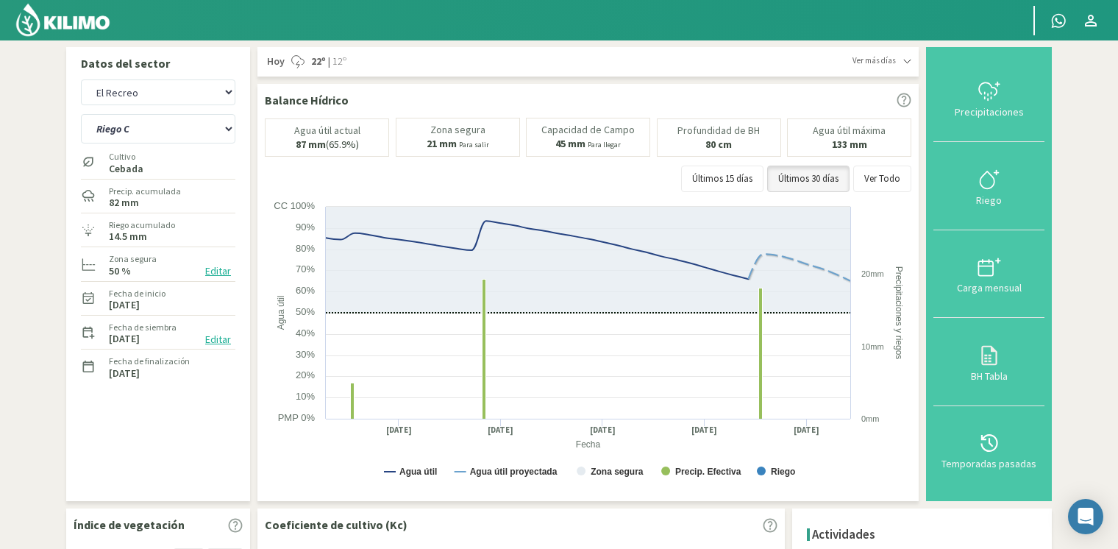
click at [975, 193] on button "Riego" at bounding box center [989, 186] width 111 height 88
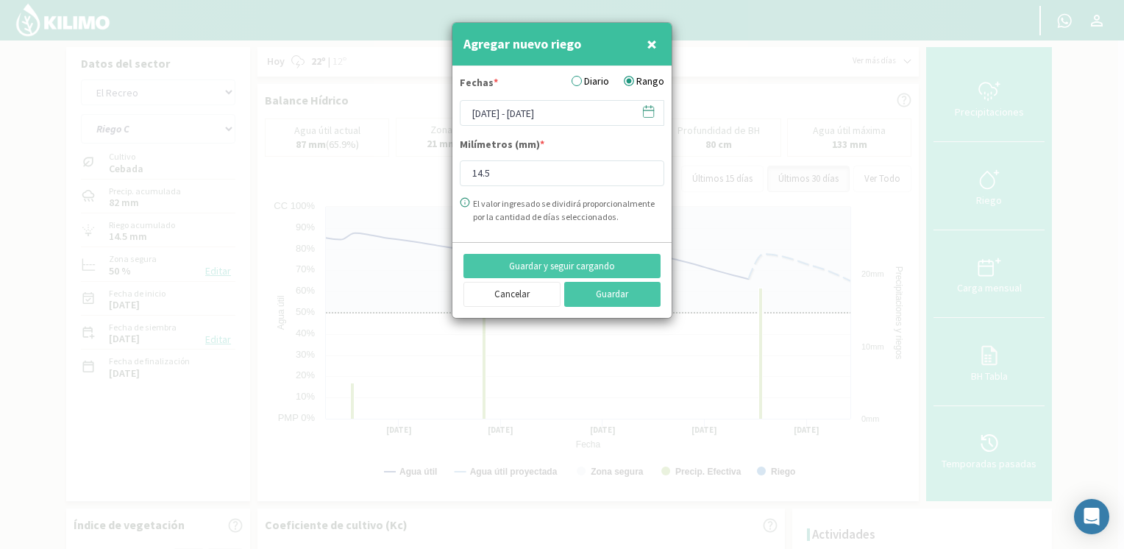
click at [652, 113] on icon at bounding box center [649, 111] width 14 height 14
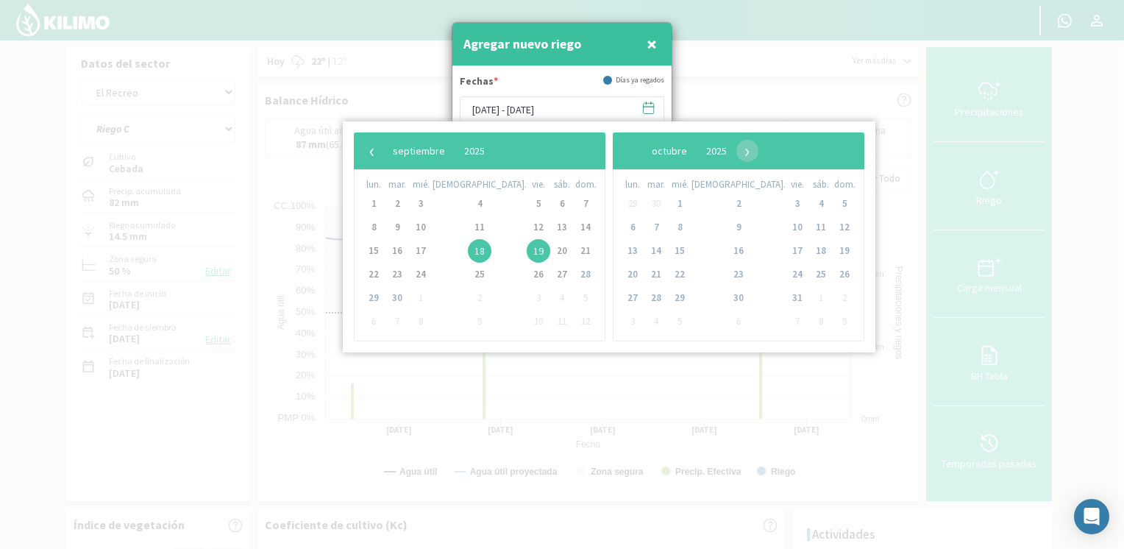
click at [468, 250] on span "18" at bounding box center [480, 251] width 24 height 24
click at [527, 253] on span "19" at bounding box center [539, 251] width 24 height 24
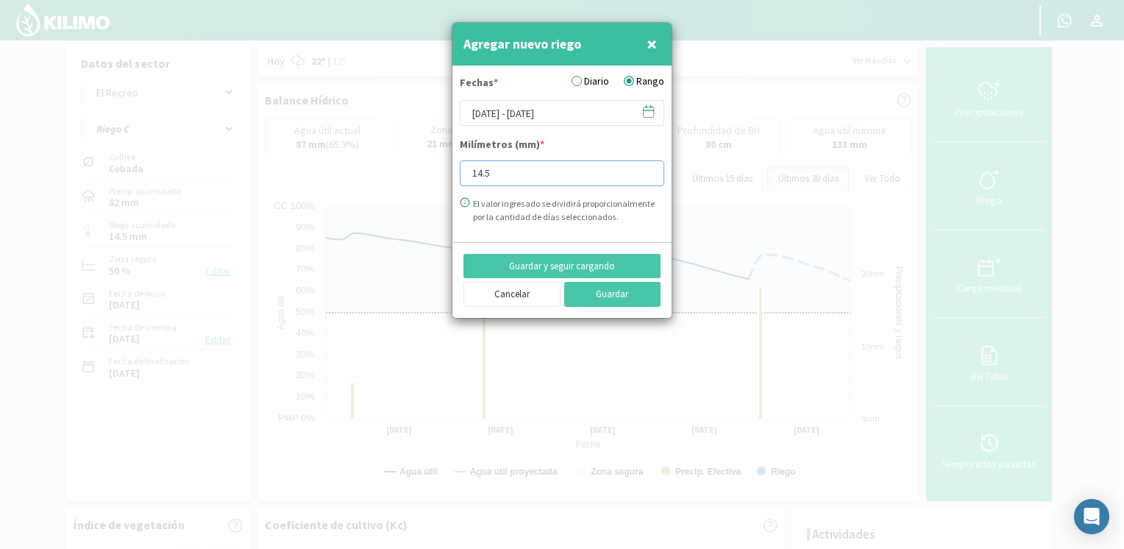
drag, startPoint x: 530, startPoint y: 166, endPoint x: 418, endPoint y: 119, distance: 122.0
click at [362, 163] on div "Agregar nuevo riego × Fechas * Diario Rango [DATE] - [DATE] Milímetros (mm) * 1…" at bounding box center [562, 274] width 1124 height 549
type input "10"
click at [619, 298] on button "Guardar" at bounding box center [612, 294] width 97 height 25
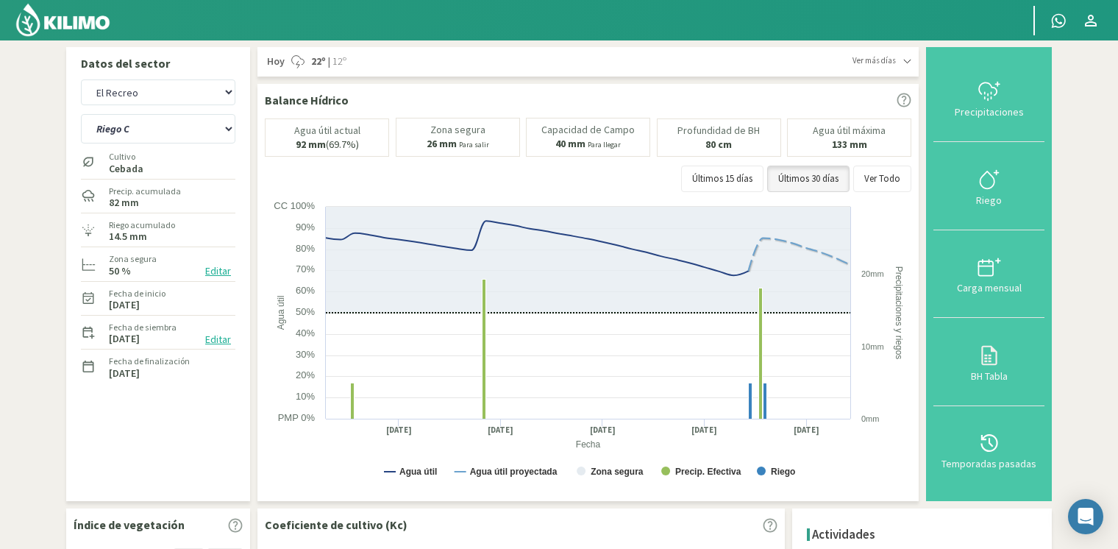
click at [47, 22] on img at bounding box center [63, 19] width 96 height 35
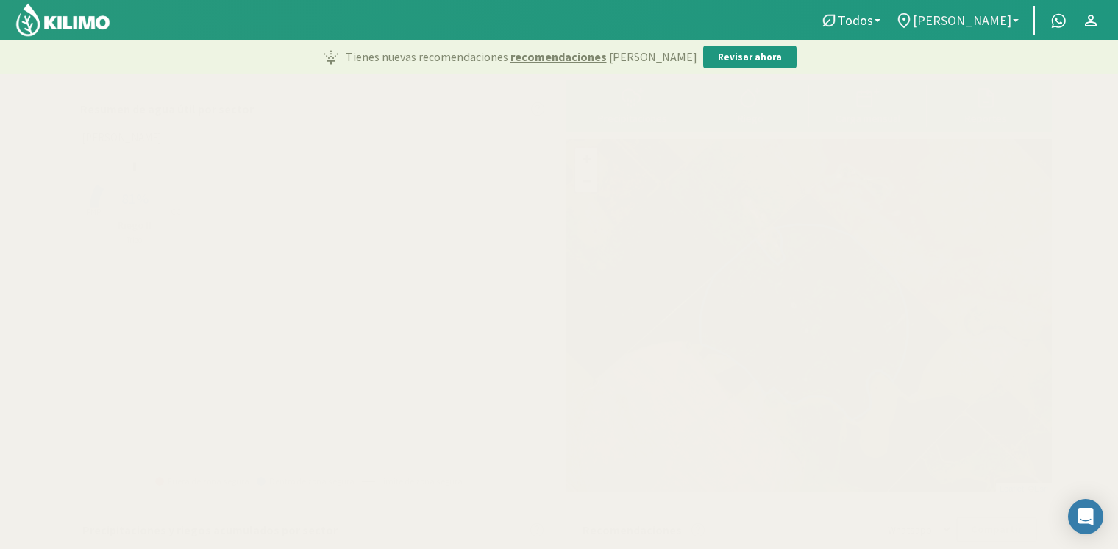
click at [973, 13] on span "[PERSON_NAME]" at bounding box center [962, 20] width 99 height 15
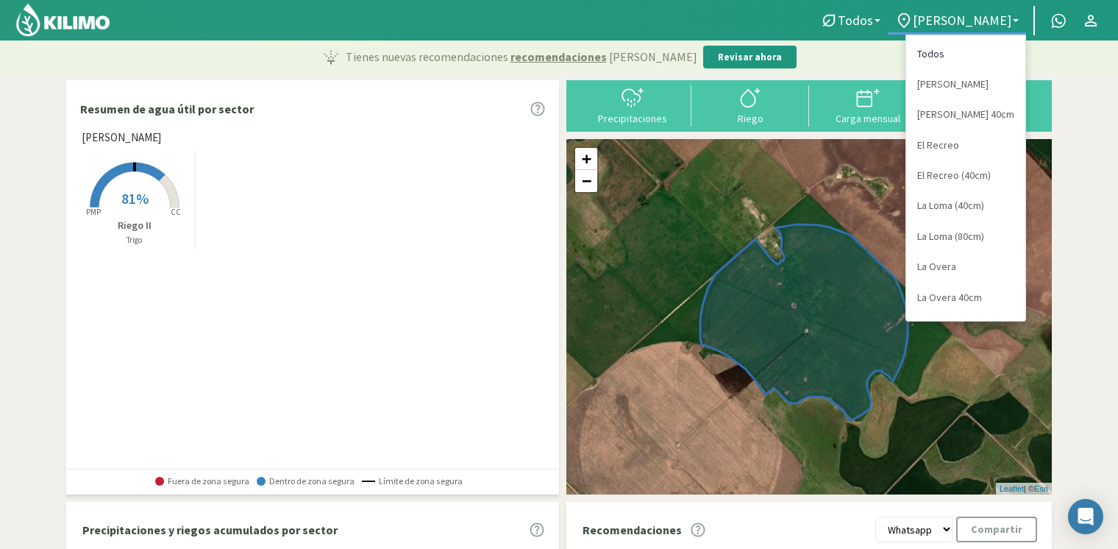
click at [973, 42] on link "Todos" at bounding box center [965, 54] width 119 height 30
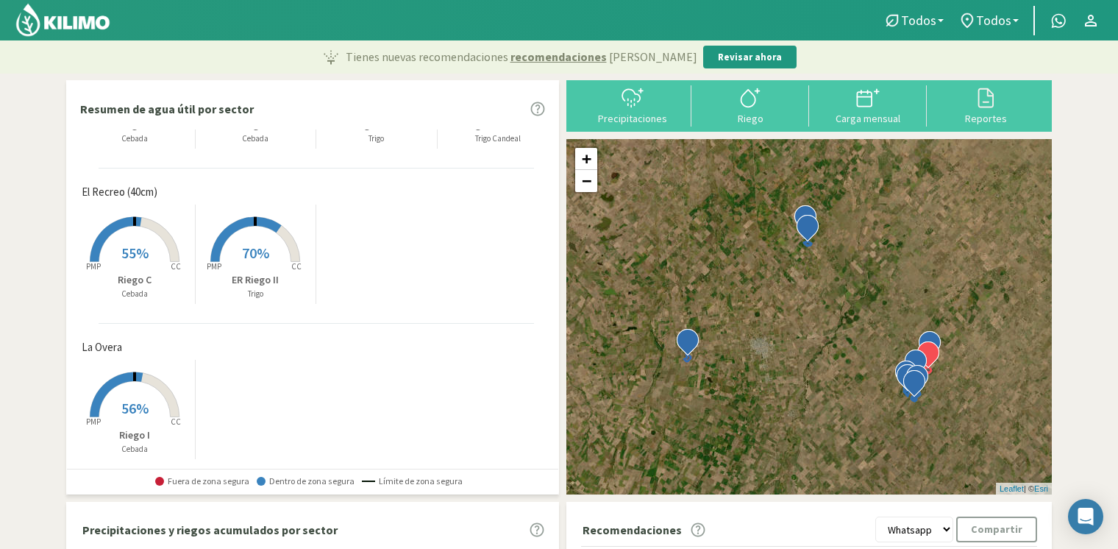
scroll to position [388, 0]
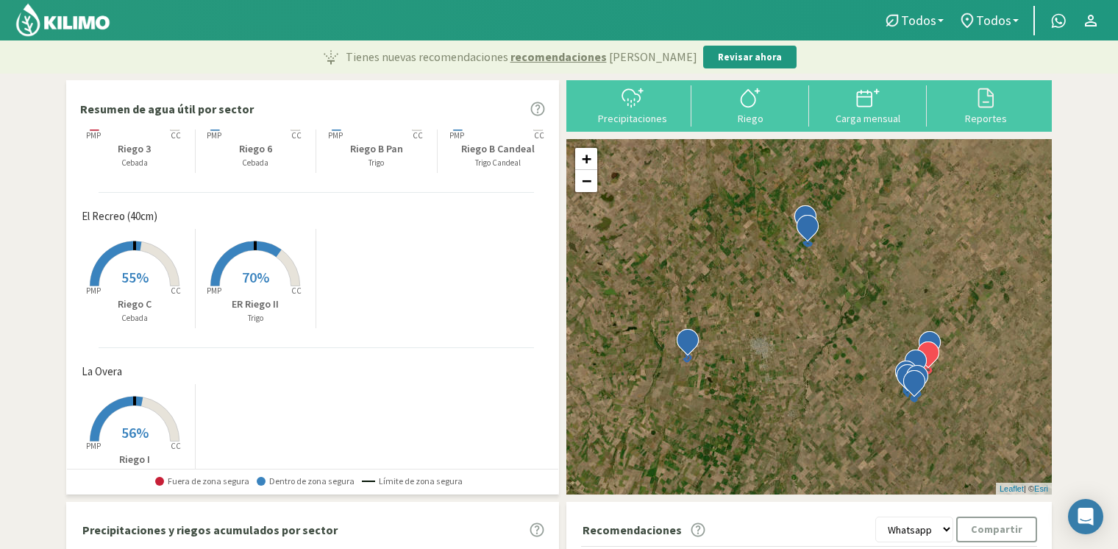
click at [87, 269] on rect at bounding box center [135, 288] width 118 height 118
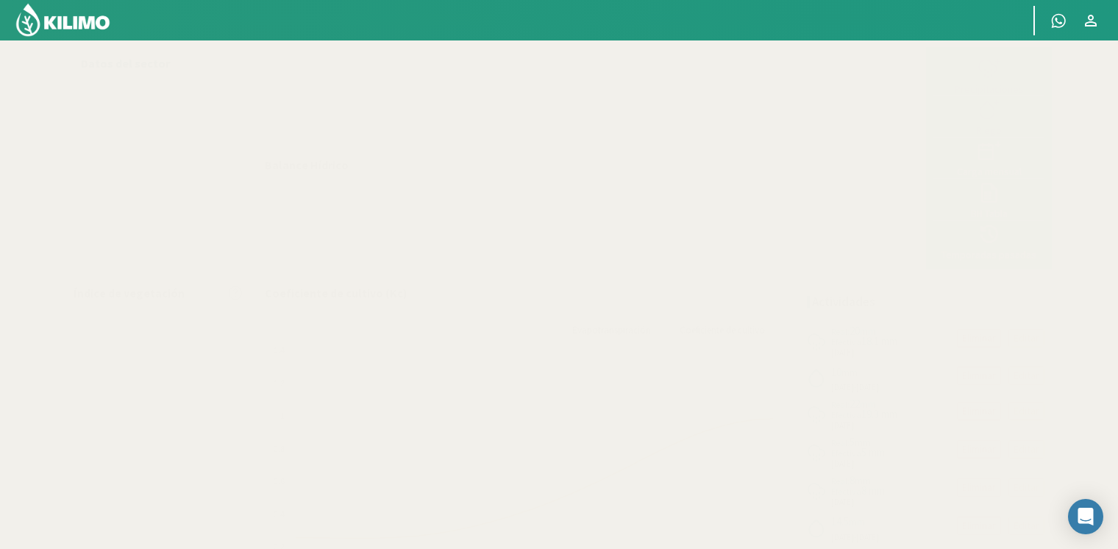
select select "3: Object"
select select "1: Object"
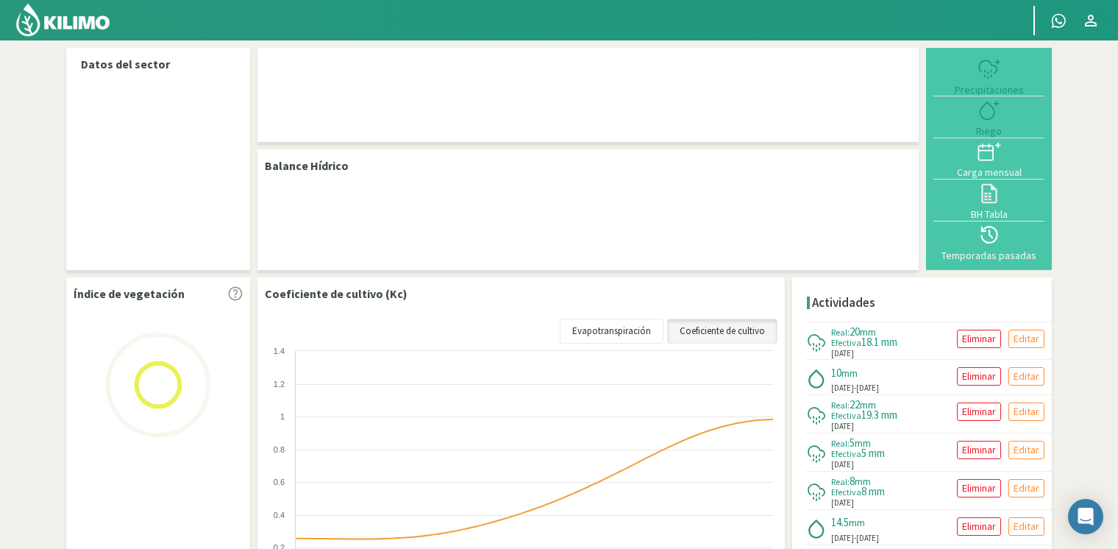
select select "3: Object"
select select "1: Object"
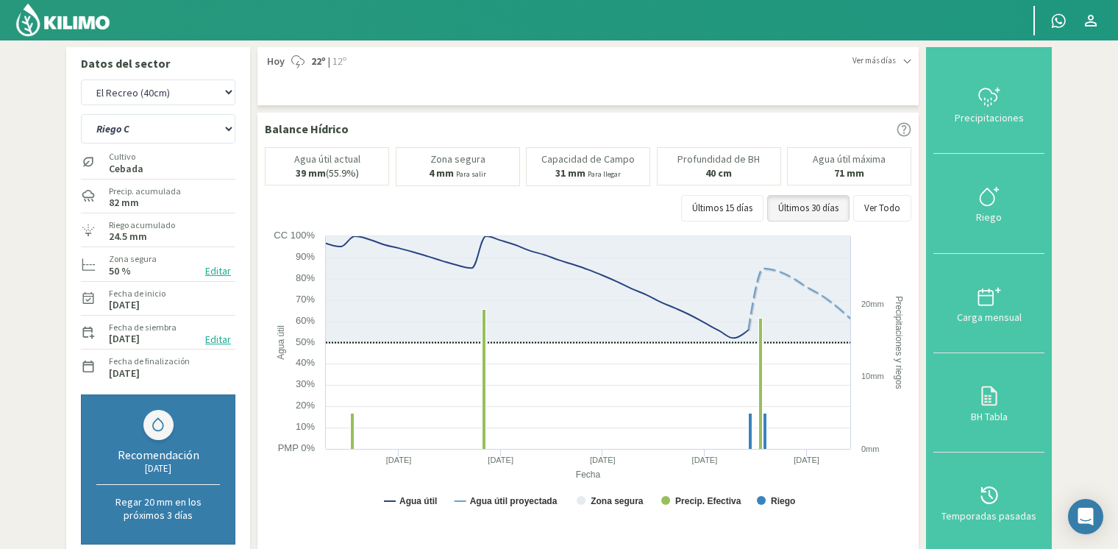
click at [32, 11] on img at bounding box center [63, 19] width 96 height 35
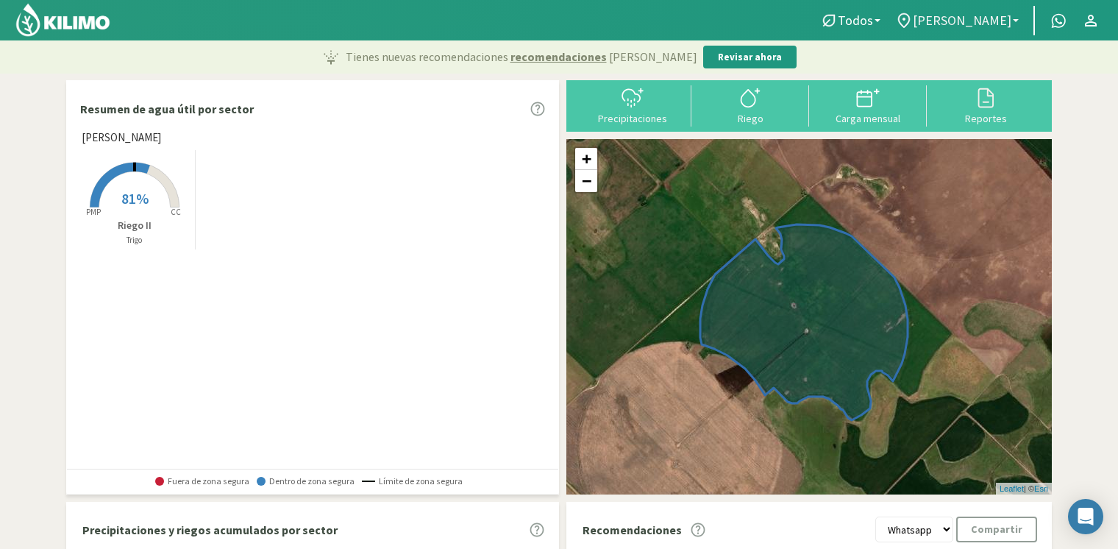
click at [950, 17] on span "[PERSON_NAME]" at bounding box center [962, 20] width 99 height 15
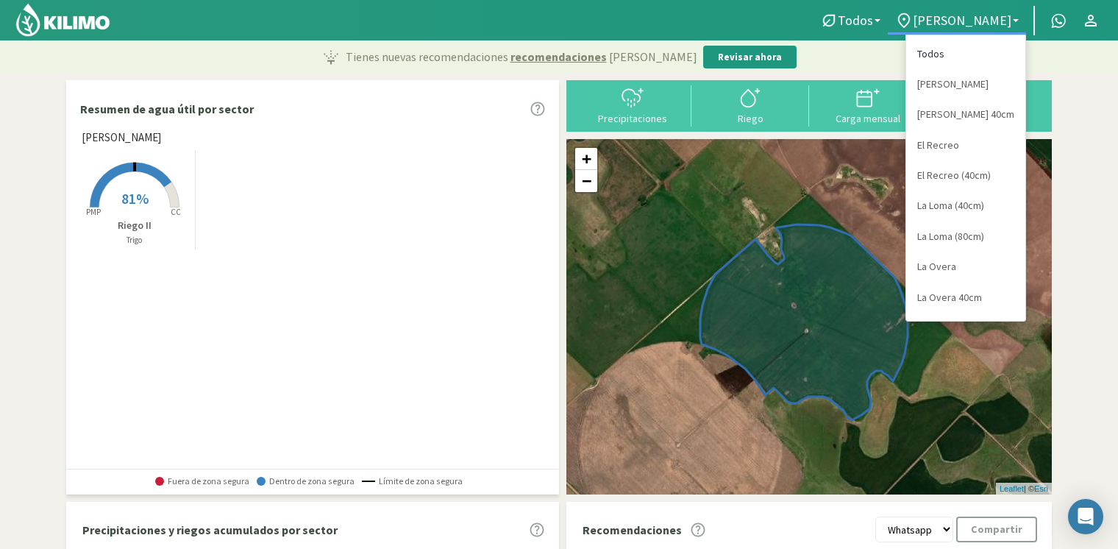
click at [953, 49] on link "Todos" at bounding box center [965, 54] width 119 height 30
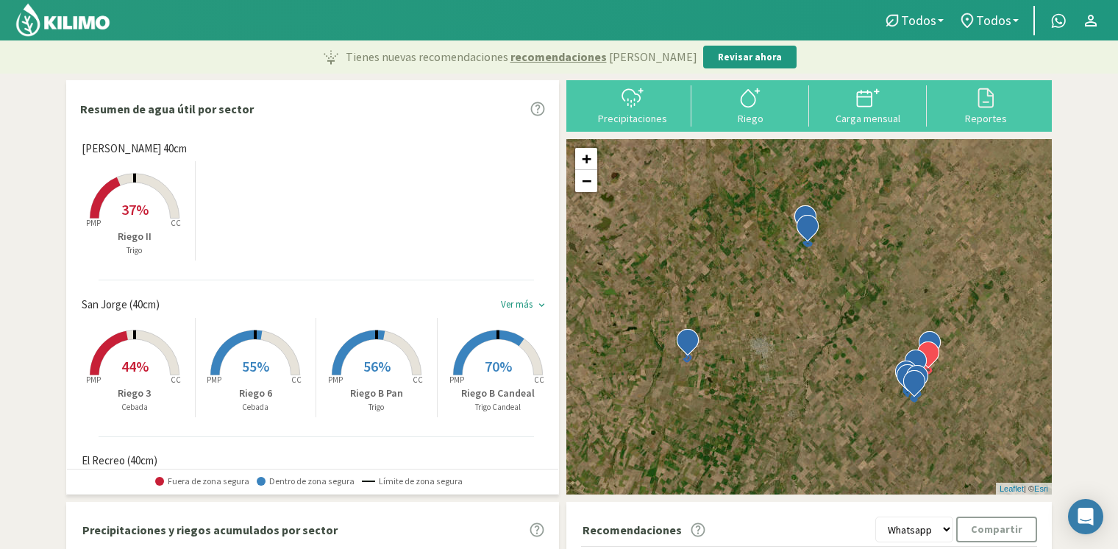
scroll to position [147, 0]
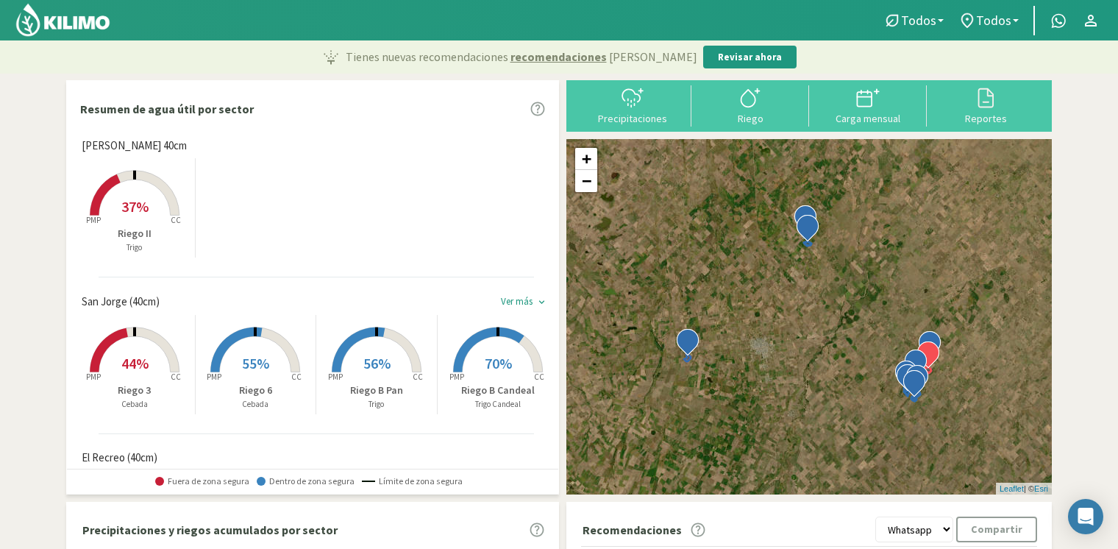
click at [140, 338] on rect at bounding box center [135, 374] width 118 height 118
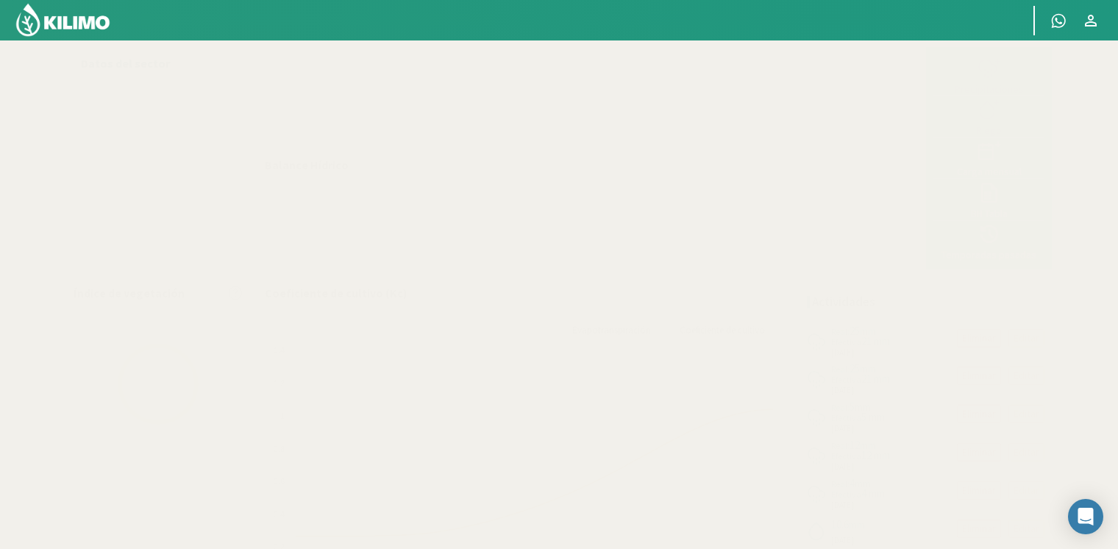
select select "9: Object"
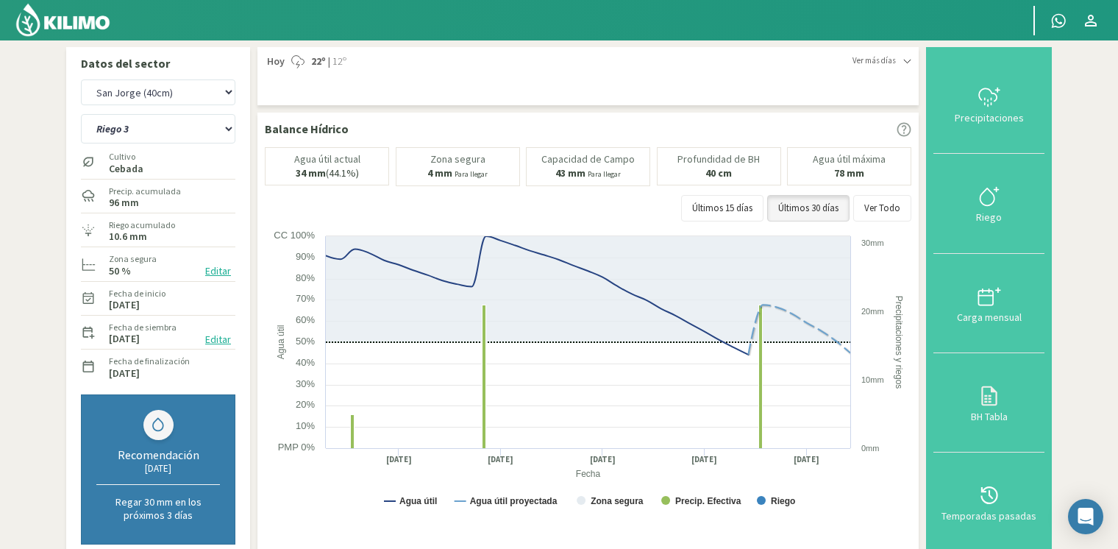
click at [85, 22] on img at bounding box center [63, 19] width 96 height 35
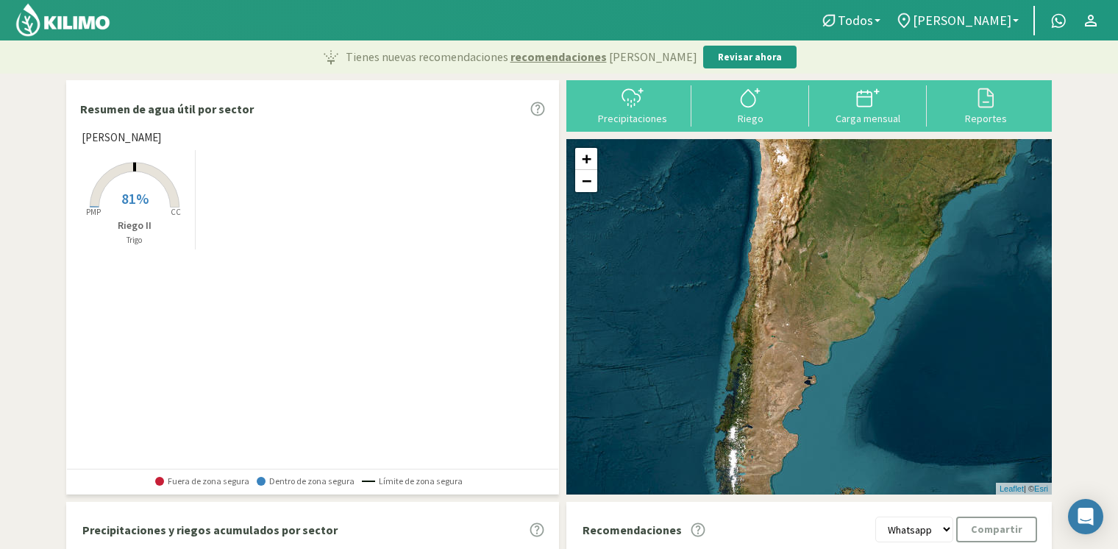
click at [970, 28] on span "[PERSON_NAME]" at bounding box center [962, 20] width 99 height 15
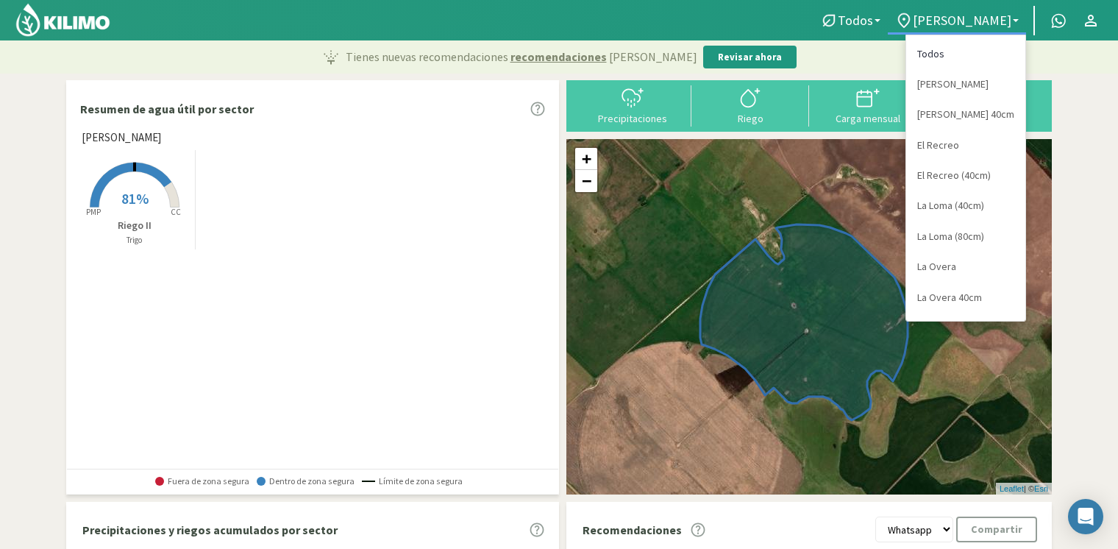
click at [923, 51] on link "Todos" at bounding box center [965, 54] width 119 height 30
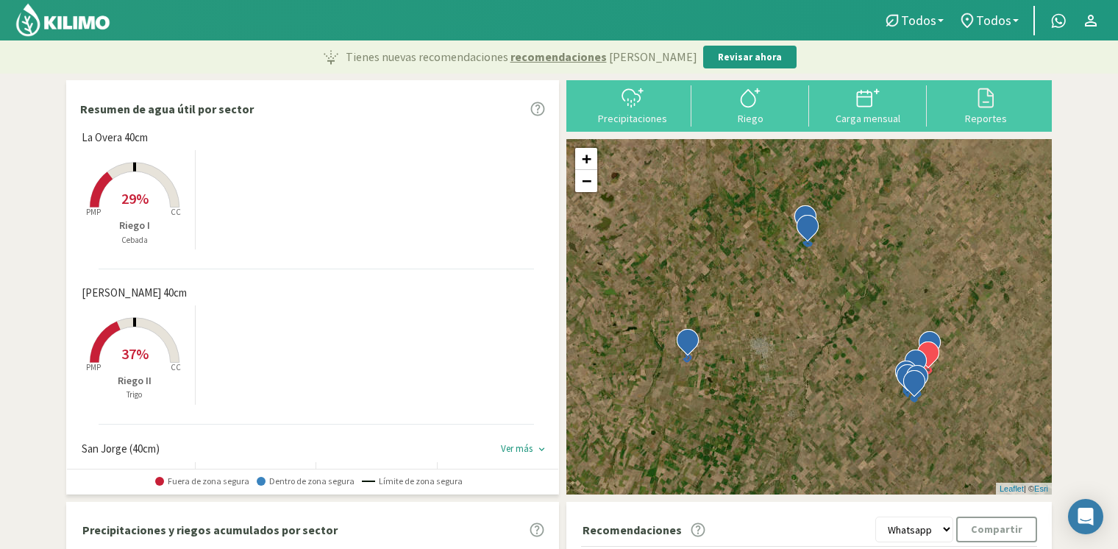
click at [140, 218] on p "Riego I" at bounding box center [134, 225] width 121 height 15
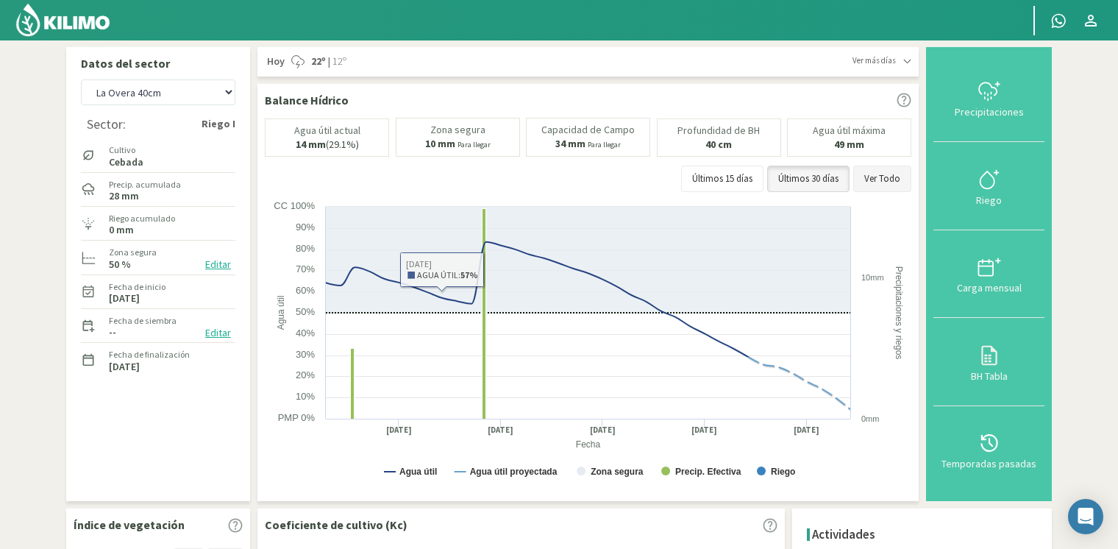
click at [876, 173] on button "Ver Todo" at bounding box center [882, 179] width 58 height 26
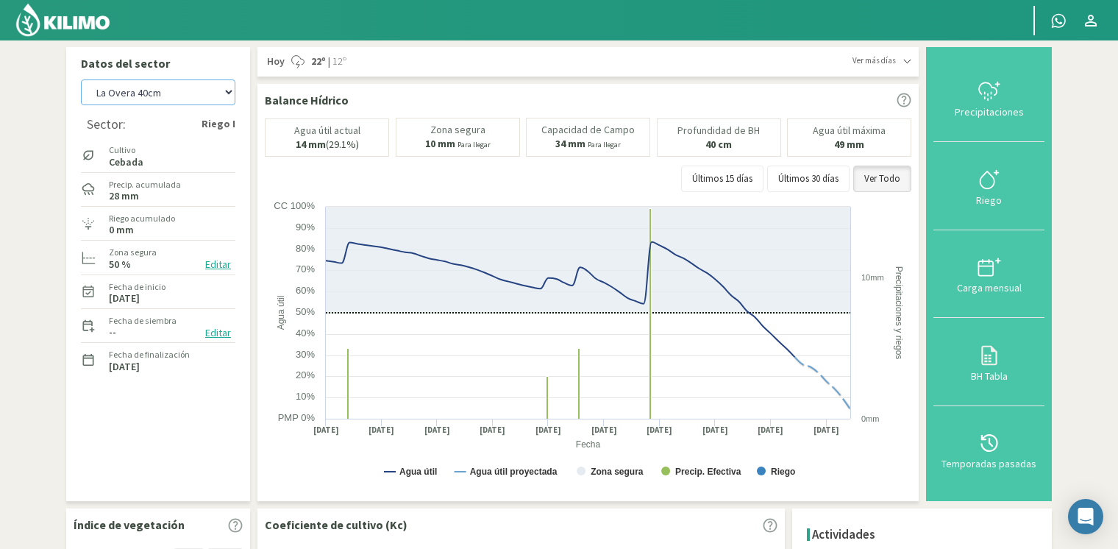
click at [121, 95] on select "[PERSON_NAME] [PERSON_NAME] 40cm El Recreo El Recreo (40cm) La Loma (40cm) [GEO…" at bounding box center [158, 92] width 154 height 26
click at [81, 79] on select "[PERSON_NAME] [PERSON_NAME] 40cm El Recreo El Recreo (40cm) La Loma (40cm) [GEO…" at bounding box center [158, 92] width 154 height 26
select select "16: Object"
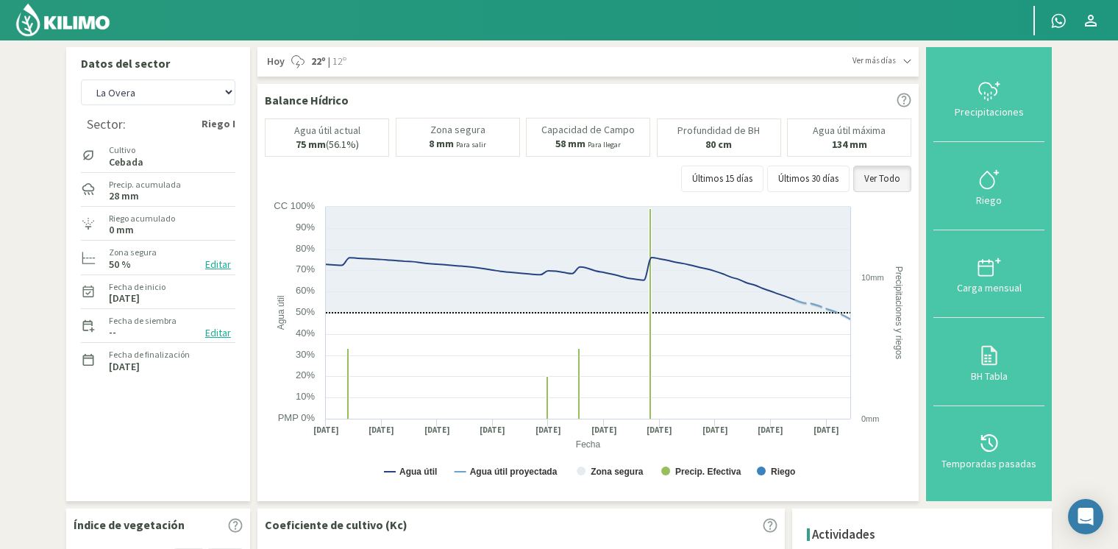
drag, startPoint x: 88, startPoint y: 18, endPoint x: 197, endPoint y: 24, distance: 109.8
click at [88, 18] on img at bounding box center [63, 19] width 96 height 35
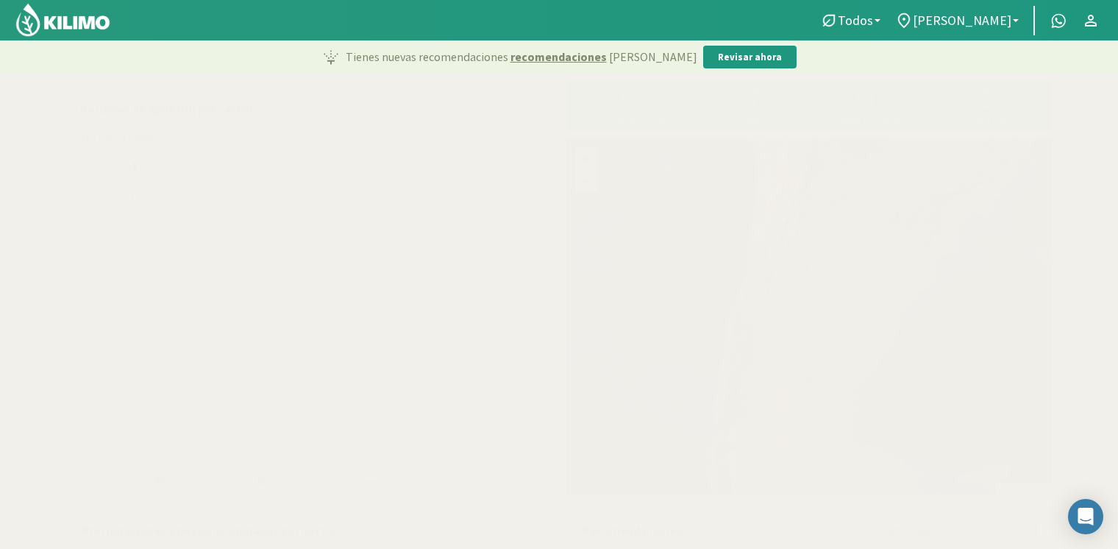
click at [970, 29] on link "[PERSON_NAME]" at bounding box center [957, 21] width 138 height 28
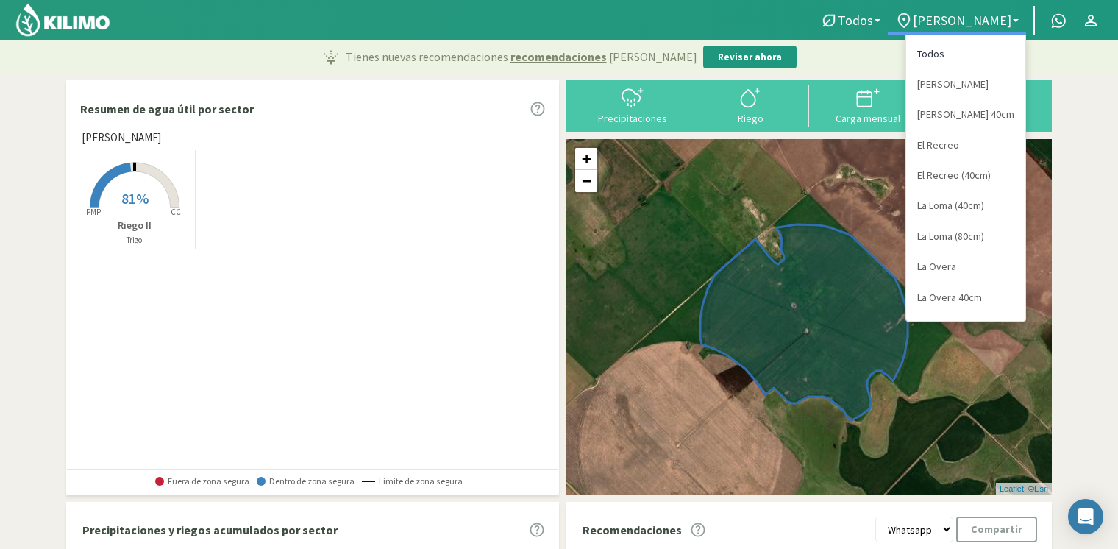
click at [959, 51] on link "Todos" at bounding box center [965, 54] width 119 height 30
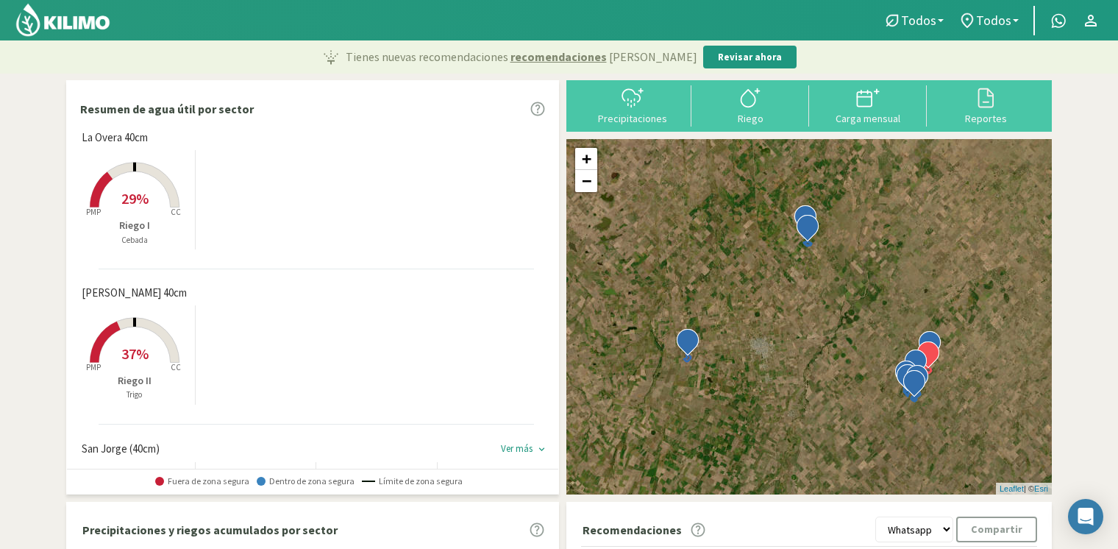
click at [152, 319] on rect at bounding box center [135, 364] width 118 height 118
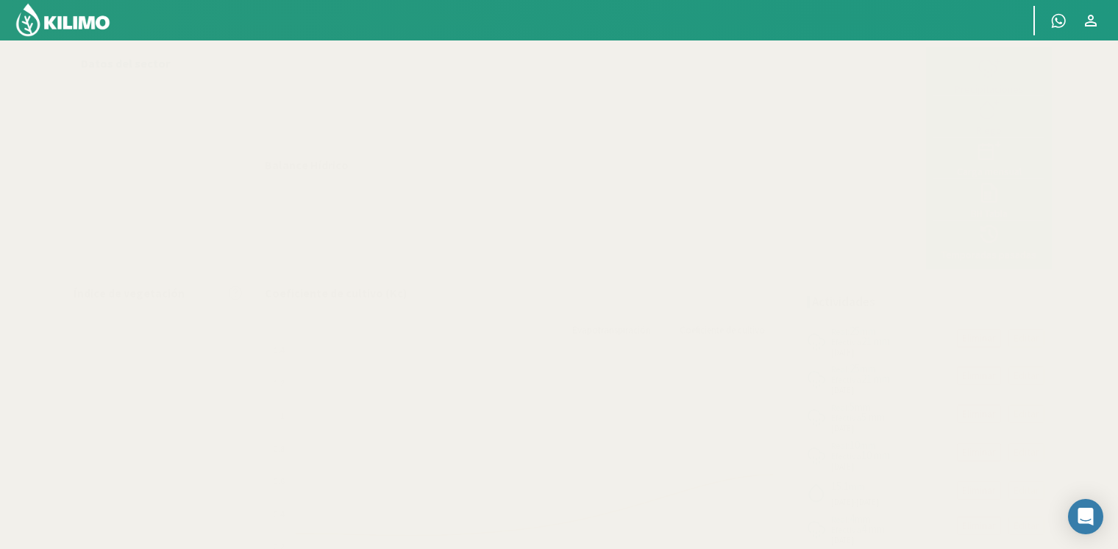
select select "1: Object"
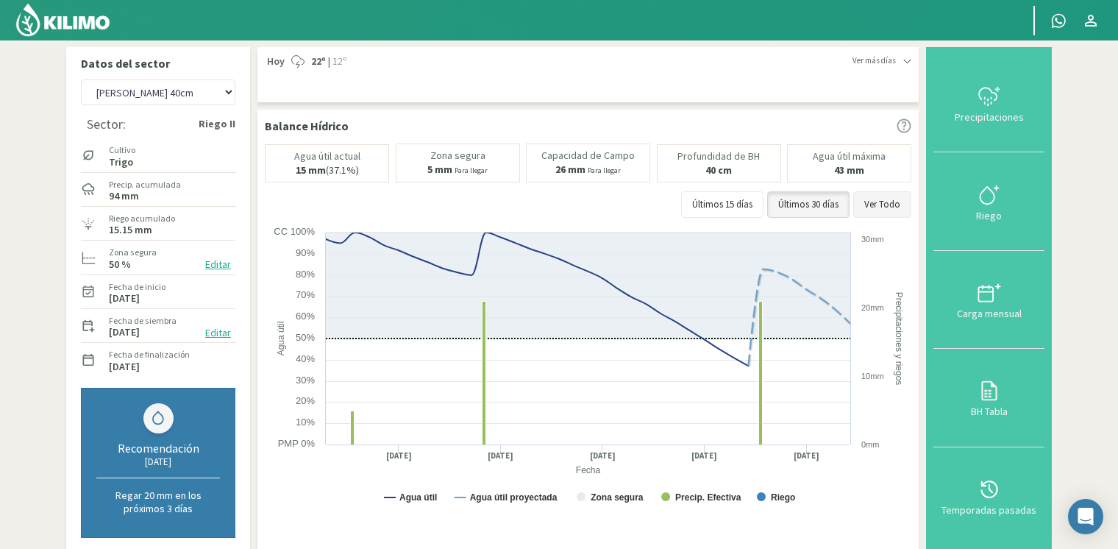
click at [865, 210] on button "Ver Todo" at bounding box center [882, 204] width 58 height 26
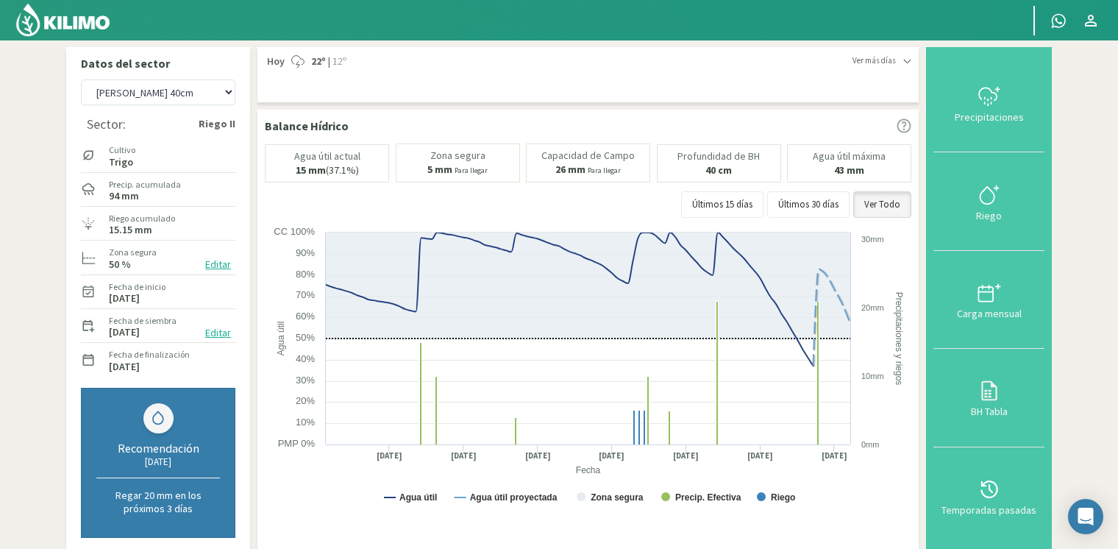
click at [60, 15] on img at bounding box center [63, 19] width 96 height 35
